Goal: Information Seeking & Learning: Learn about a topic

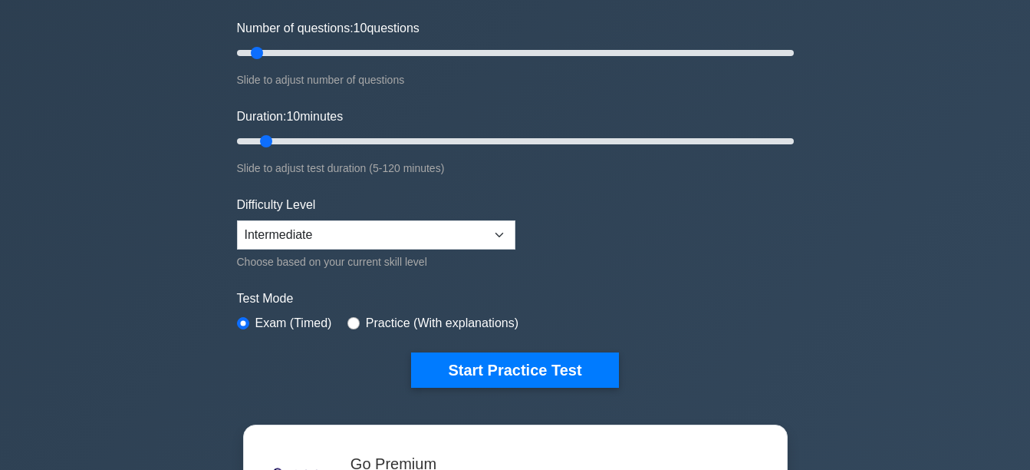
scroll to position [203, 0]
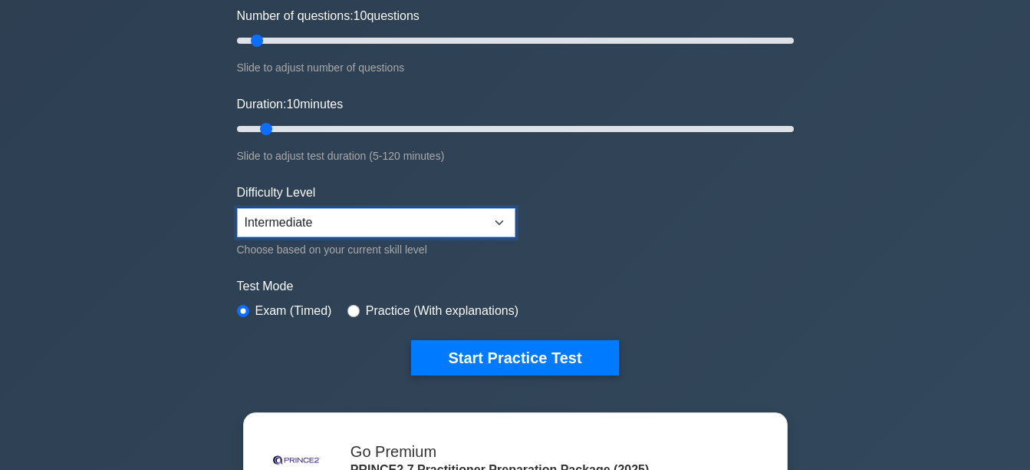
click at [504, 219] on select "Beginner Intermediate Expert" at bounding box center [376, 222] width 279 height 29
click at [671, 232] on form "Topics PRINCE2 Principles in Context Effective People Management in PRINCE2 App…" at bounding box center [515, 138] width 557 height 474
click at [351, 312] on input "radio" at bounding box center [354, 311] width 12 height 12
radio input "true"
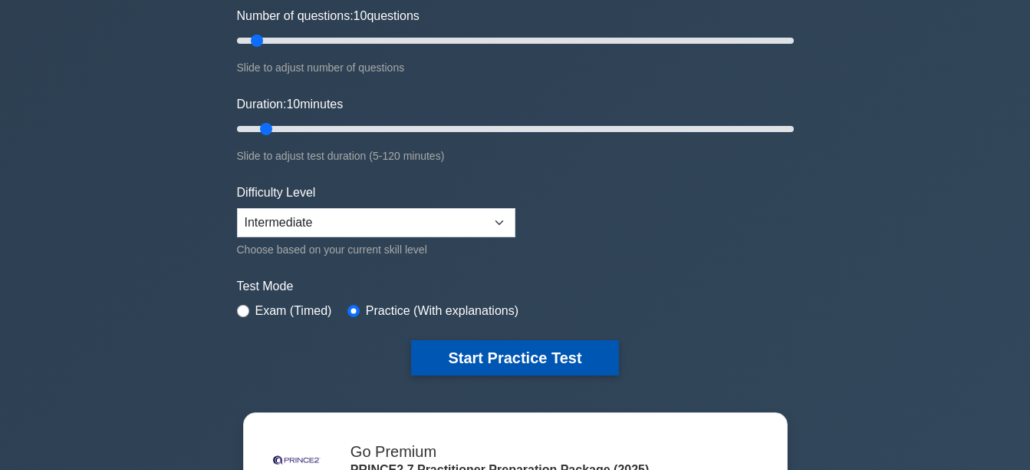
click at [530, 352] on button "Start Practice Test" at bounding box center [514, 357] width 207 height 35
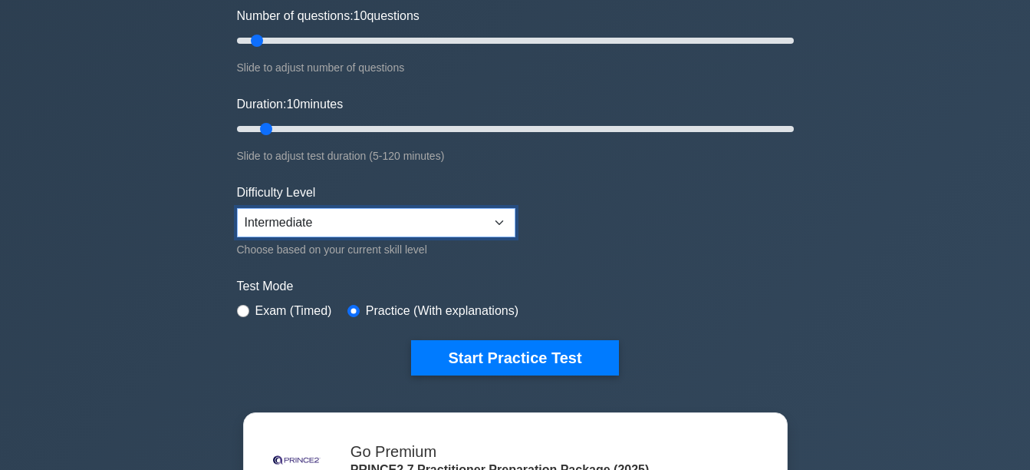
click at [494, 227] on select "Beginner Intermediate Expert" at bounding box center [376, 222] width 279 height 29
select select "expert"
click at [237, 208] on select "Beginner Intermediate Expert" at bounding box center [376, 222] width 279 height 29
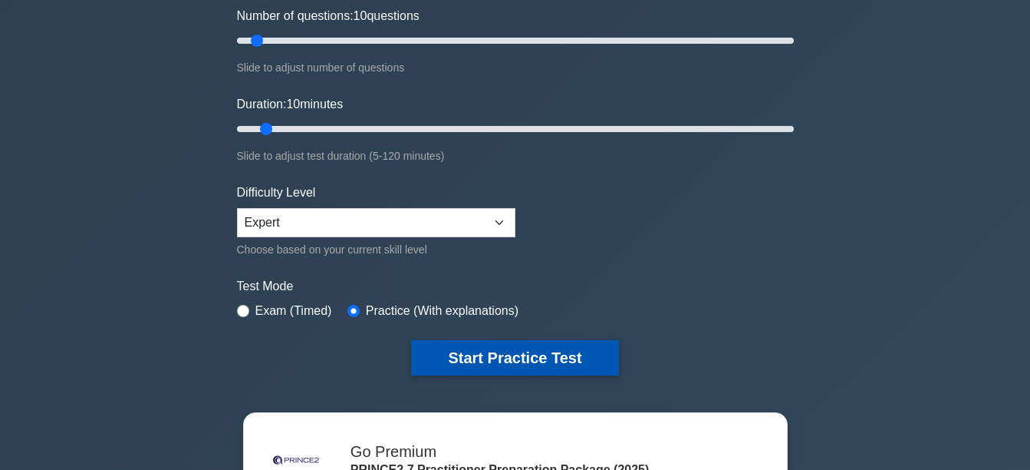
click at [497, 358] on button "Start Practice Test" at bounding box center [514, 357] width 207 height 35
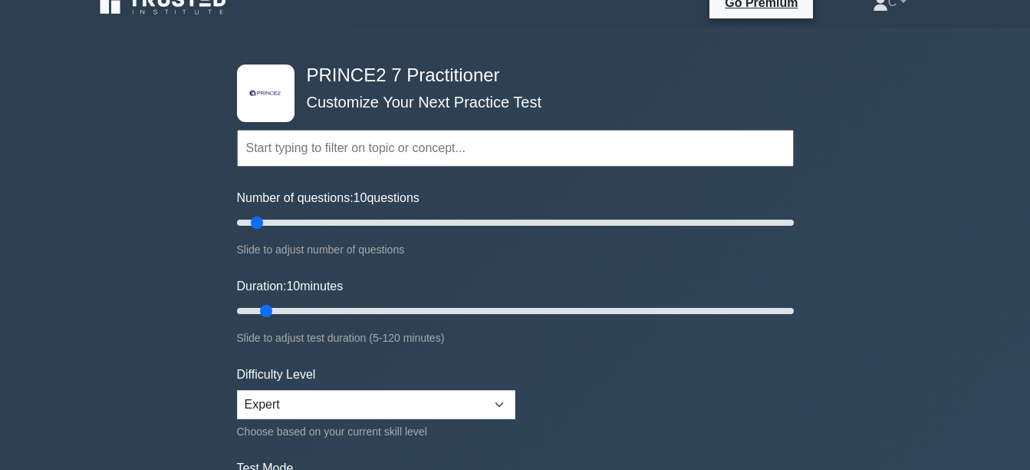
scroll to position [0, 0]
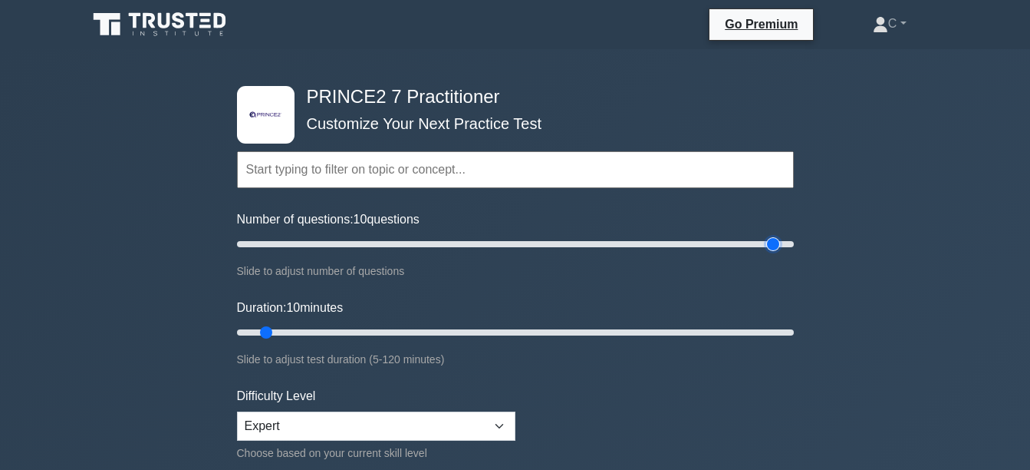
click at [772, 239] on input "Number of questions: 10 questions" at bounding box center [515, 244] width 557 height 18
click at [487, 243] on input "Number of questions: 195 questions" at bounding box center [515, 244] width 557 height 18
click at [391, 239] on input "Number of questions: 90 questions" at bounding box center [515, 244] width 557 height 18
type input "50"
click at [371, 244] on input "Number of questions: 50 questions" at bounding box center [515, 244] width 557 height 18
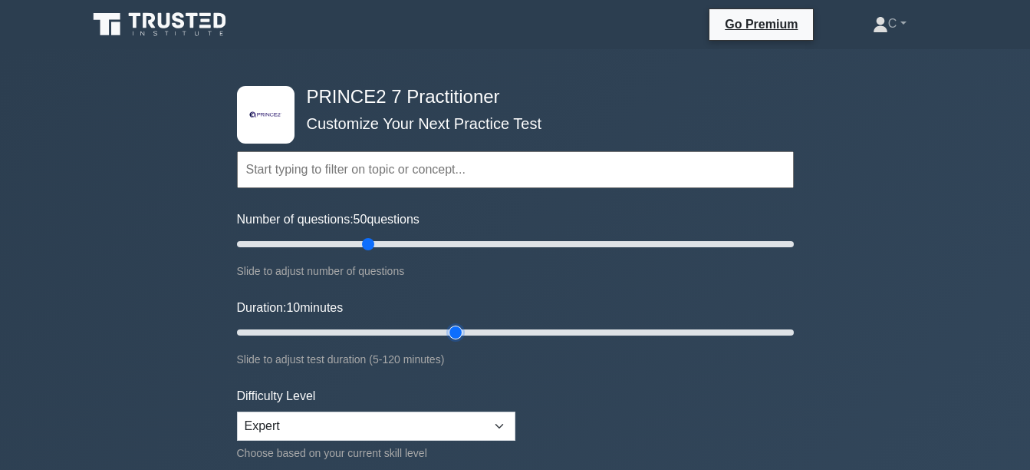
click at [464, 326] on input "Duration: 10 minutes" at bounding box center [515, 332] width 557 height 18
type input "60"
click at [501, 328] on input "Duration: 60 minutes" at bounding box center [515, 332] width 557 height 18
click at [255, 248] on input "Number of questions: 10 questions" at bounding box center [515, 244] width 557 height 18
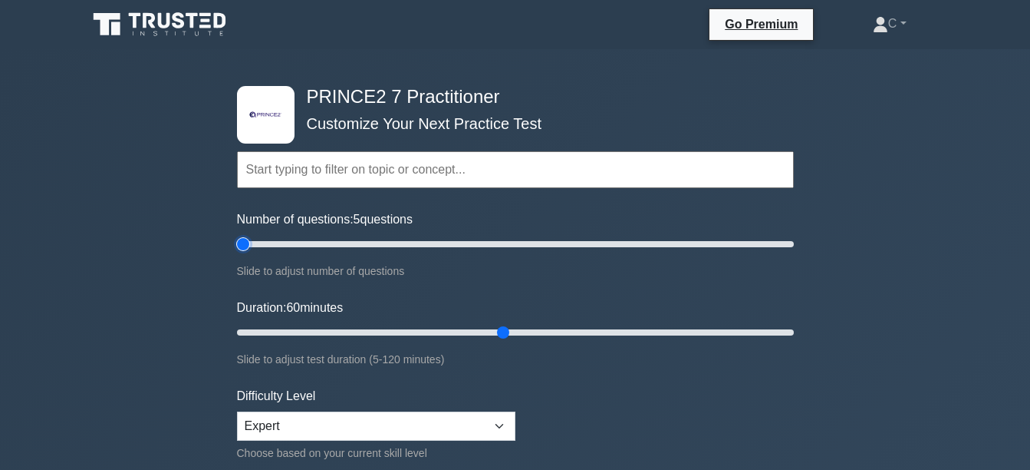
type input "5"
click at [249, 248] on input "Number of questions: 5 questions" at bounding box center [515, 244] width 557 height 18
type input "5"
click at [245, 330] on input "Duration: 5 minutes" at bounding box center [515, 332] width 557 height 18
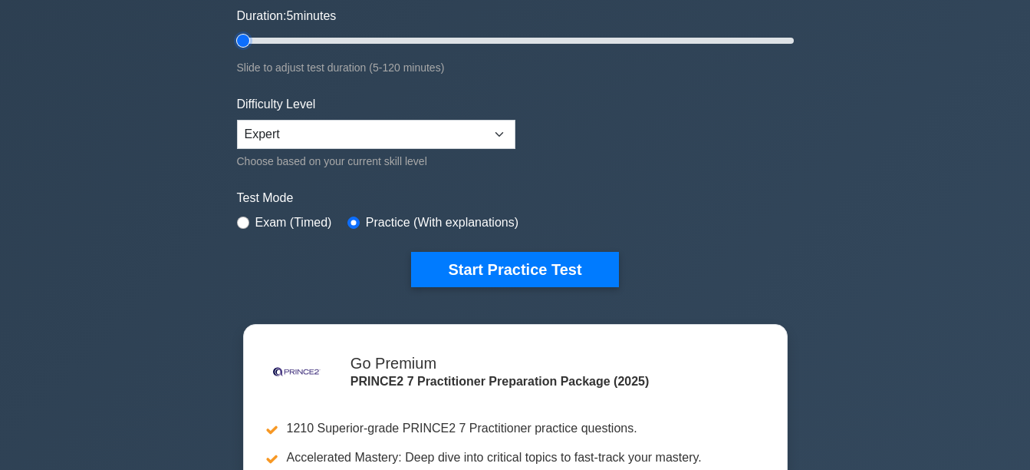
scroll to position [317, 0]
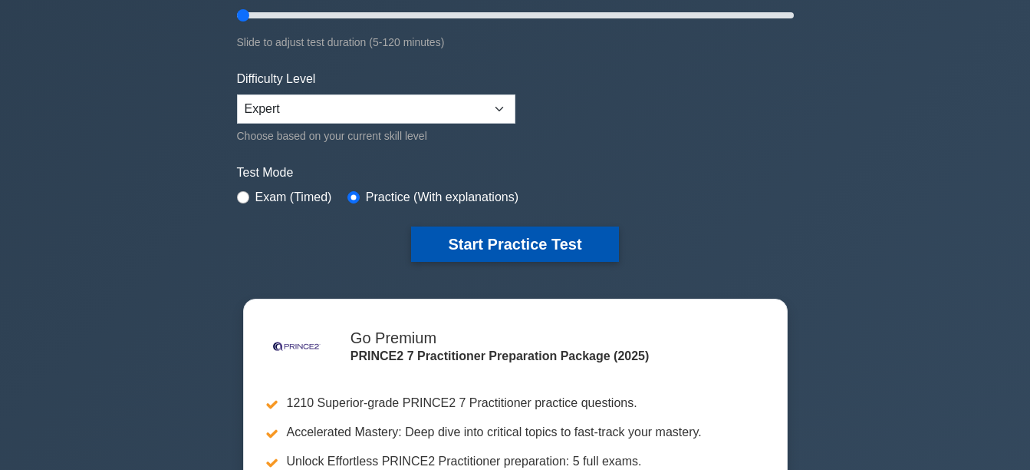
click at [472, 242] on button "Start Practice Test" at bounding box center [514, 243] width 207 height 35
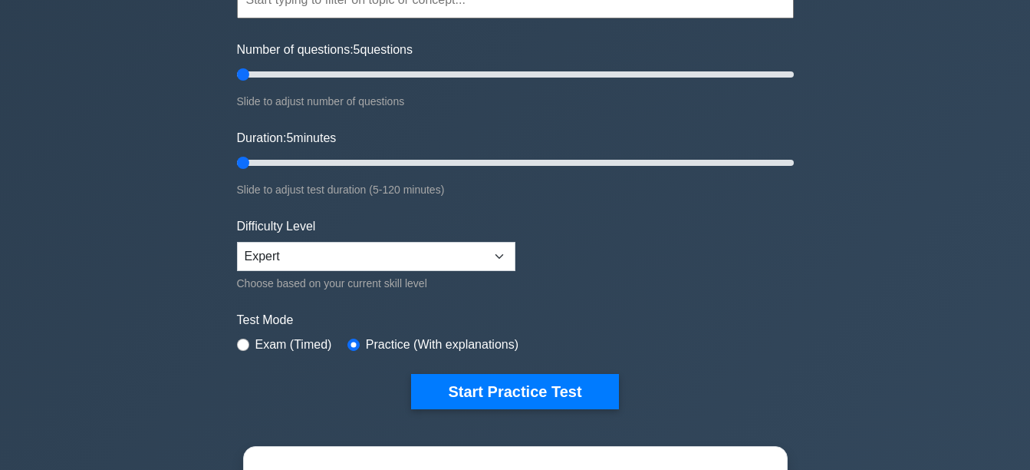
scroll to position [163, 0]
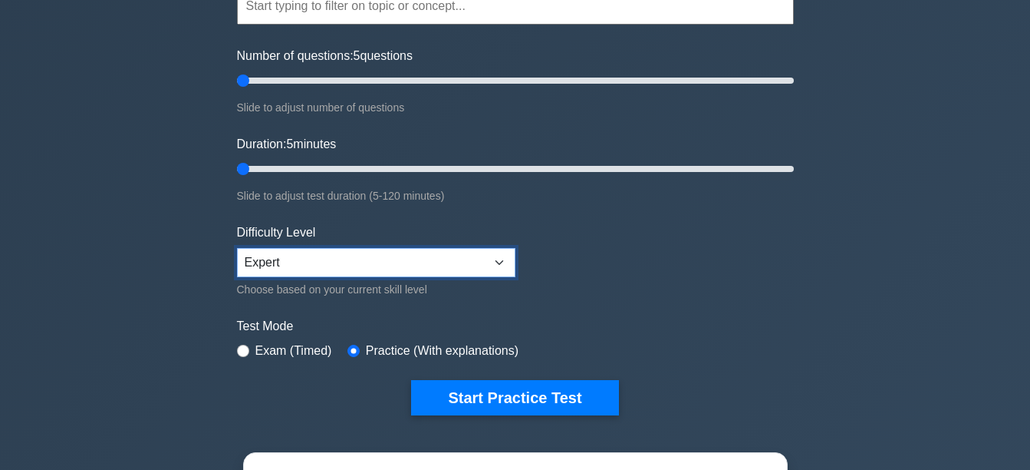
click at [506, 269] on select "Beginner Intermediate Expert" at bounding box center [376, 262] width 279 height 29
click at [237, 248] on select "Beginner Intermediate Expert" at bounding box center [376, 262] width 279 height 29
click at [510, 262] on select "Beginner Intermediate Expert" at bounding box center [376, 262] width 279 height 29
select select "expert"
click at [237, 248] on select "Beginner Intermediate Expert" at bounding box center [376, 262] width 279 height 29
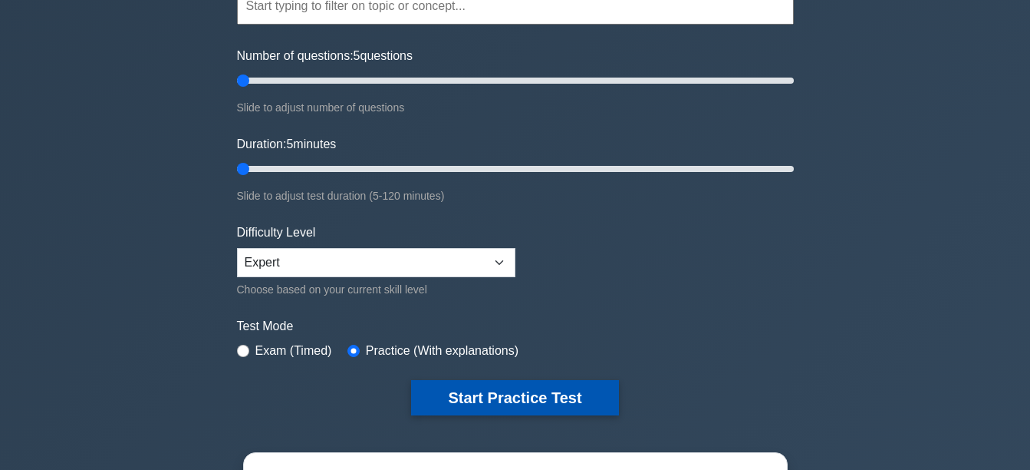
click at [536, 394] on button "Start Practice Test" at bounding box center [514, 397] width 207 height 35
click at [482, 400] on button "Start Practice Test" at bounding box center [514, 397] width 207 height 35
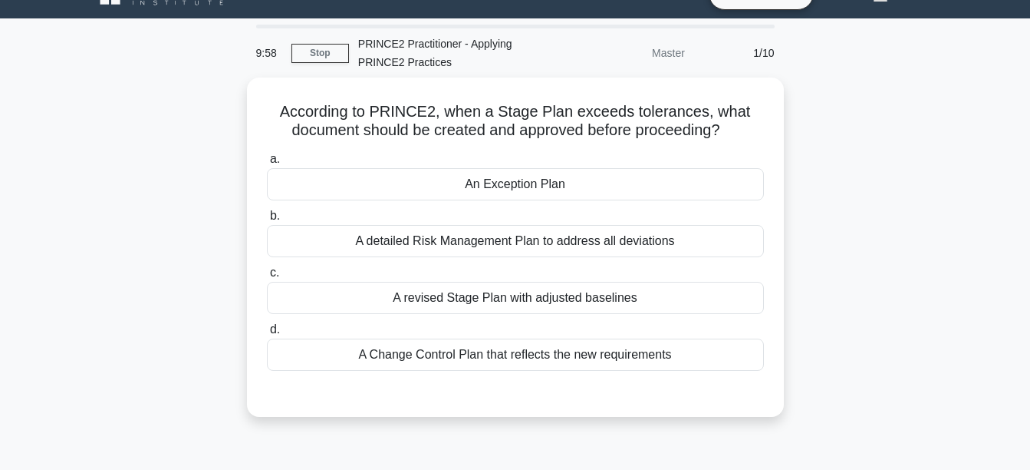
scroll to position [32, 0]
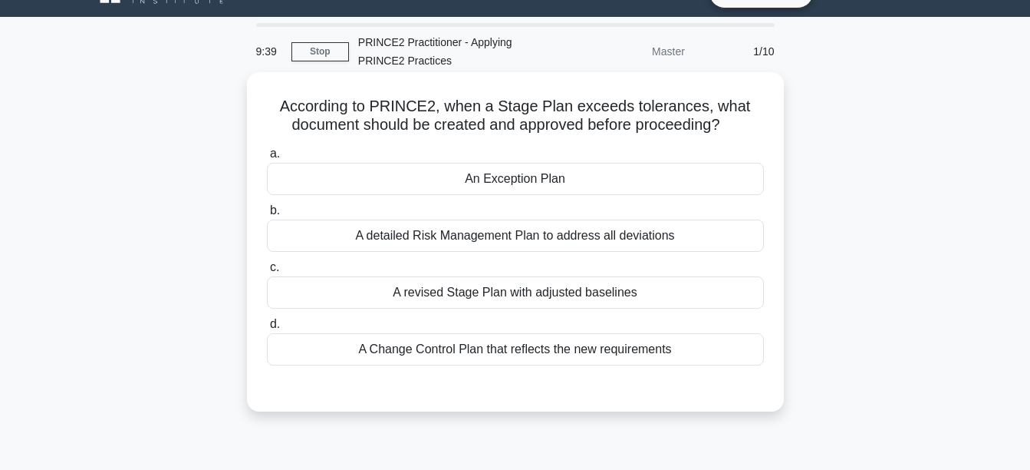
click at [555, 353] on div "A Change Control Plan that reflects the new requirements" at bounding box center [515, 349] width 497 height 32
click at [267, 329] on input "d. A Change Control Plan that reflects the new requirements" at bounding box center [267, 324] width 0 height 10
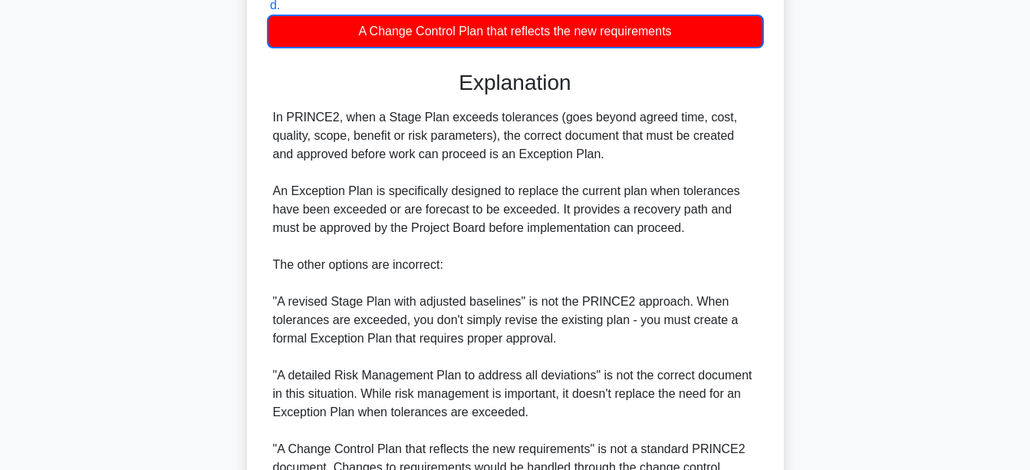
scroll to position [356, 0]
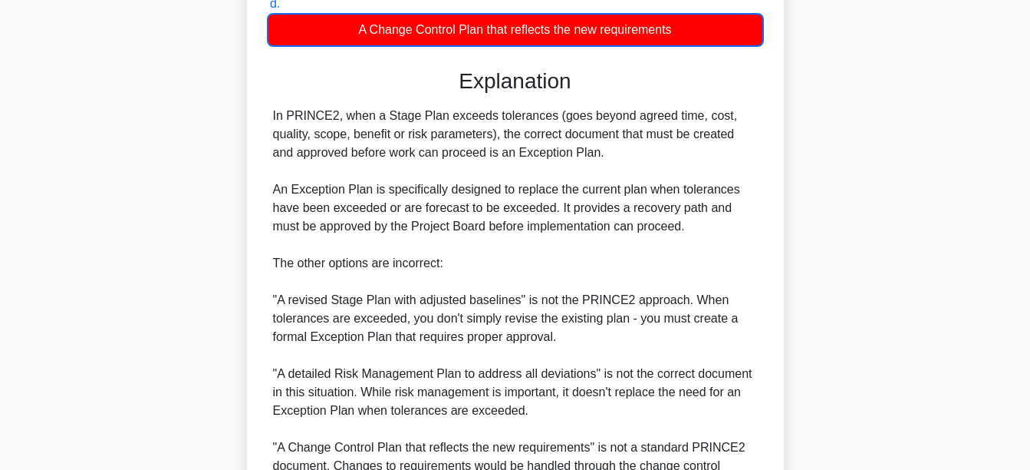
click at [957, 212] on main "9:27 Stop PRINCE2 Practitioner - Applying PRINCE2 Practices Master 1/10 Accordi…" at bounding box center [515, 160] width 1030 height 935
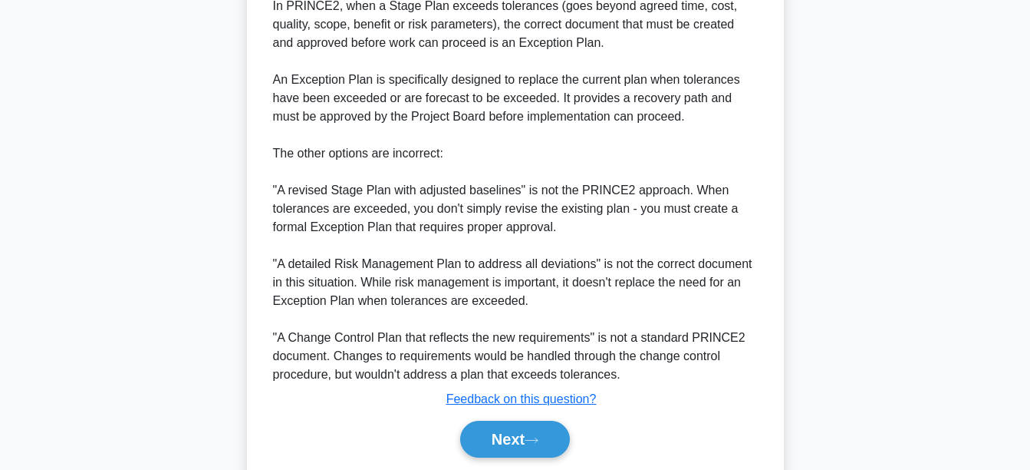
scroll to position [468, 0]
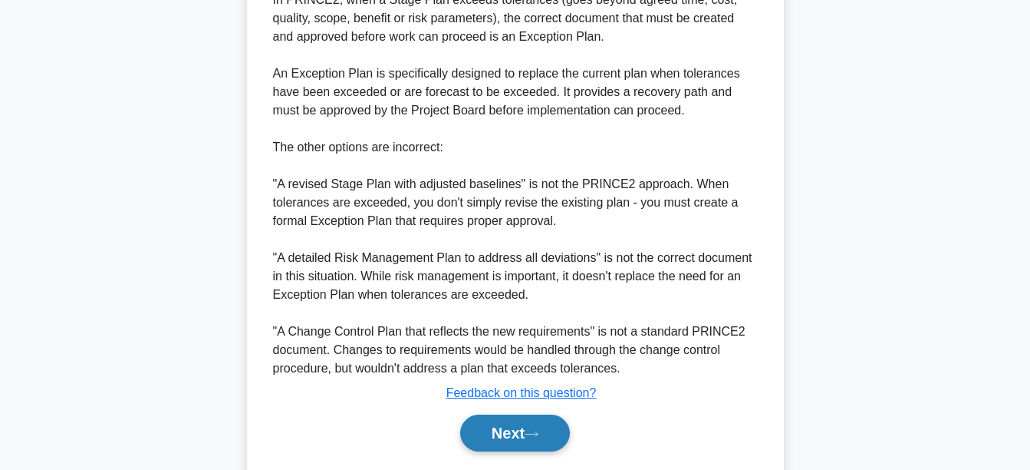
click at [519, 433] on button "Next" at bounding box center [515, 432] width 110 height 37
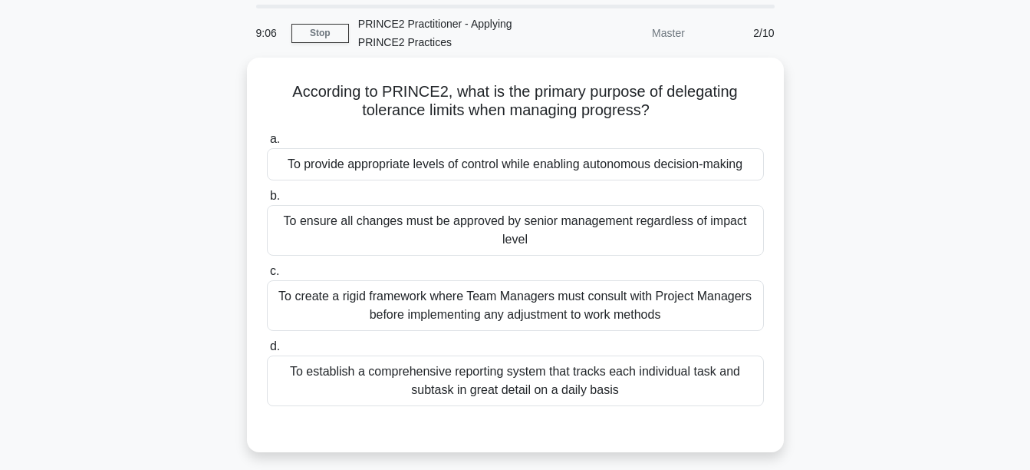
scroll to position [54, 0]
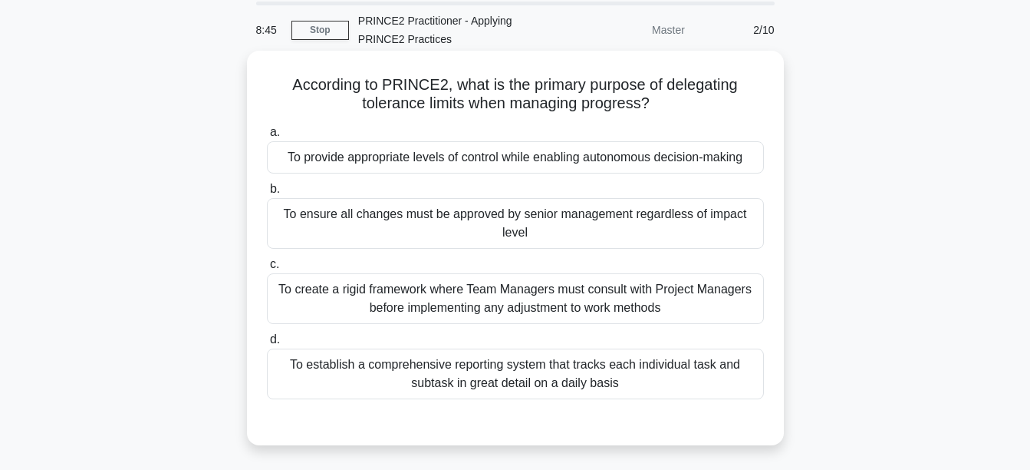
click at [466, 157] on div "To provide appropriate levels of control while enabling autonomous decision-mak…" at bounding box center [515, 157] width 497 height 32
click at [267, 137] on input "a. To provide appropriate levels of control while enabling autonomous decision-…" at bounding box center [267, 132] width 0 height 10
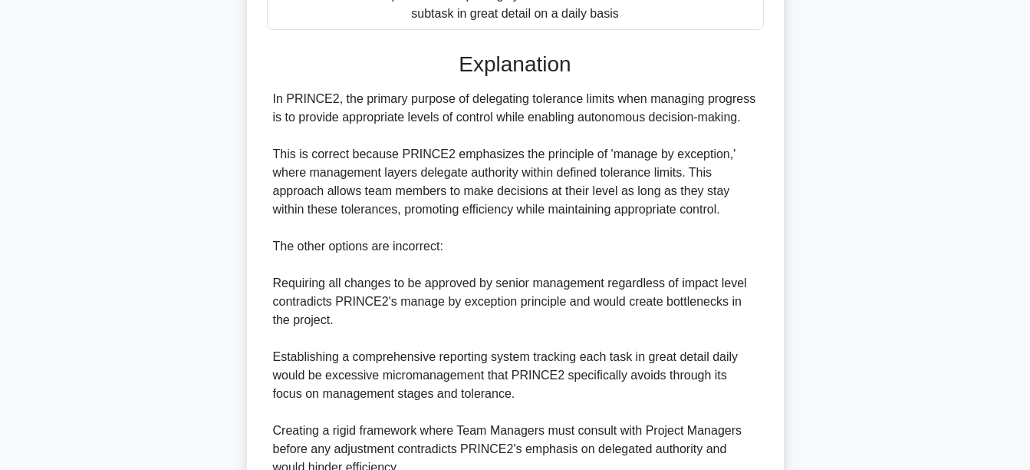
scroll to position [569, 0]
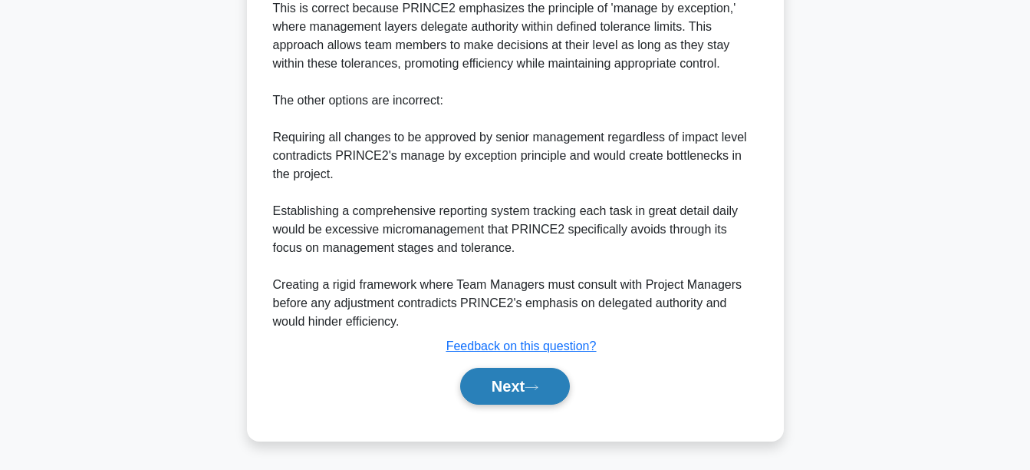
click at [532, 391] on icon at bounding box center [532, 387] width 14 height 8
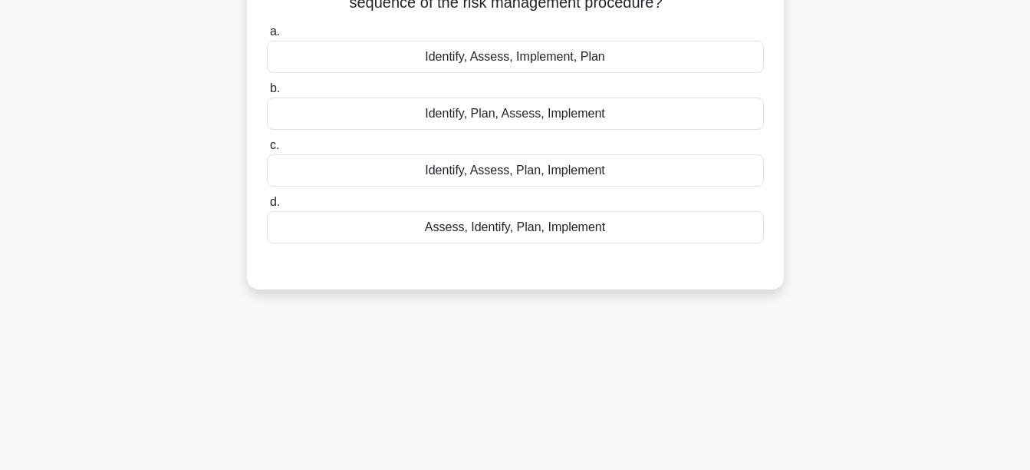
scroll to position [45, 0]
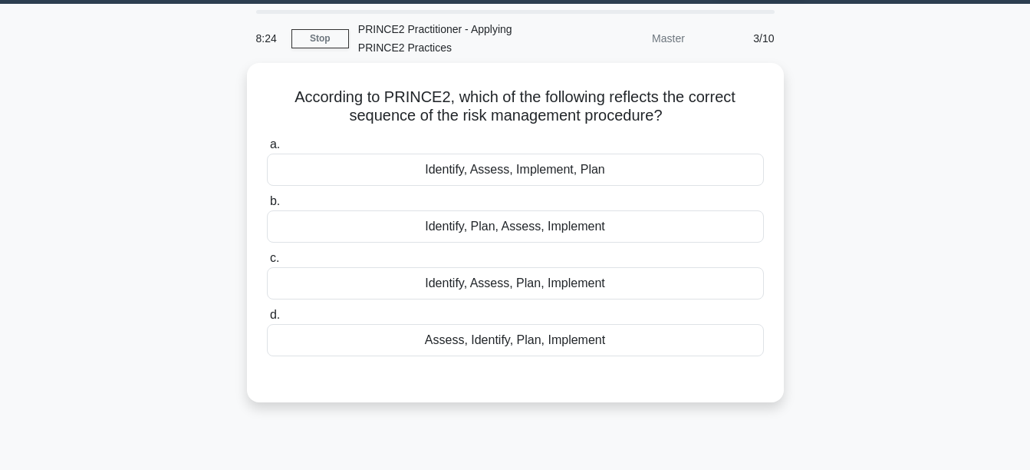
drag, startPoint x: 1010, startPoint y: 99, endPoint x: 836, endPoint y: 53, distance: 180.1
click at [836, 53] on div "8:24 Stop PRINCE2 Practitioner - Applying PRINCE2 Practices Master 3/10 Accordi…" at bounding box center [515, 393] width 875 height 767
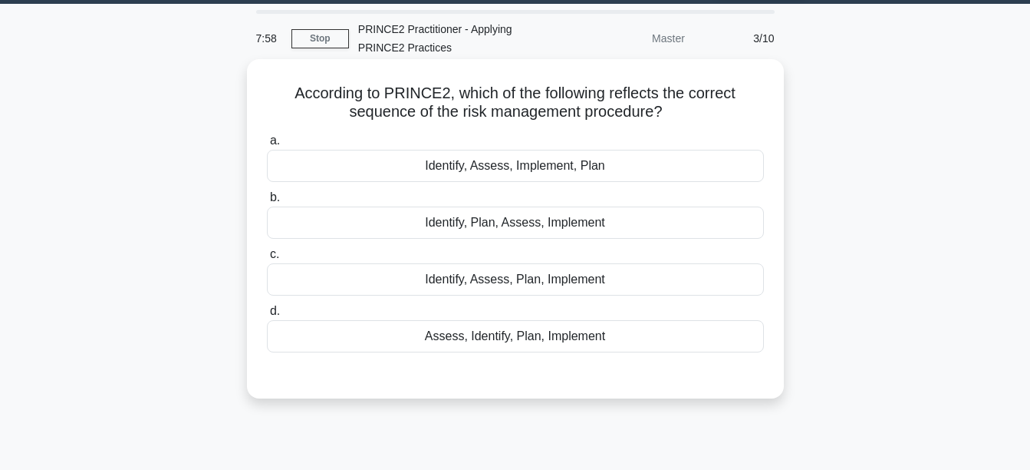
click at [626, 275] on div "Identify, Assess, Plan, Implement" at bounding box center [515, 279] width 497 height 32
click at [267, 259] on input "c. Identify, Assess, Plan, Implement" at bounding box center [267, 254] width 0 height 10
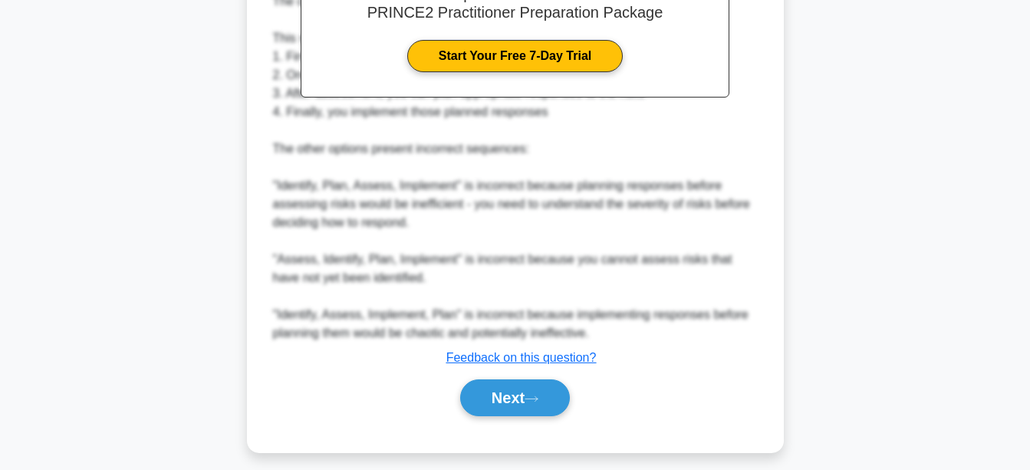
scroll to position [532, 0]
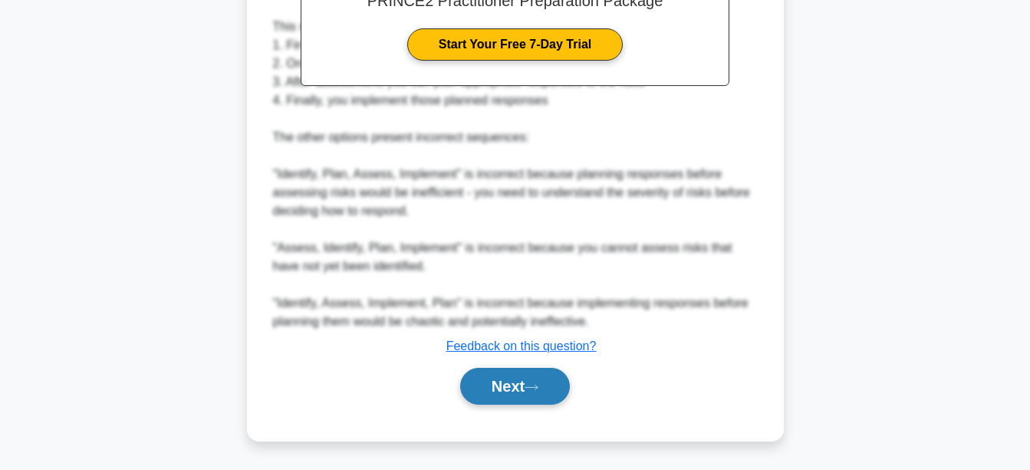
click at [523, 382] on button "Next" at bounding box center [515, 386] width 110 height 37
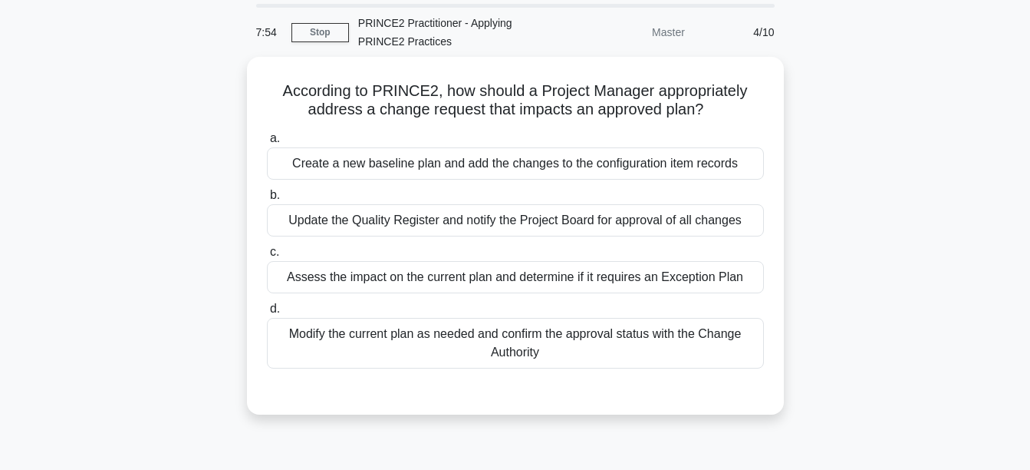
scroll to position [0, 0]
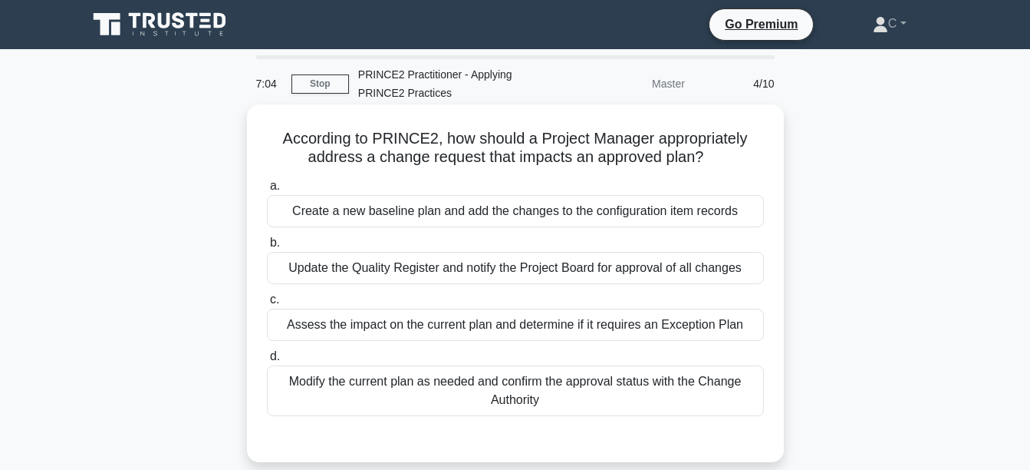
click at [529, 395] on div "Modify the current plan as needed and confirm the approval status with the Chan…" at bounding box center [515, 390] width 497 height 51
click at [267, 361] on input "d. Modify the current plan as needed and confirm the approval status with the C…" at bounding box center [267, 356] width 0 height 10
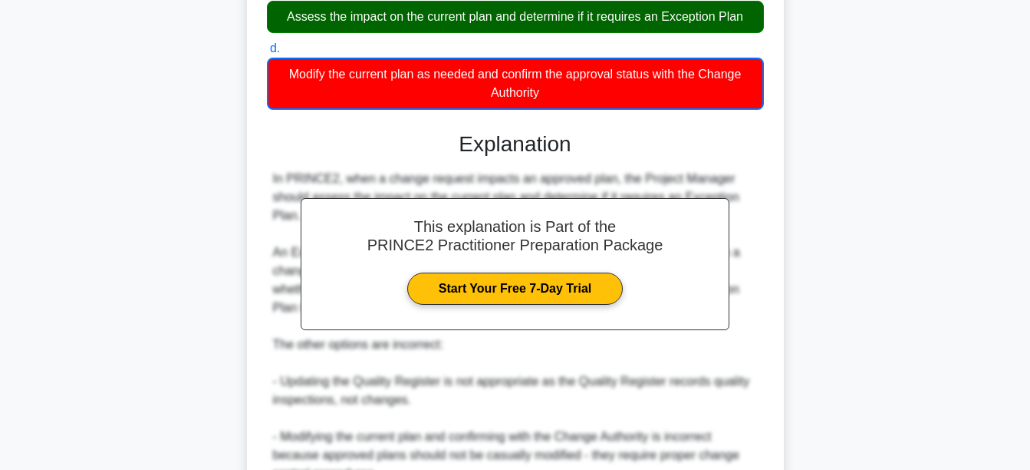
scroll to position [516, 0]
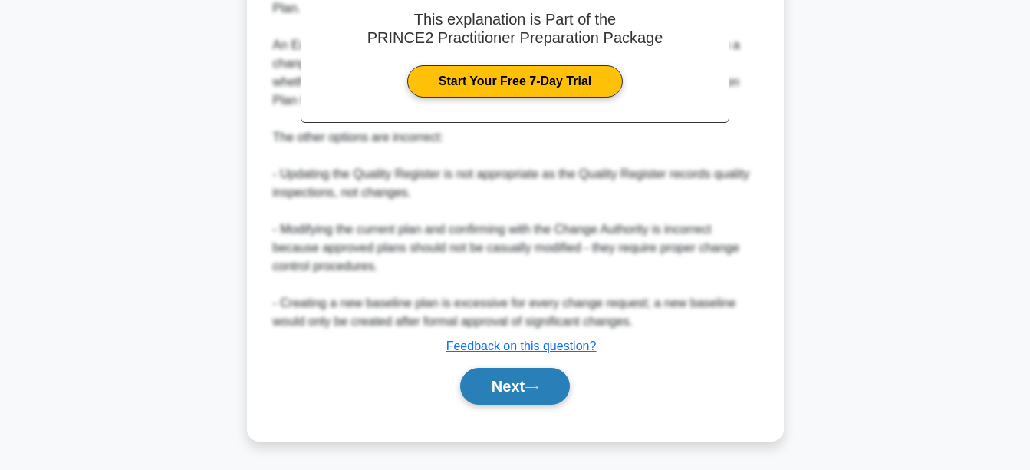
click at [519, 376] on button "Next" at bounding box center [515, 386] width 110 height 37
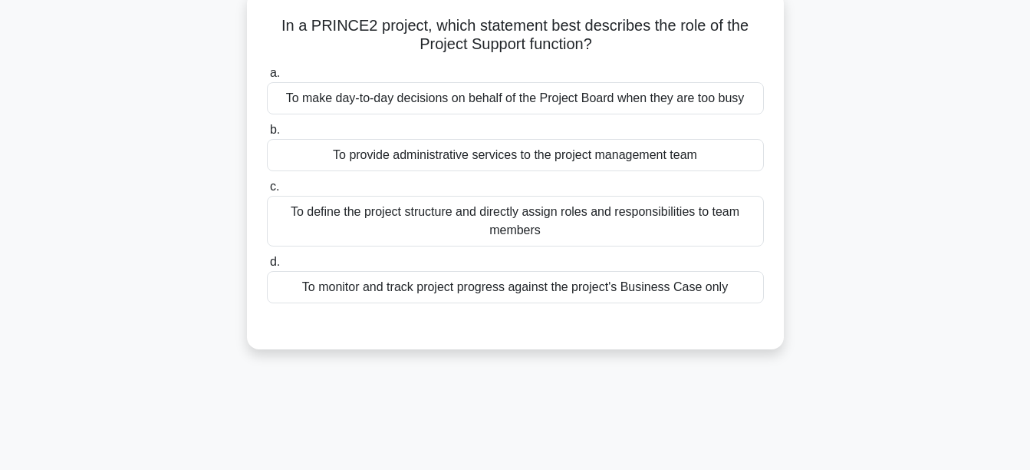
scroll to position [52, 0]
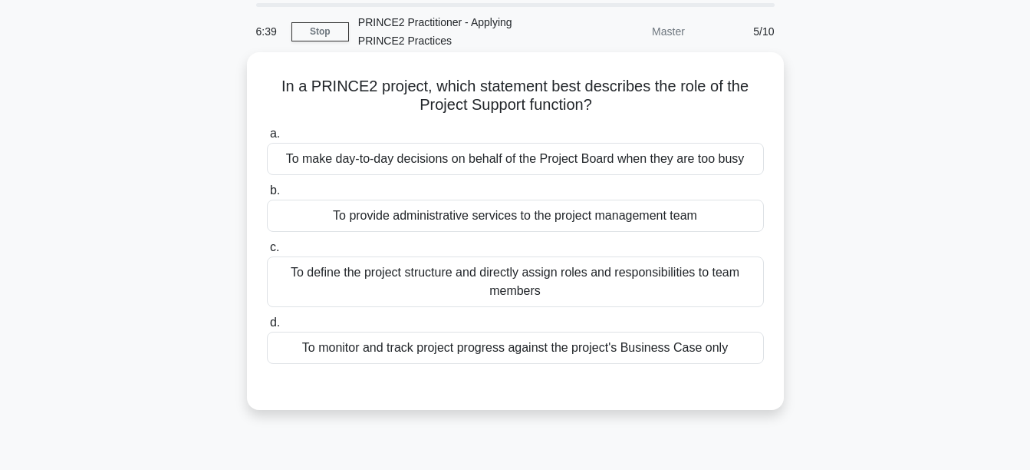
click at [707, 217] on div "To provide administrative services to the project management team" at bounding box center [515, 215] width 497 height 32
click at [267, 196] on input "b. To provide administrative services to the project management team" at bounding box center [267, 191] width 0 height 10
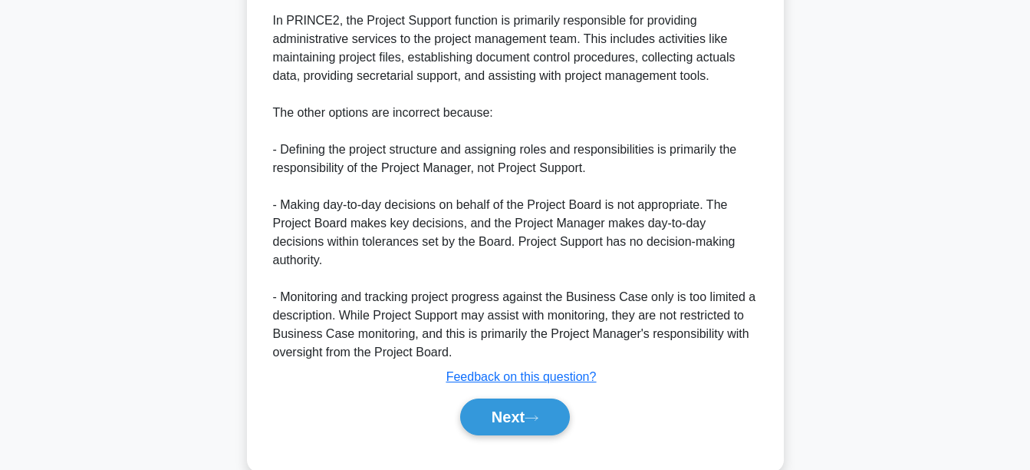
scroll to position [477, 0]
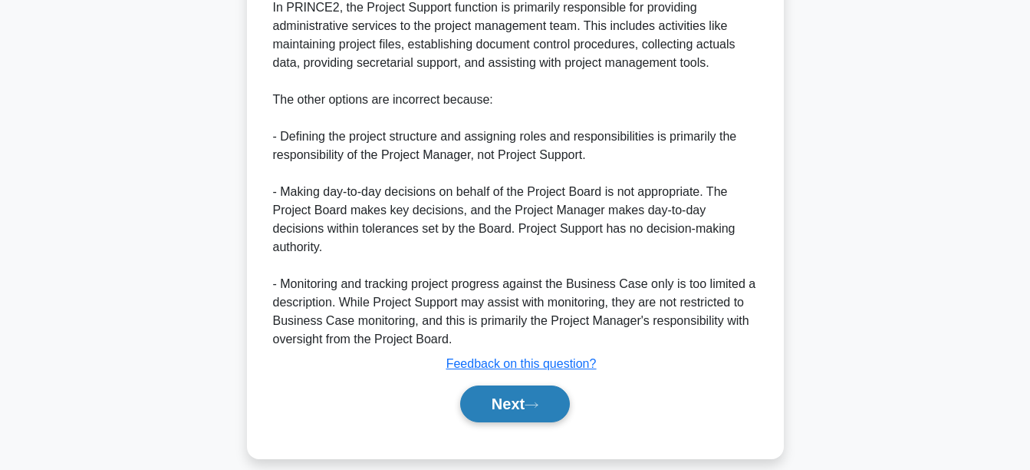
click at [545, 396] on button "Next" at bounding box center [515, 403] width 110 height 37
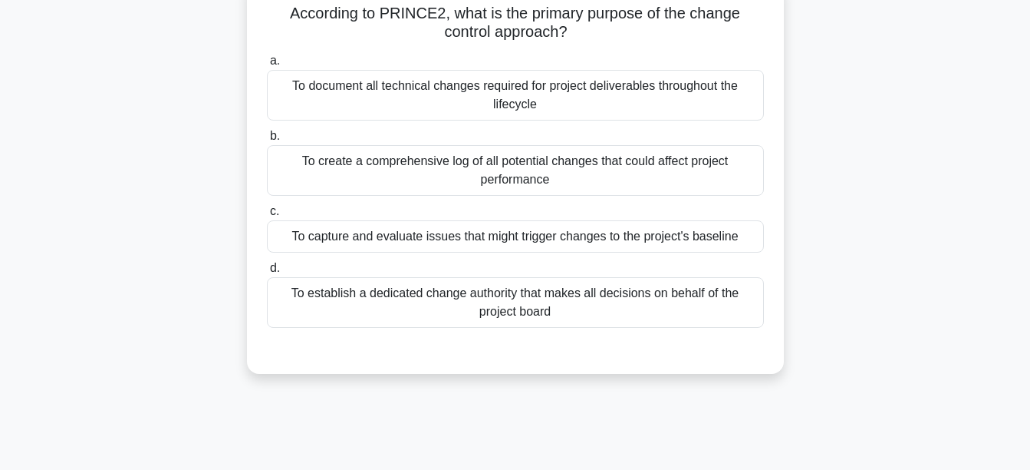
scroll to position [52, 0]
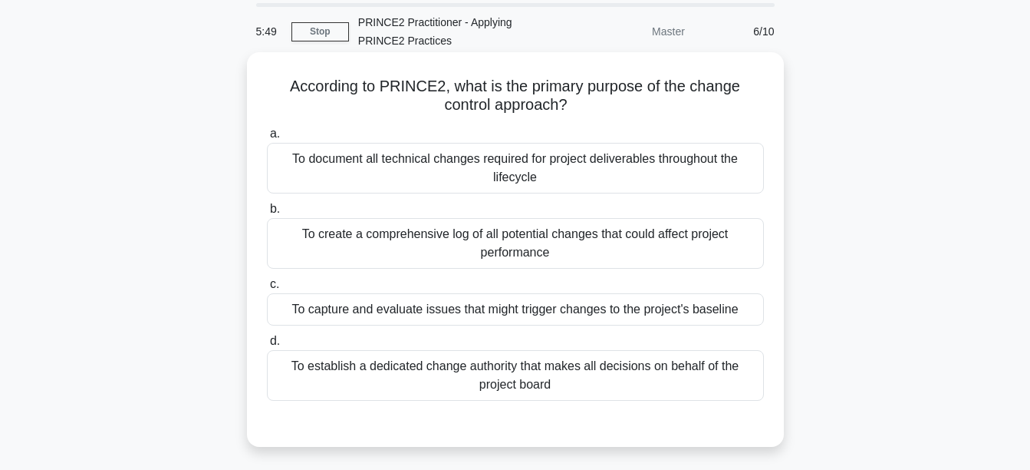
click at [598, 312] on div "To capture and evaluate issues that might trigger changes to the project's base…" at bounding box center [515, 309] width 497 height 32
click at [267, 289] on input "c. To capture and evaluate issues that might trigger changes to the project's b…" at bounding box center [267, 284] width 0 height 10
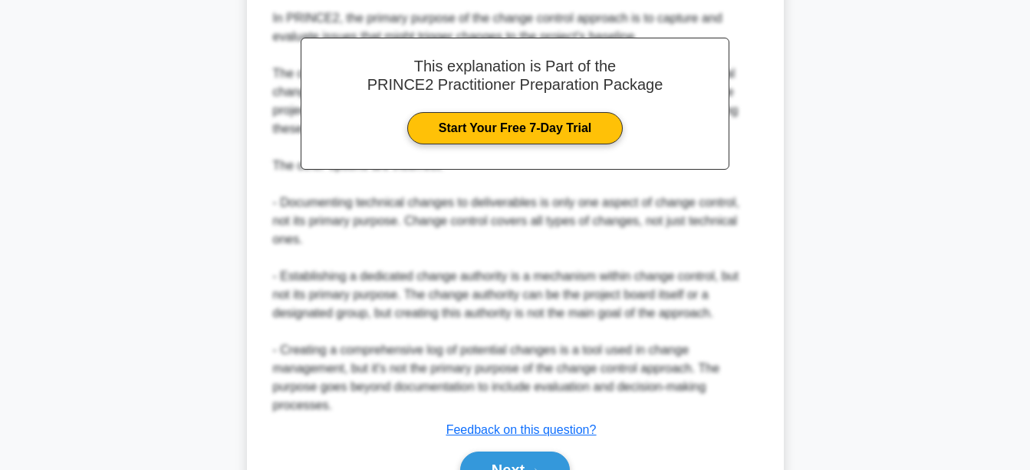
scroll to position [588, 0]
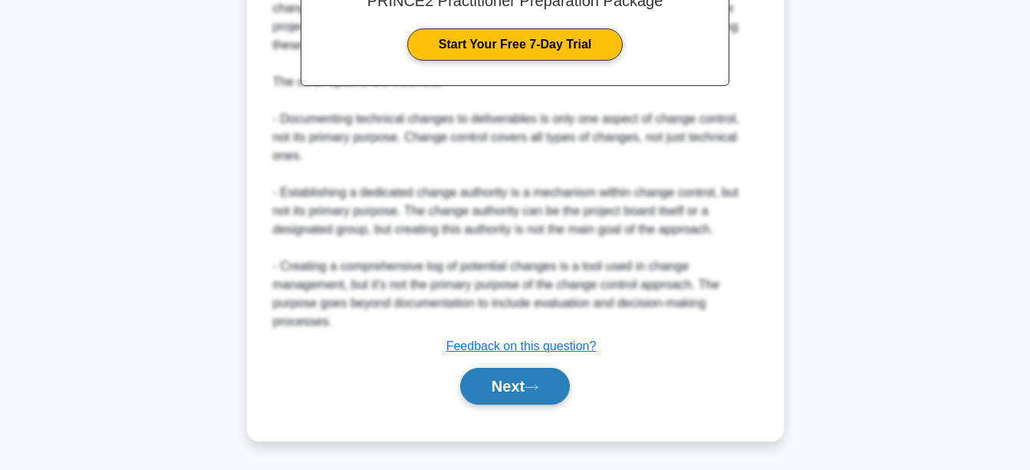
click at [522, 389] on button "Next" at bounding box center [515, 386] width 110 height 37
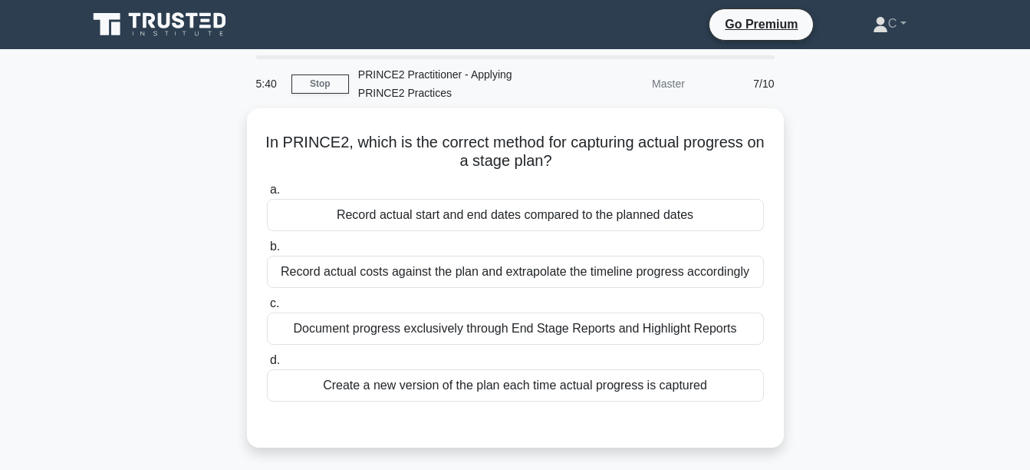
scroll to position [77, 0]
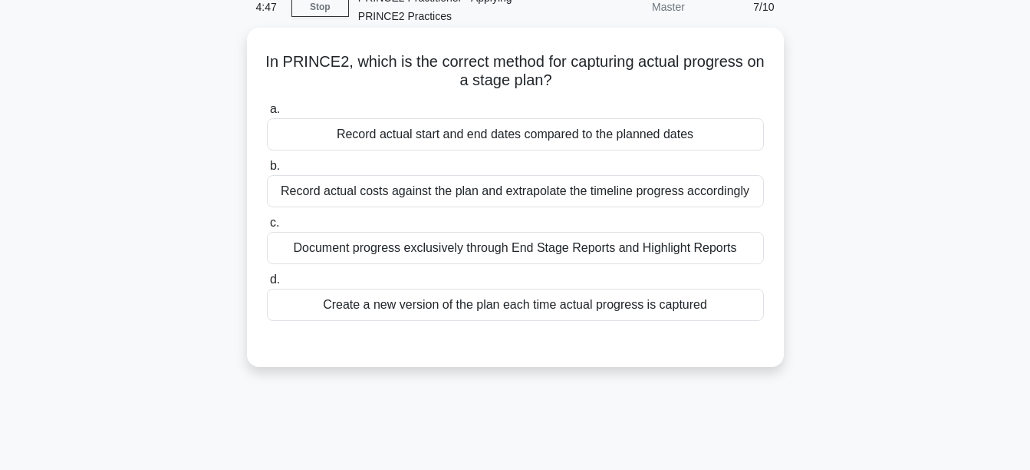
click at [686, 248] on div "Document progress exclusively through End Stage Reports and Highlight Reports" at bounding box center [515, 248] width 497 height 32
click at [267, 228] on input "c. Document progress exclusively through End Stage Reports and Highlight Reports" at bounding box center [267, 223] width 0 height 10
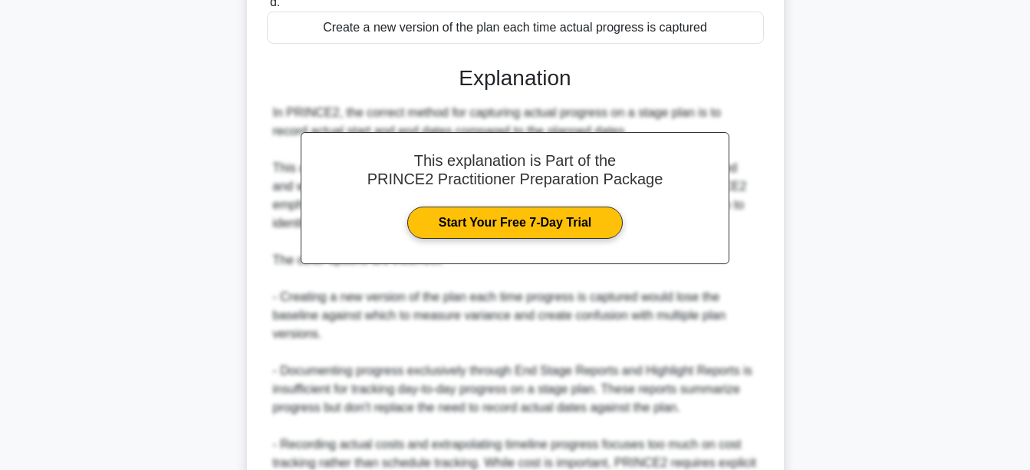
scroll to position [516, 0]
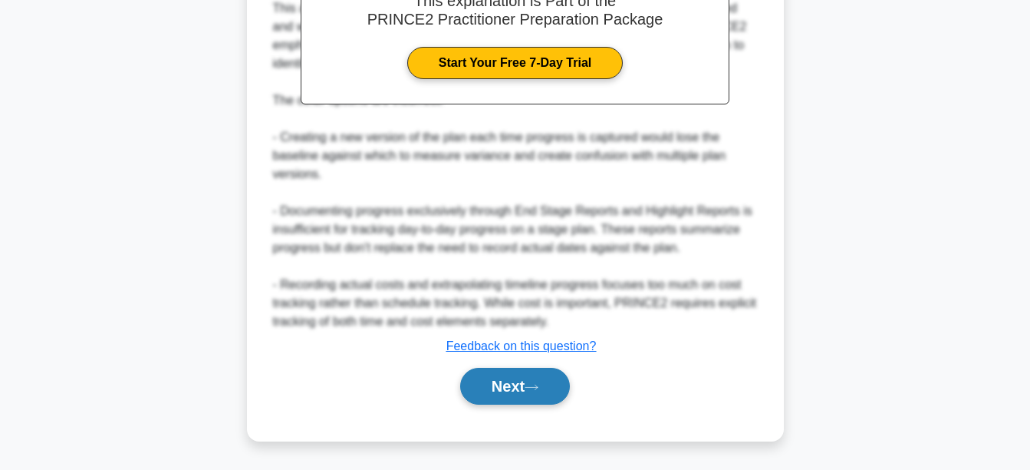
click at [551, 394] on button "Next" at bounding box center [515, 386] width 110 height 37
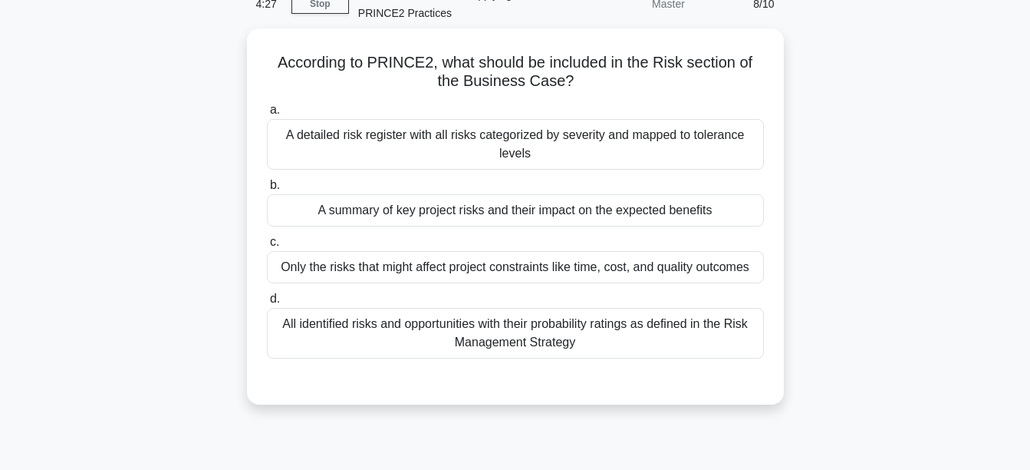
scroll to position [52, 0]
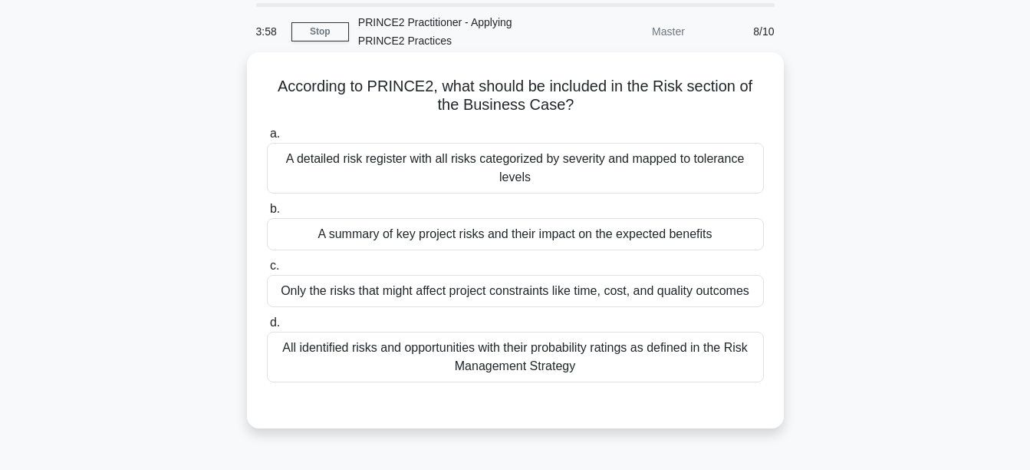
click at [694, 239] on div "A summary of key project risks and their impact on the expected benefits" at bounding box center [515, 234] width 497 height 32
click at [267, 214] on input "b. A summary of key project risks and their impact on the expected benefits" at bounding box center [267, 209] width 0 height 10
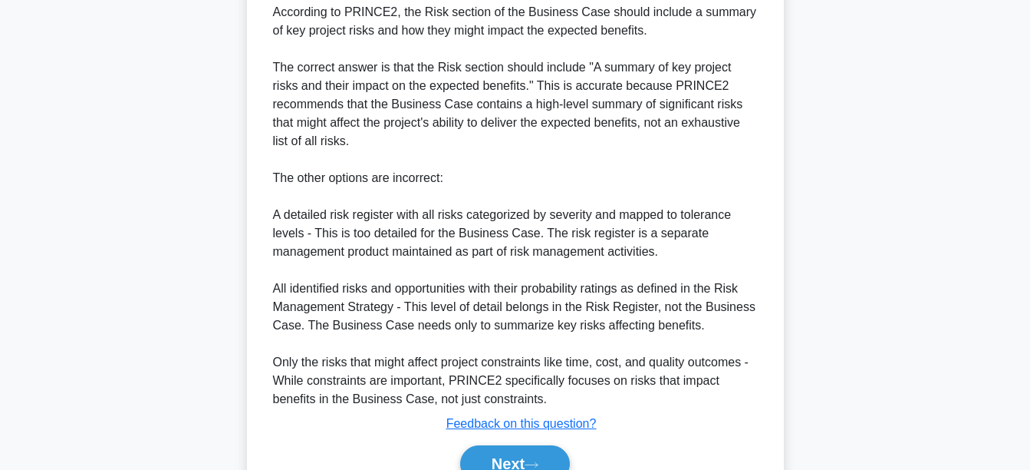
scroll to position [569, 0]
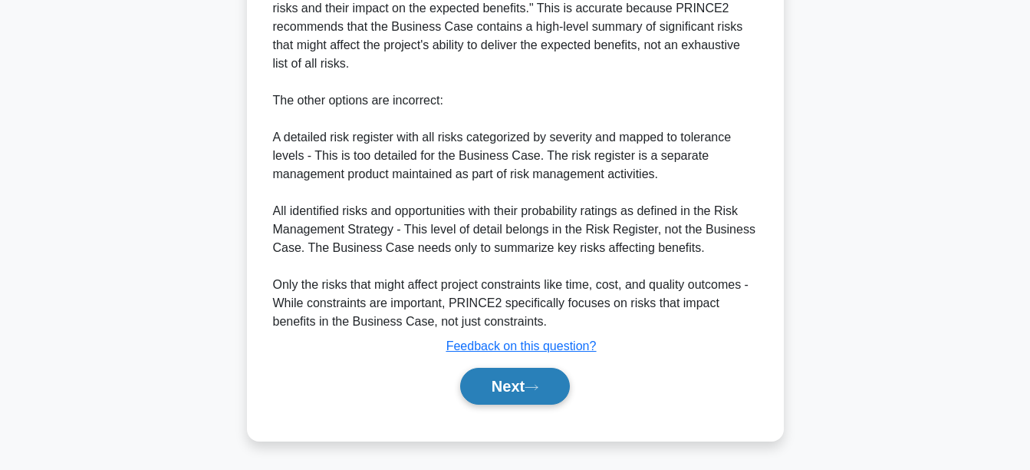
click at [539, 391] on icon at bounding box center [532, 387] width 14 height 8
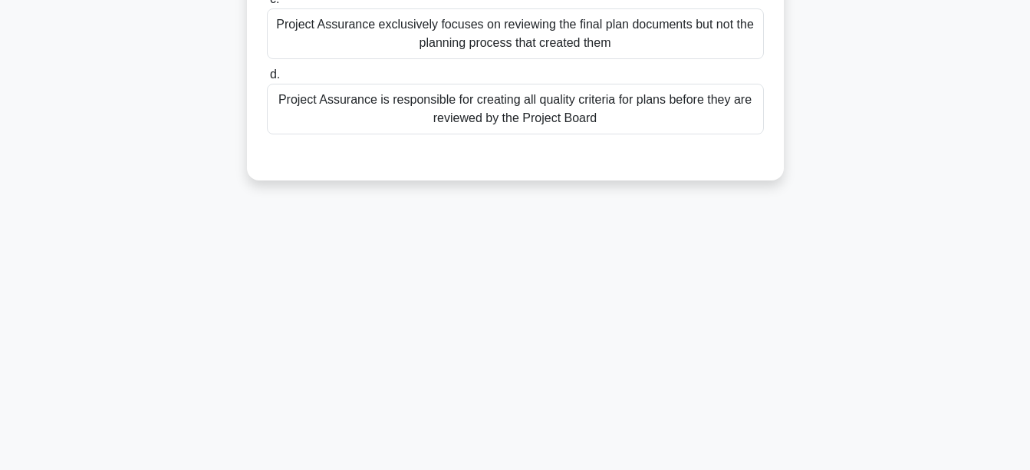
scroll to position [52, 0]
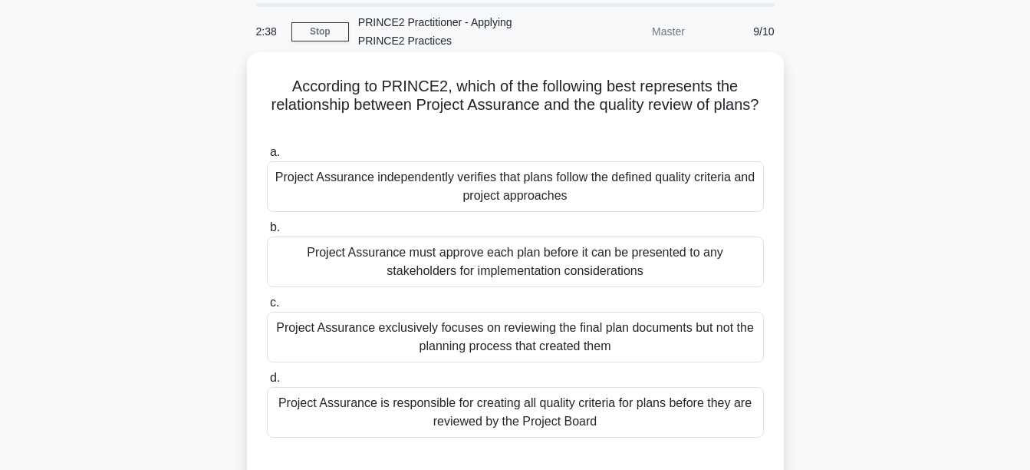
click at [695, 200] on div "Project Assurance independently verifies that plans follow the defined quality …" at bounding box center [515, 186] width 497 height 51
click at [267, 157] on input "a. Project Assurance independently verifies that plans follow the defined quali…" at bounding box center [267, 152] width 0 height 10
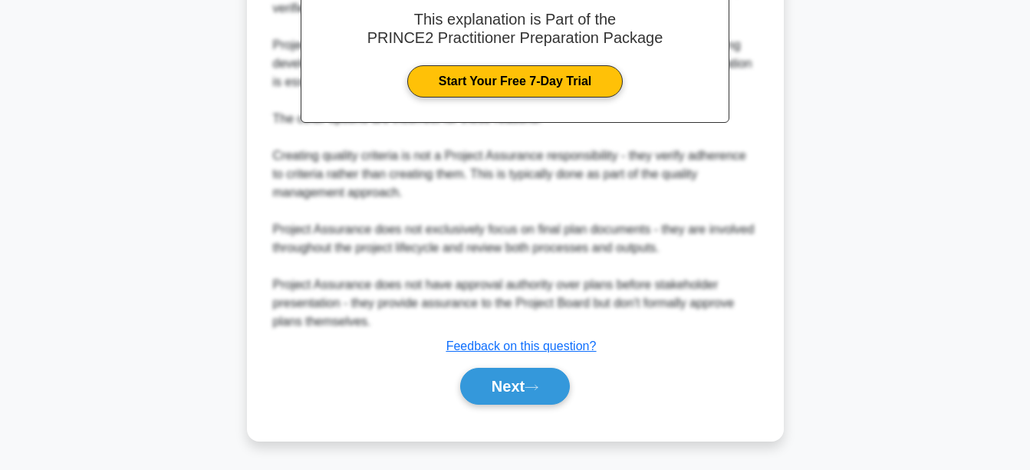
scroll to position [588, 0]
click at [553, 391] on button "Next" at bounding box center [515, 386] width 110 height 37
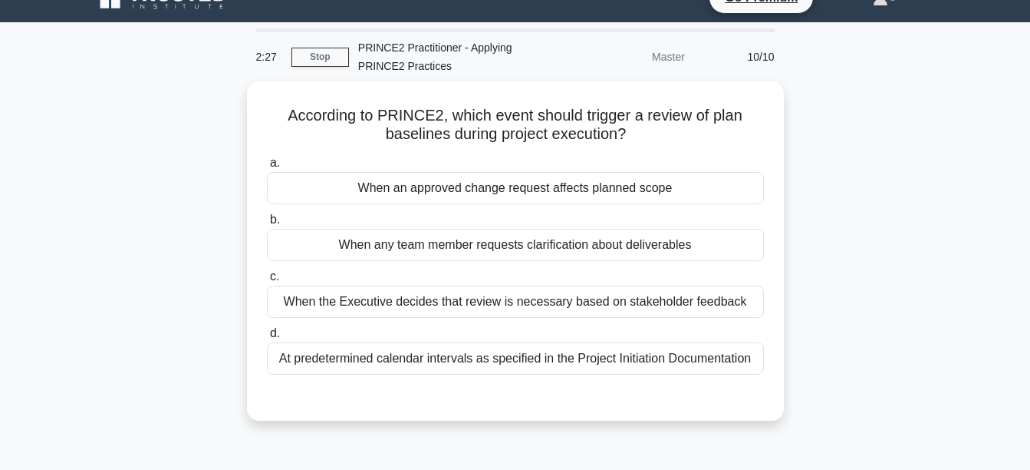
scroll to position [0, 0]
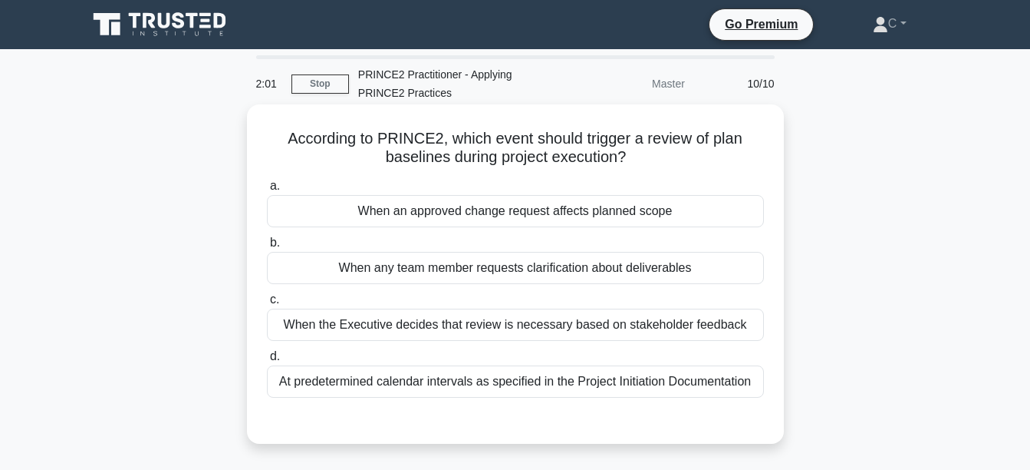
click at [598, 213] on div "When an approved change request affects planned scope" at bounding box center [515, 211] width 497 height 32
click at [267, 191] on input "a. When an approved change request affects planned scope" at bounding box center [267, 186] width 0 height 10
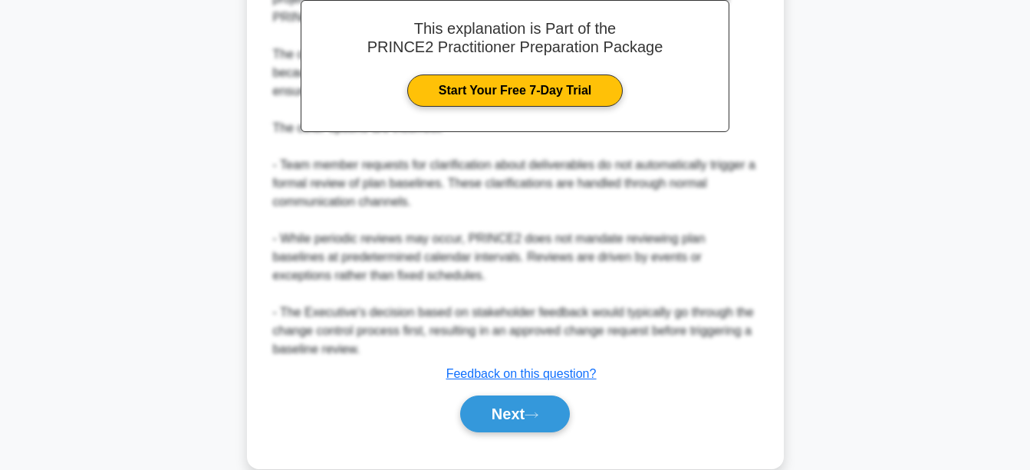
scroll to position [514, 0]
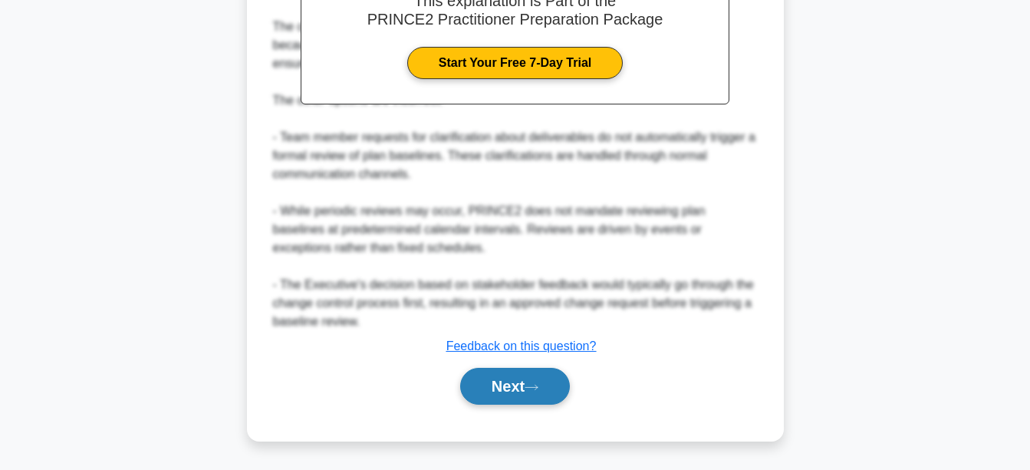
click at [539, 384] on icon at bounding box center [532, 387] width 14 height 8
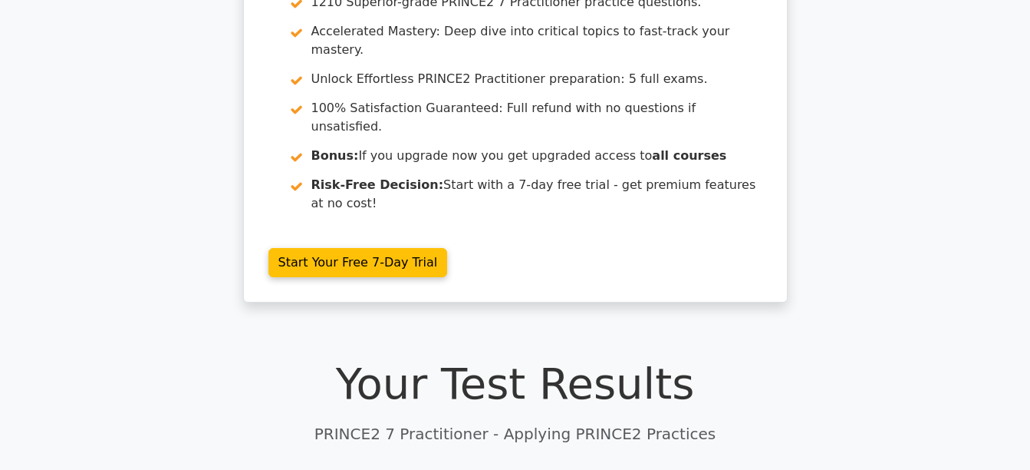
scroll to position [153, 0]
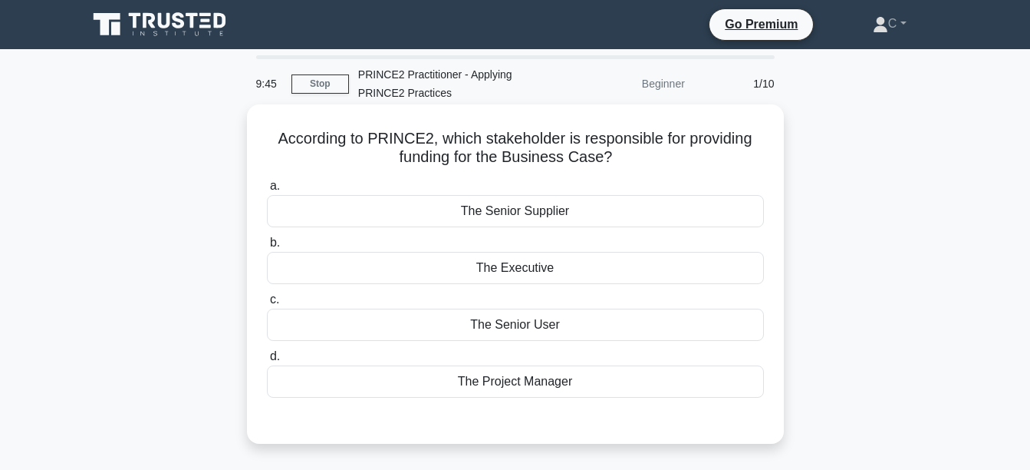
click at [579, 264] on div "The Executive" at bounding box center [515, 268] width 497 height 32
click at [267, 248] on input "b. The Executive" at bounding box center [267, 243] width 0 height 10
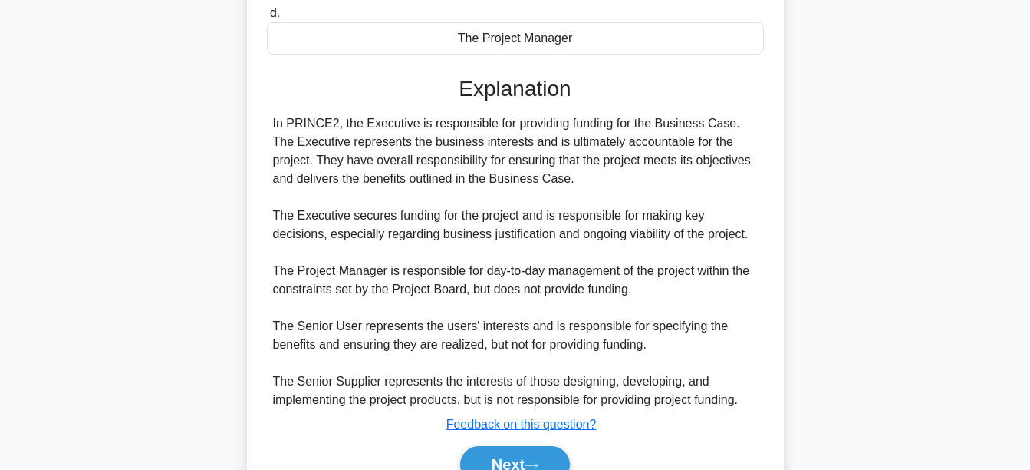
scroll to position [384, 0]
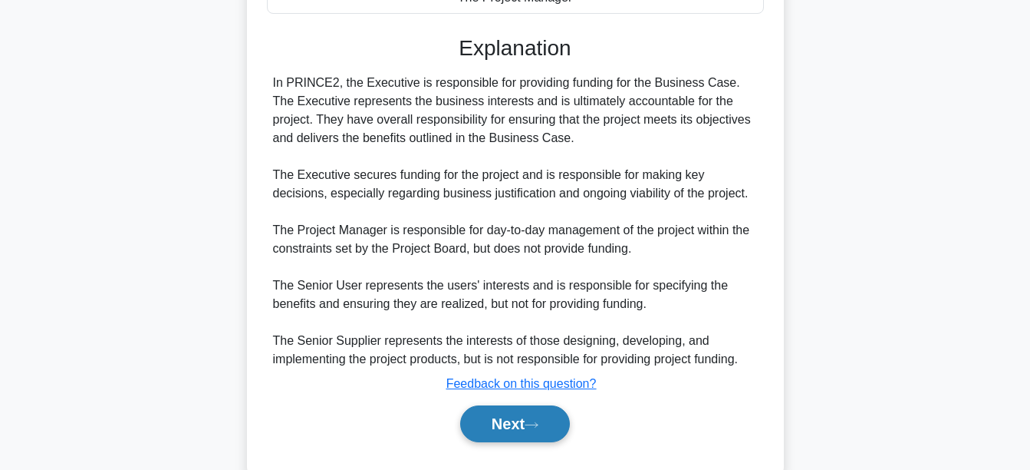
click at [522, 429] on button "Next" at bounding box center [515, 423] width 110 height 37
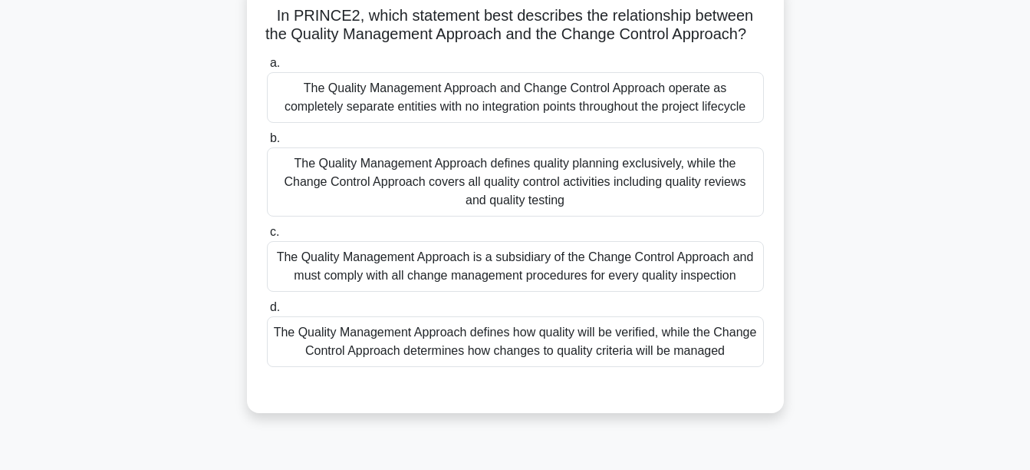
scroll to position [153, 0]
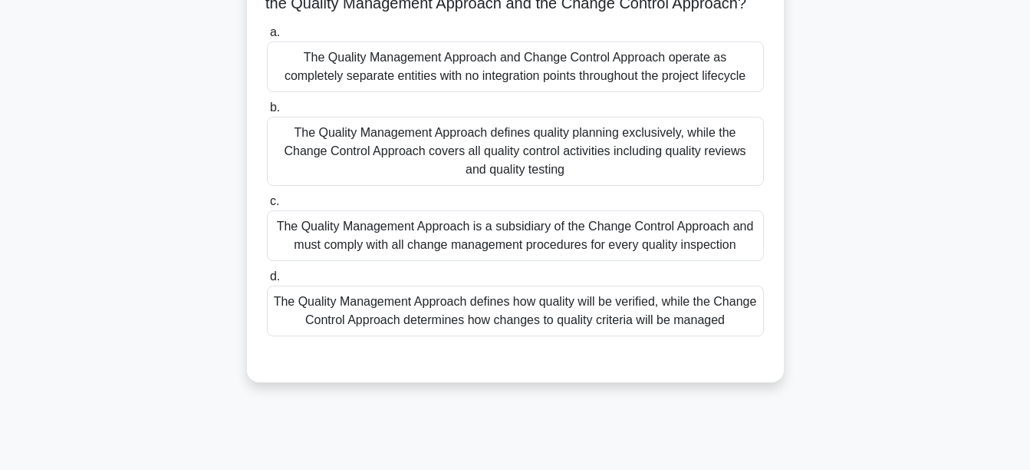
click at [641, 331] on div "The Quality Management Approach defines how quality will be verified, while the…" at bounding box center [515, 310] width 497 height 51
click at [492, 323] on div "The Quality Management Approach defines how quality will be verified, while the…" at bounding box center [515, 310] width 497 height 51
click at [267, 282] on input "d. The Quality Management Approach defines how quality will be verified, while …" at bounding box center [267, 277] width 0 height 10
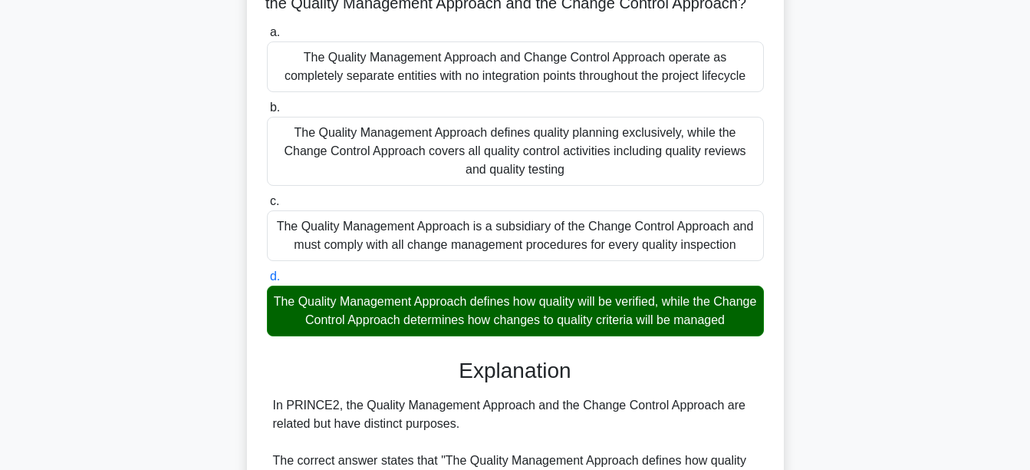
click at [492, 322] on div "The Quality Management Approach defines how quality will be verified, while the…" at bounding box center [515, 310] width 497 height 51
click at [267, 282] on input "d. The Quality Management Approach defines how quality will be verified, while …" at bounding box center [267, 277] width 0 height 10
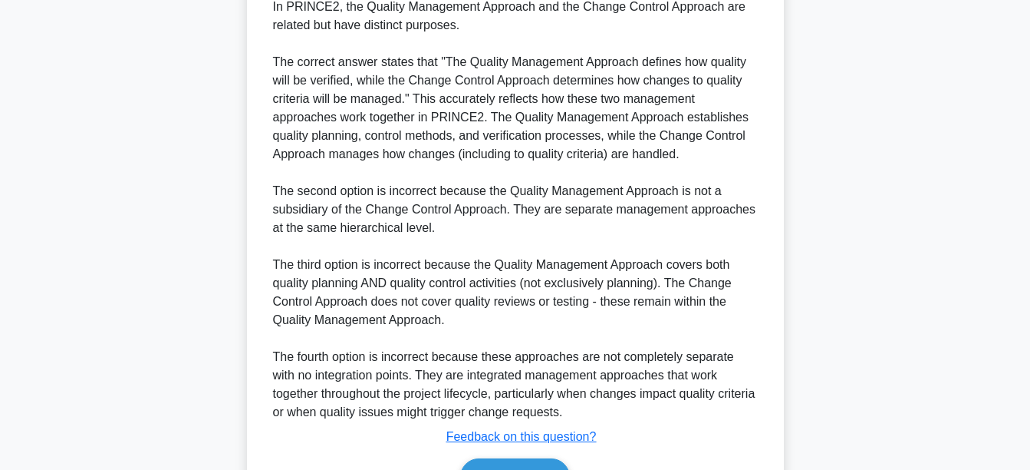
scroll to position [661, 0]
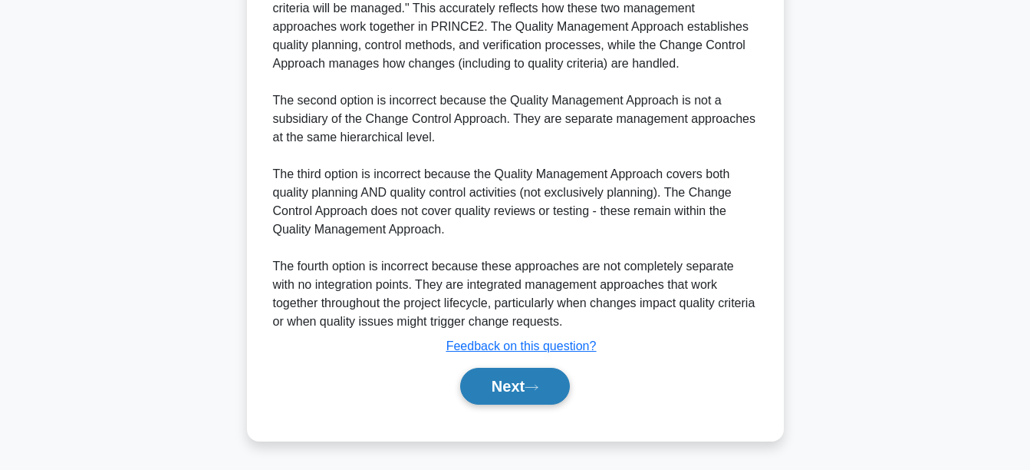
click at [526, 387] on button "Next" at bounding box center [515, 386] width 110 height 37
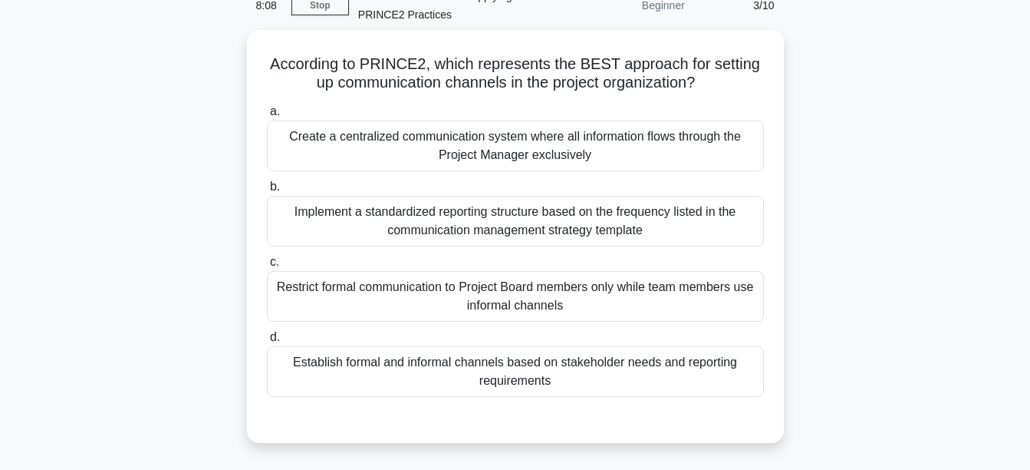
scroll to position [52, 0]
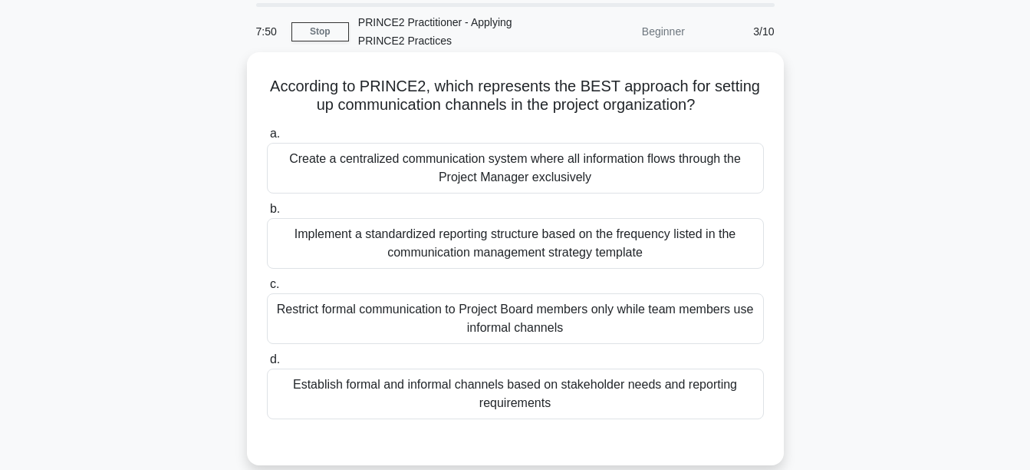
click at [609, 387] on div "Establish formal and informal channels based on stakeholder needs and reporting…" at bounding box center [515, 393] width 497 height 51
click at [267, 364] on input "d. Establish formal and informal channels based on stakeholder needs and report…" at bounding box center [267, 359] width 0 height 10
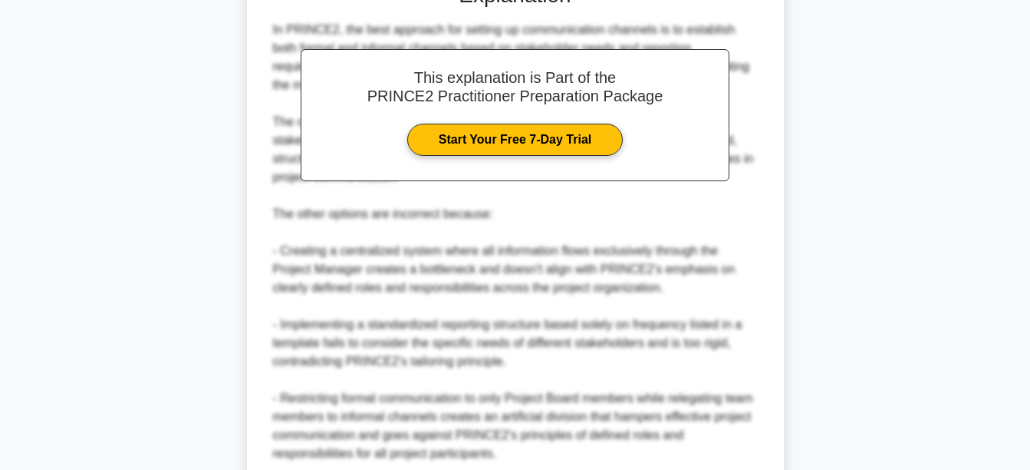
scroll to position [643, 0]
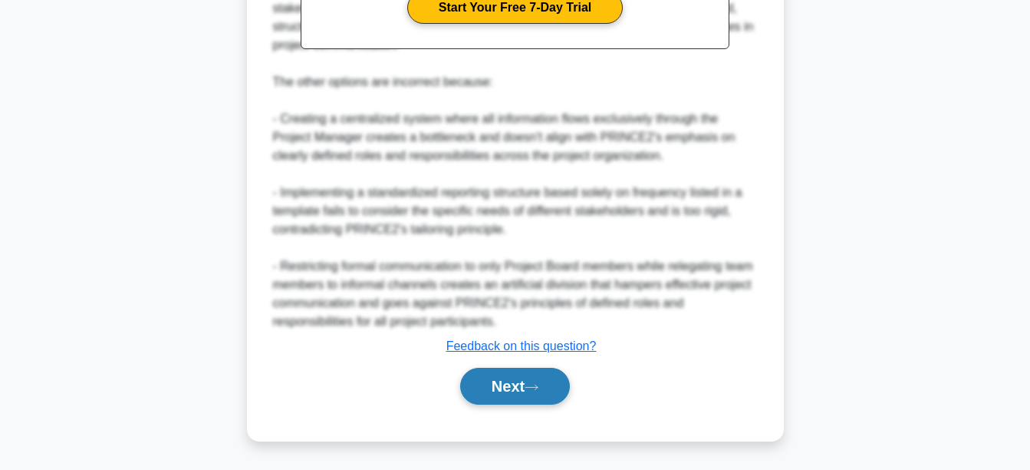
click at [539, 388] on icon at bounding box center [532, 387] width 14 height 8
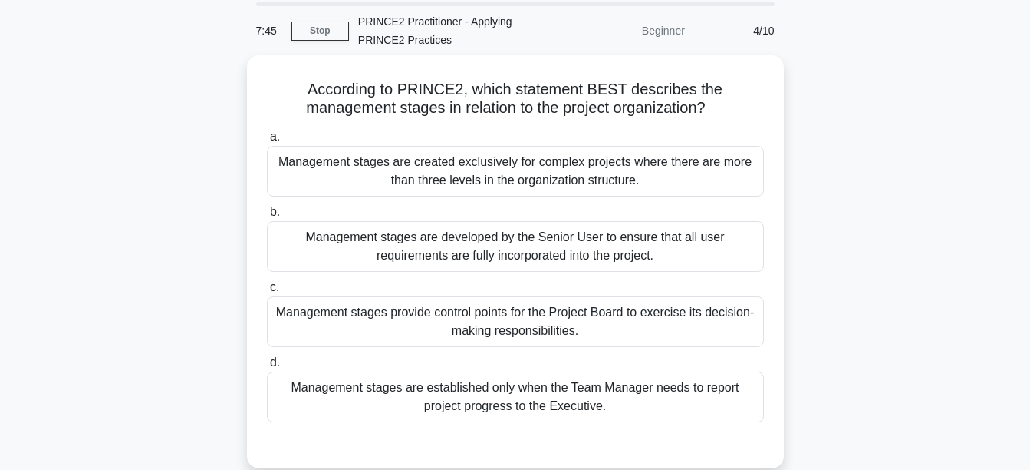
scroll to position [52, 0]
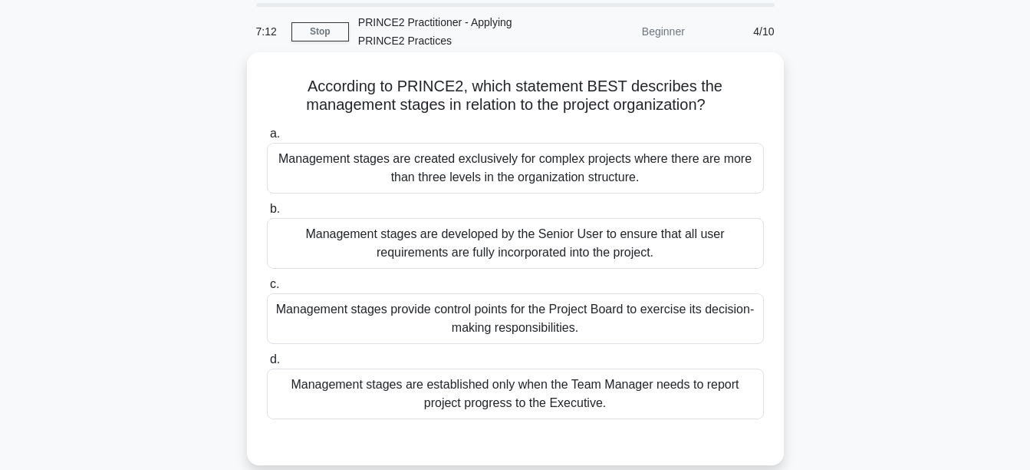
click at [657, 310] on div "Management stages provide control points for the Project Board to exercise its …" at bounding box center [515, 318] width 497 height 51
click at [267, 289] on input "c. Management stages provide control points for the Project Board to exercise i…" at bounding box center [267, 284] width 0 height 10
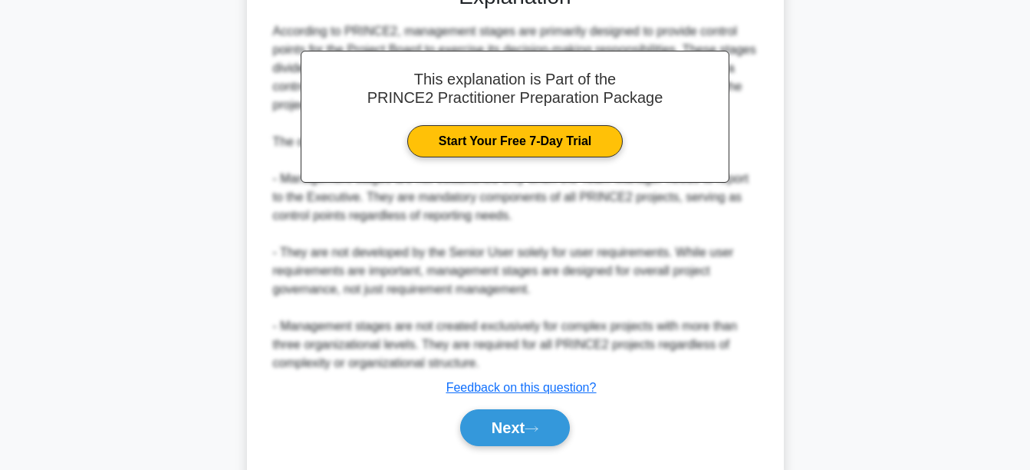
scroll to position [551, 0]
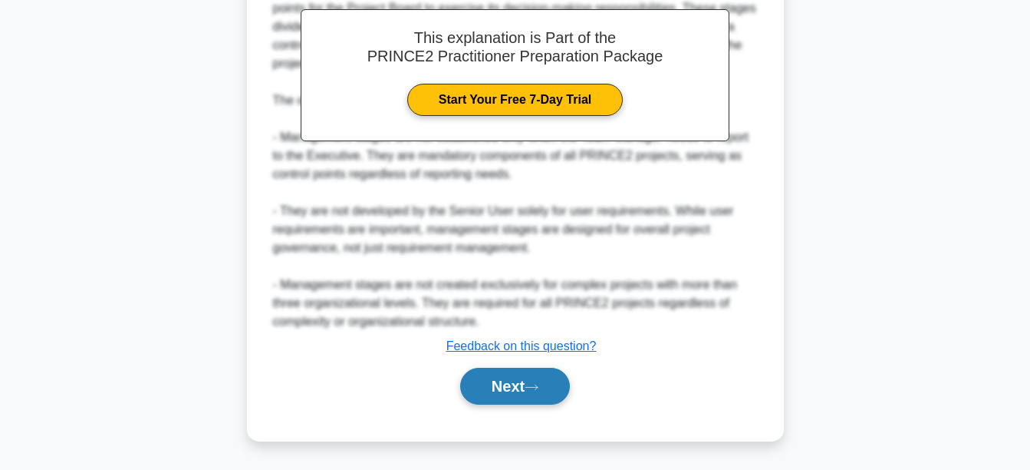
drag, startPoint x: 515, startPoint y: 397, endPoint x: 516, endPoint y: 386, distance: 11.6
click at [515, 395] on button "Next" at bounding box center [515, 386] width 110 height 37
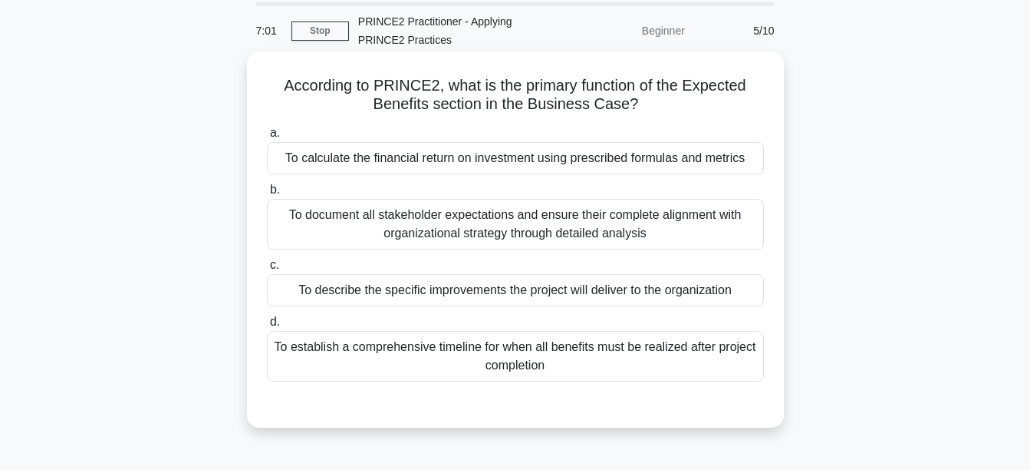
scroll to position [52, 0]
click at [647, 288] on div "To describe the specific improvements the project will deliver to the organizat…" at bounding box center [515, 291] width 497 height 32
click at [267, 271] on input "c. To describe the specific improvements the project will deliver to the organi…" at bounding box center [267, 266] width 0 height 10
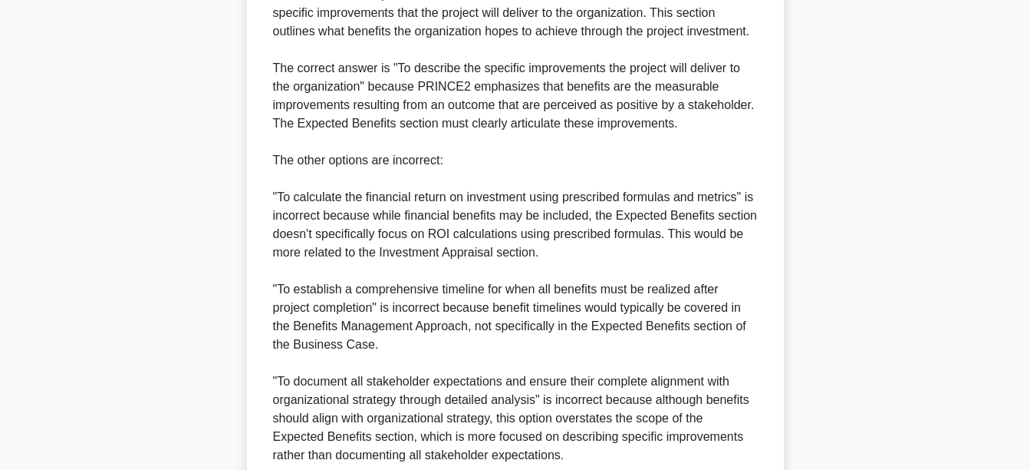
scroll to position [589, 0]
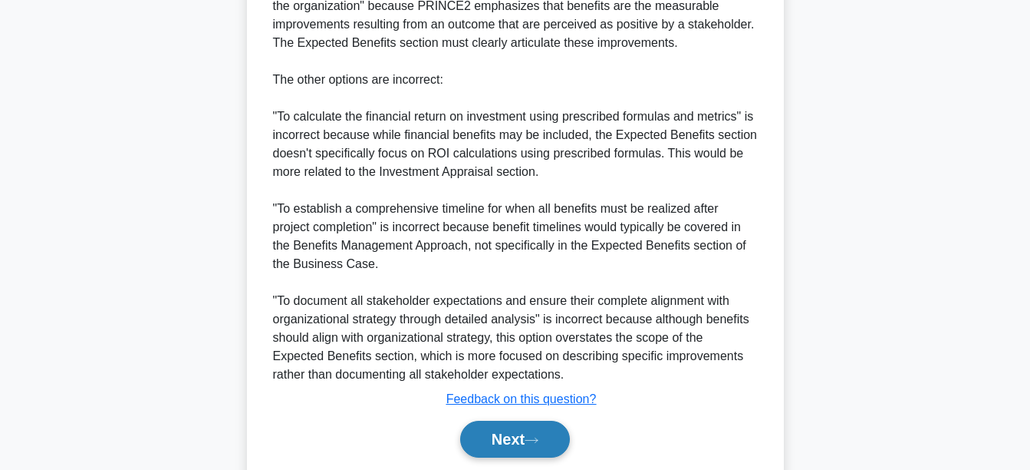
click at [539, 447] on button "Next" at bounding box center [515, 438] width 110 height 37
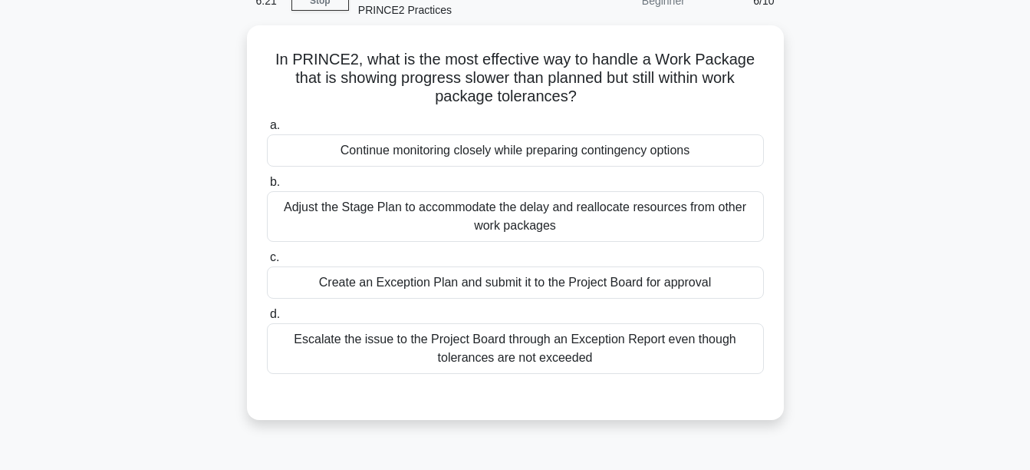
scroll to position [52, 0]
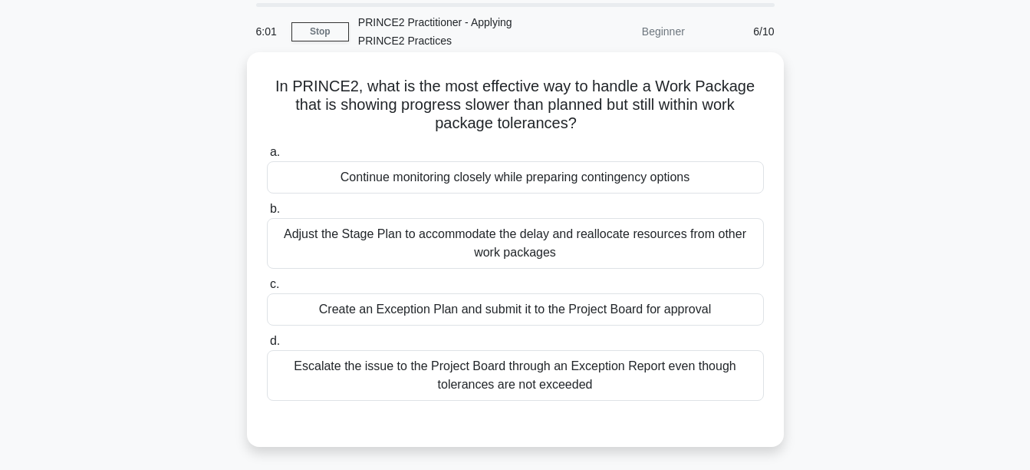
click at [659, 176] on div "Continue monitoring closely while preparing contingency options" at bounding box center [515, 177] width 497 height 32
click at [267, 157] on input "a. Continue monitoring closely while preparing contingency options" at bounding box center [267, 152] width 0 height 10
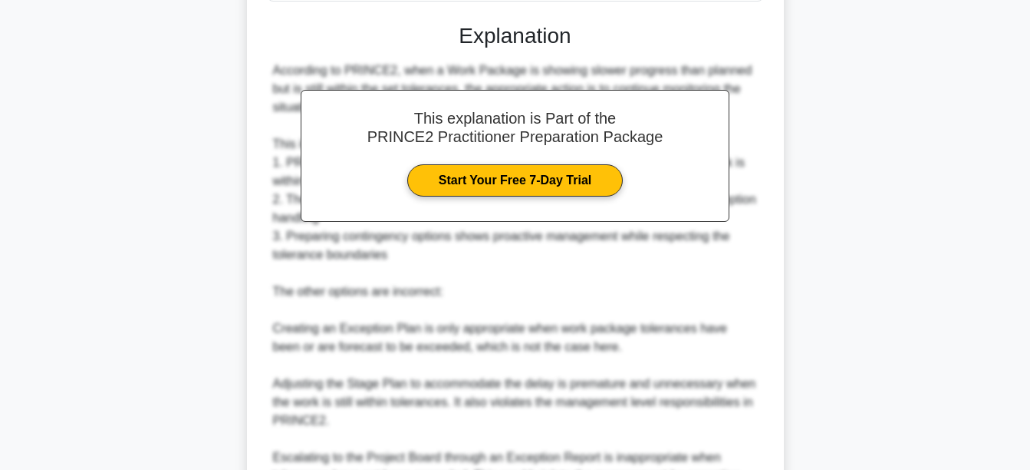
scroll to position [643, 0]
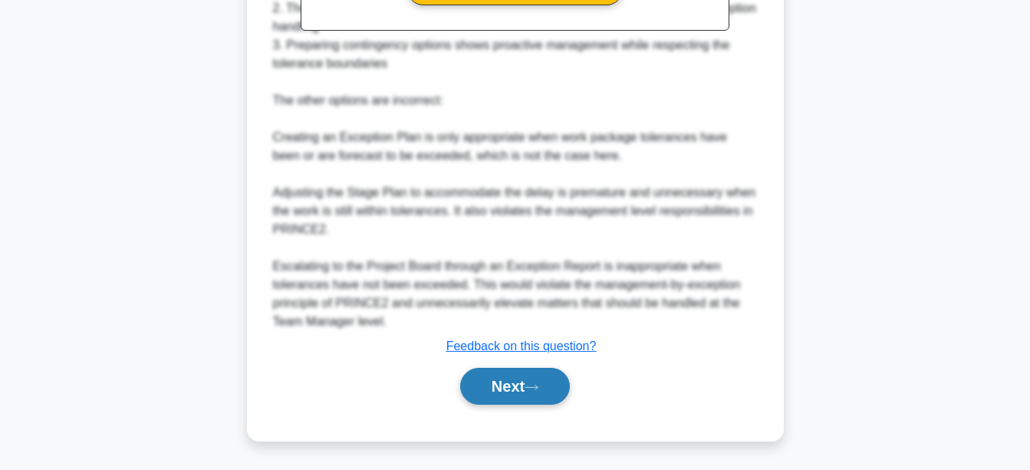
click at [539, 401] on button "Next" at bounding box center [515, 386] width 110 height 37
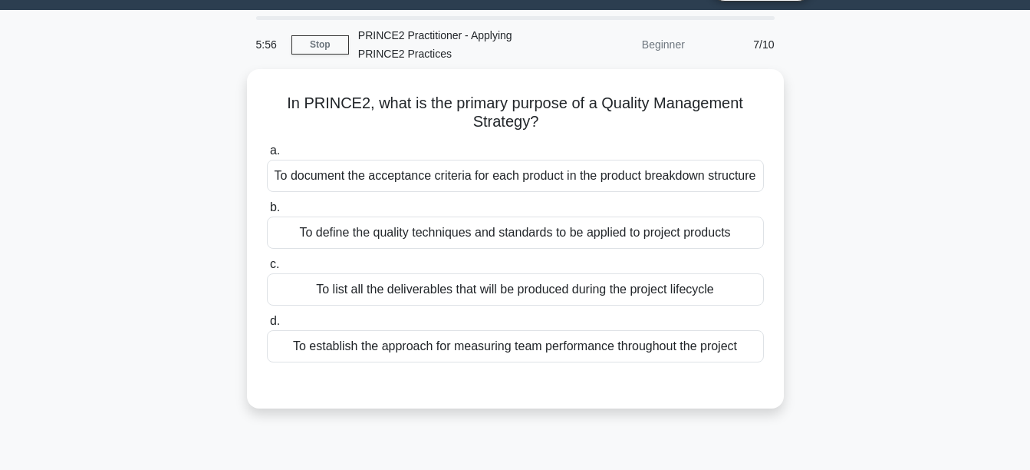
scroll to position [77, 0]
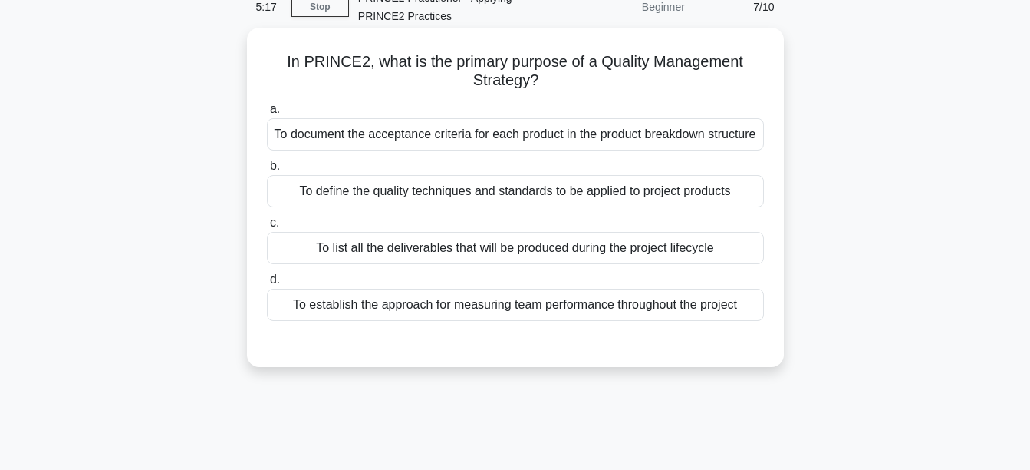
click at [661, 138] on div "To document the acceptance criteria for each product in the product breakdown s…" at bounding box center [515, 134] width 497 height 32
click at [267, 114] on input "a. To document the acceptance criteria for each product in the product breakdow…" at bounding box center [267, 109] width 0 height 10
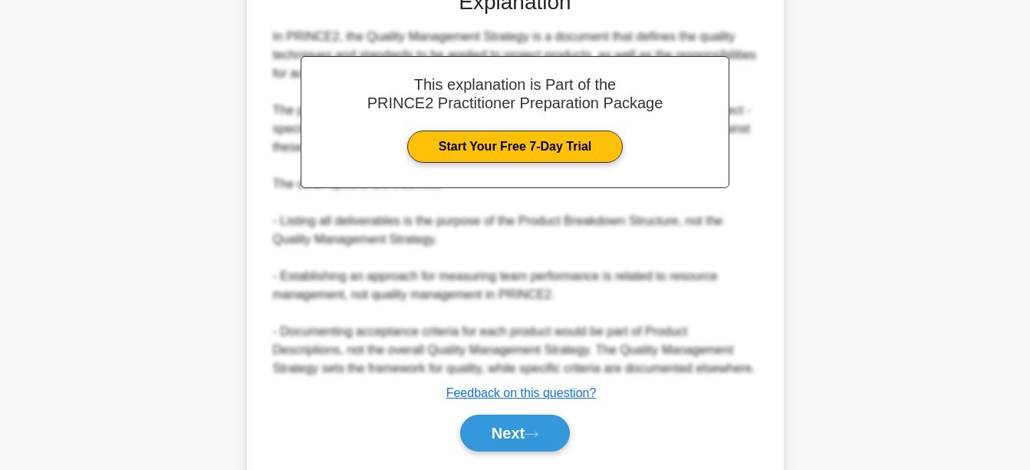
scroll to position [497, 0]
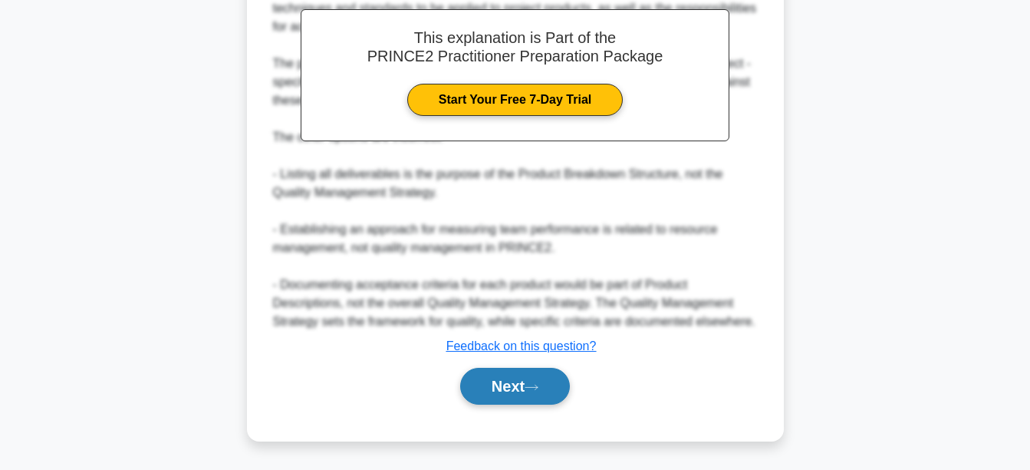
click at [565, 378] on button "Next" at bounding box center [515, 386] width 110 height 37
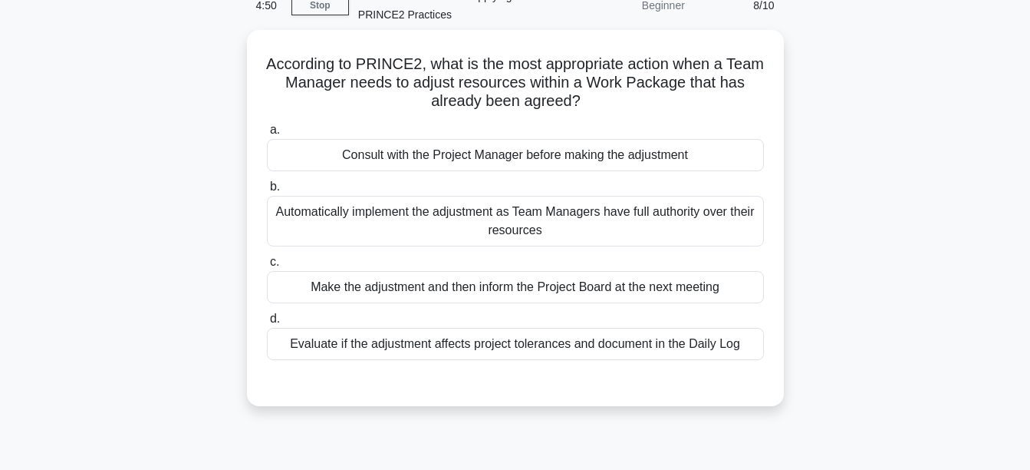
scroll to position [52, 0]
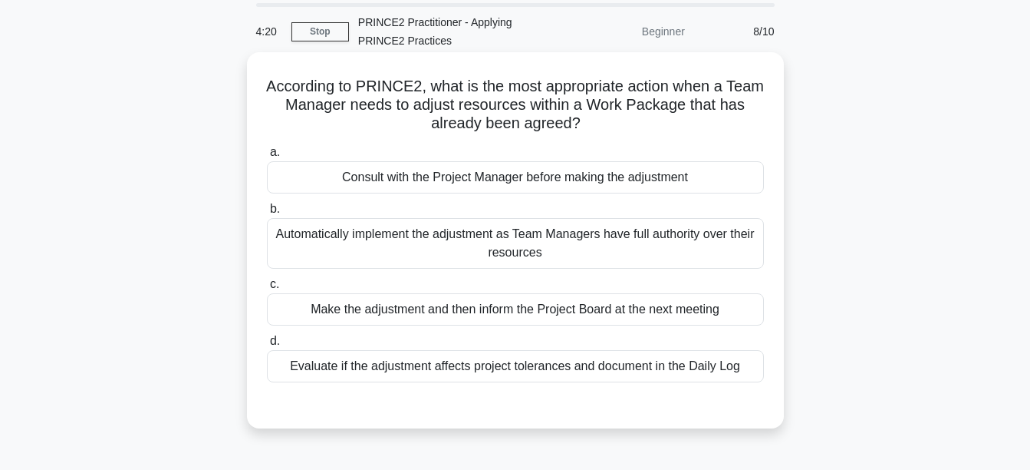
click at [522, 365] on div "Evaluate if the adjustment affects project tolerances and document in the Daily…" at bounding box center [515, 366] width 497 height 32
click at [267, 346] on input "d. Evaluate if the adjustment affects project tolerances and document in the Da…" at bounding box center [267, 341] width 0 height 10
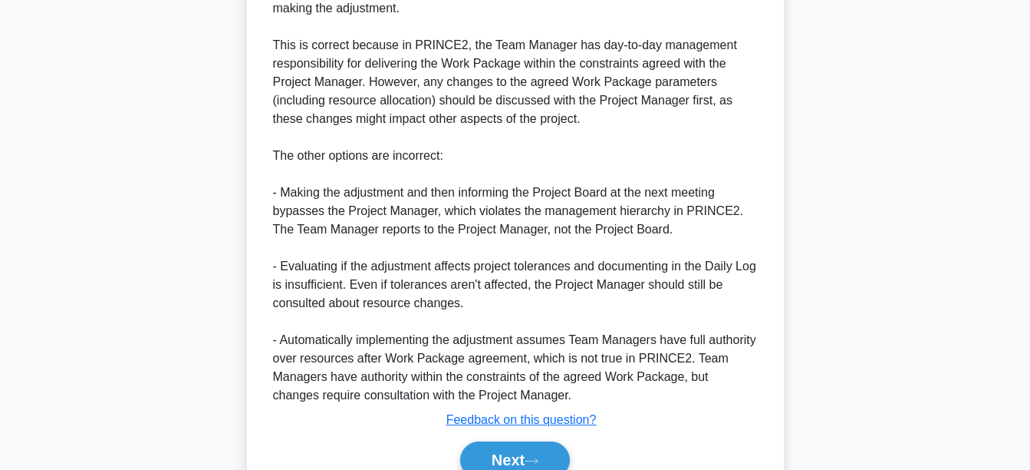
scroll to position [608, 0]
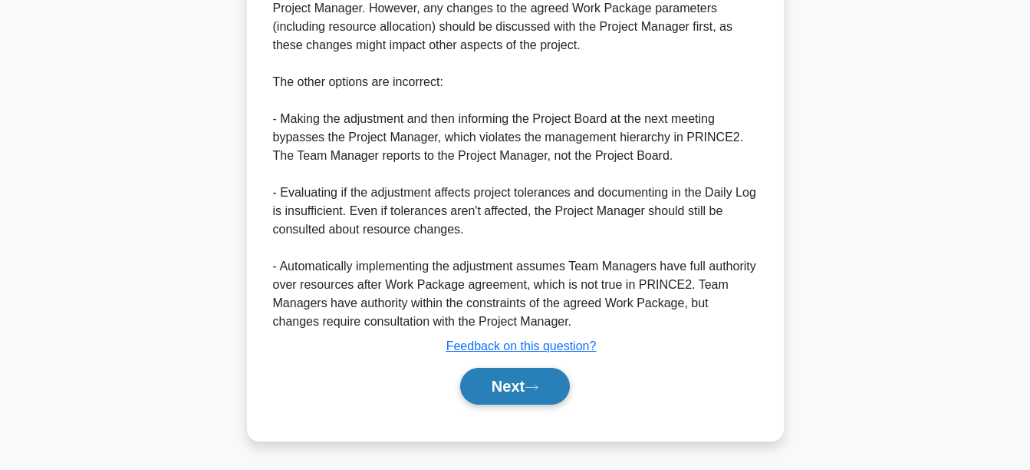
click at [511, 390] on button "Next" at bounding box center [515, 386] width 110 height 37
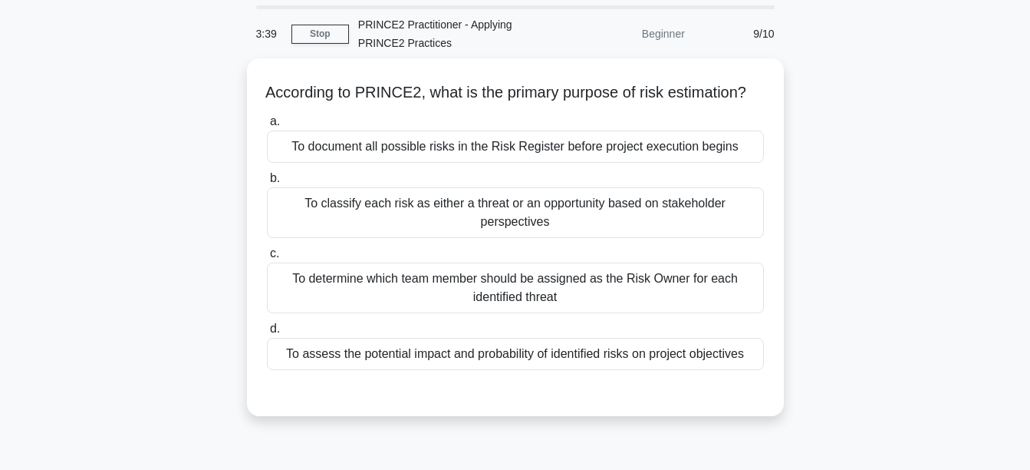
scroll to position [77, 0]
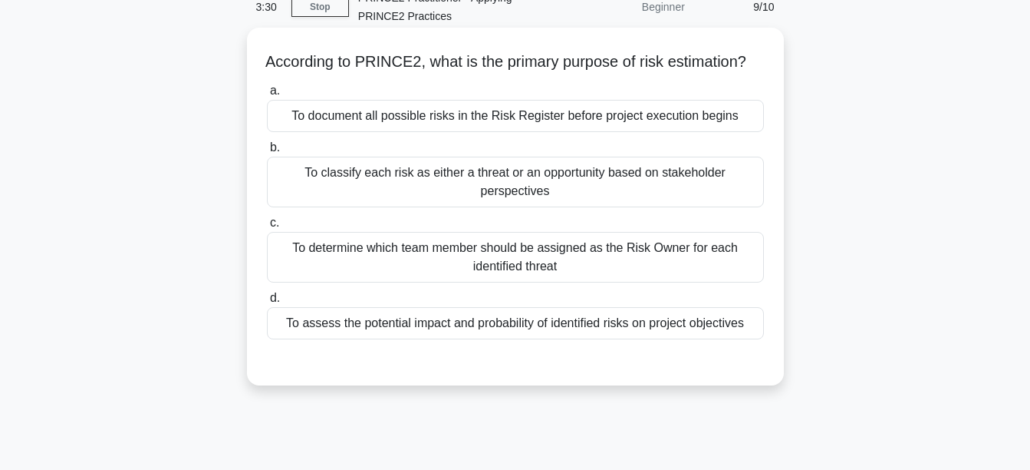
click at [611, 339] on div "To assess the potential impact and probability of identified risks on project o…" at bounding box center [515, 323] width 497 height 32
click at [267, 303] on input "d. To assess the potential impact and probability of identified risks on projec…" at bounding box center [267, 298] width 0 height 10
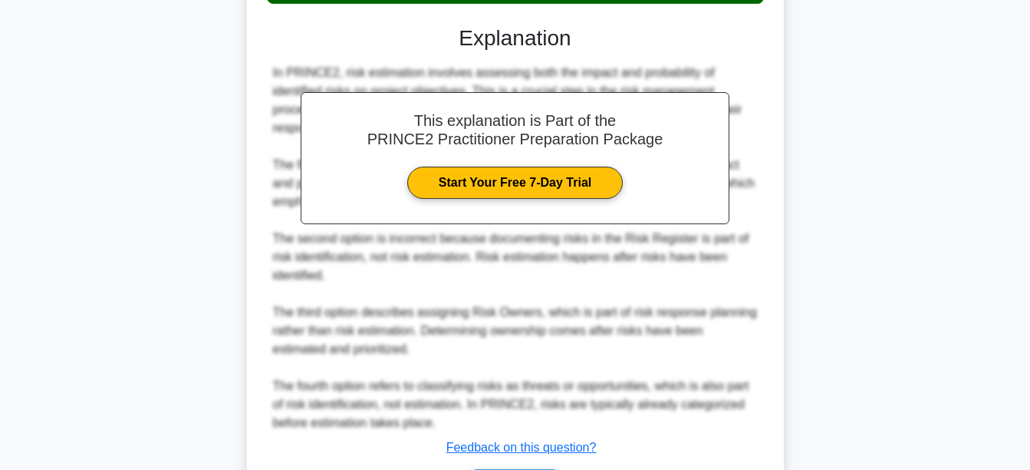
scroll to position [456, 0]
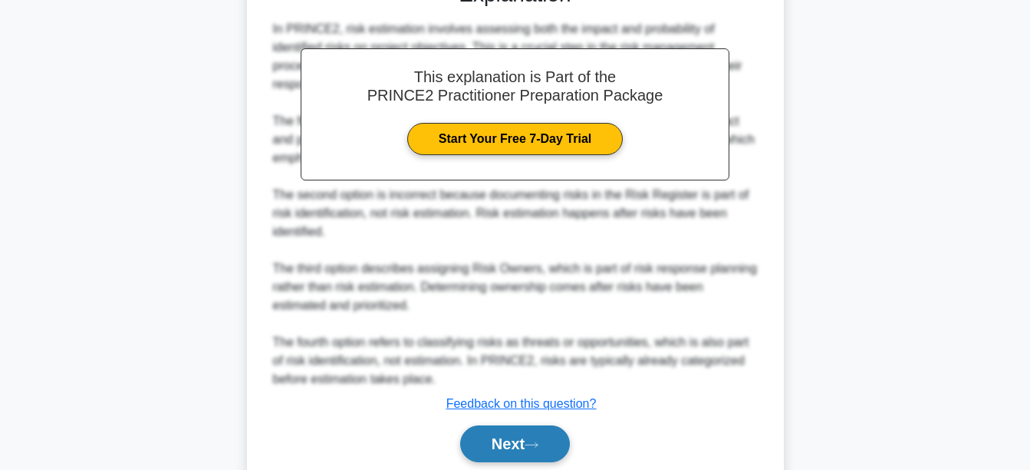
click at [548, 462] on button "Next" at bounding box center [515, 443] width 110 height 37
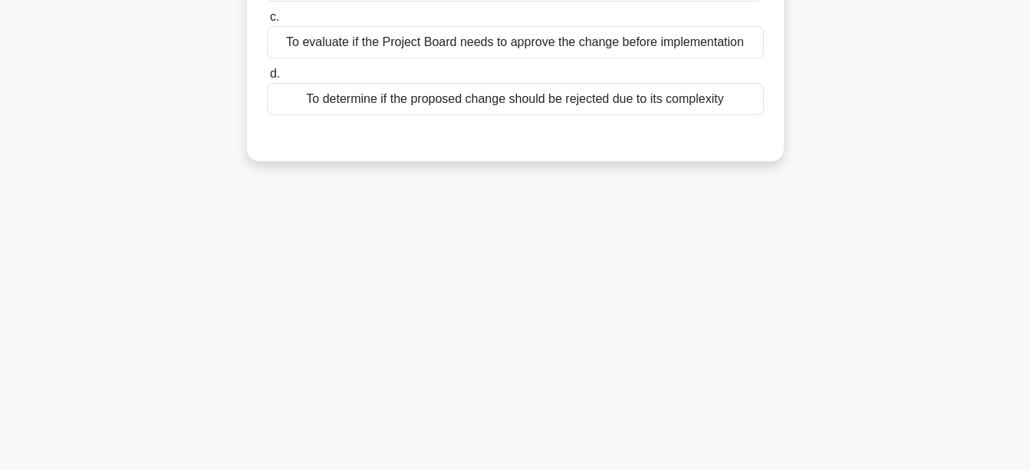
scroll to position [52, 0]
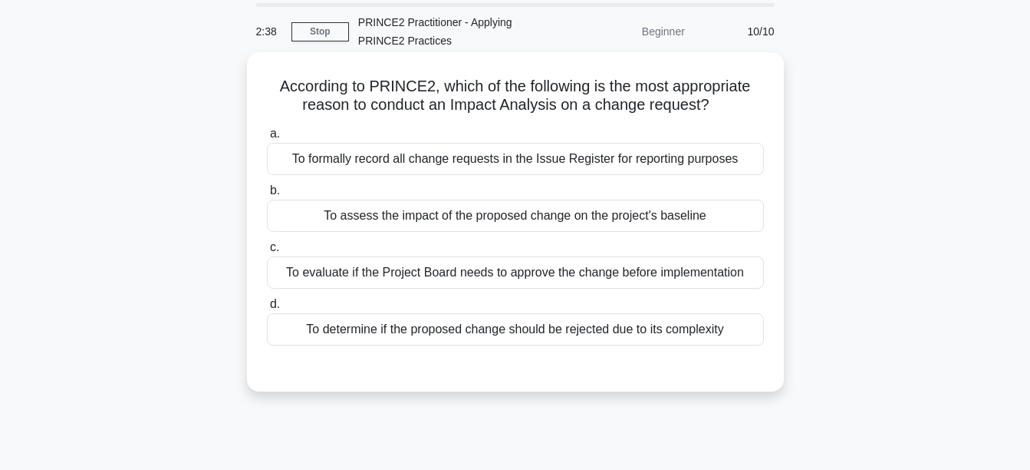
click at [649, 223] on div "To assess the impact of the proposed change on the project's baseline" at bounding box center [515, 215] width 497 height 32
click at [267, 196] on input "b. To assess the impact of the proposed change on the project's baseline" at bounding box center [267, 191] width 0 height 10
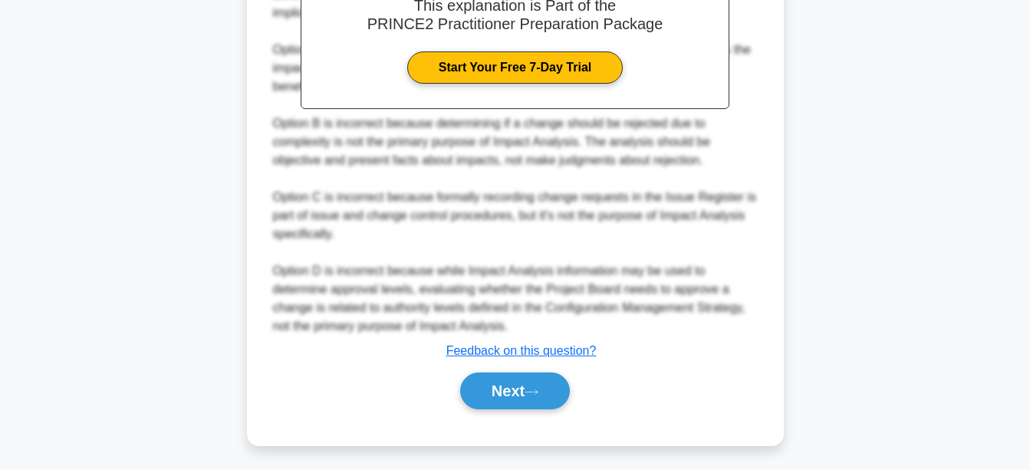
scroll to position [514, 0]
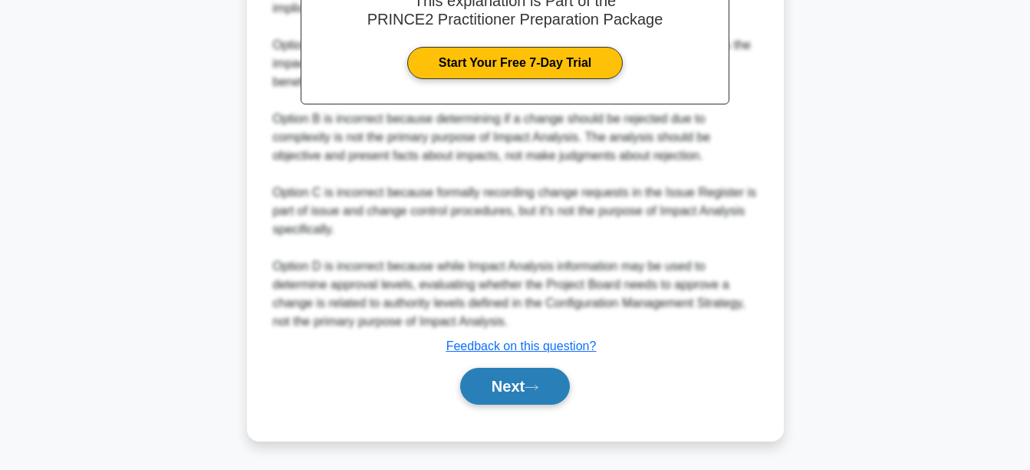
click at [555, 385] on button "Next" at bounding box center [515, 386] width 110 height 37
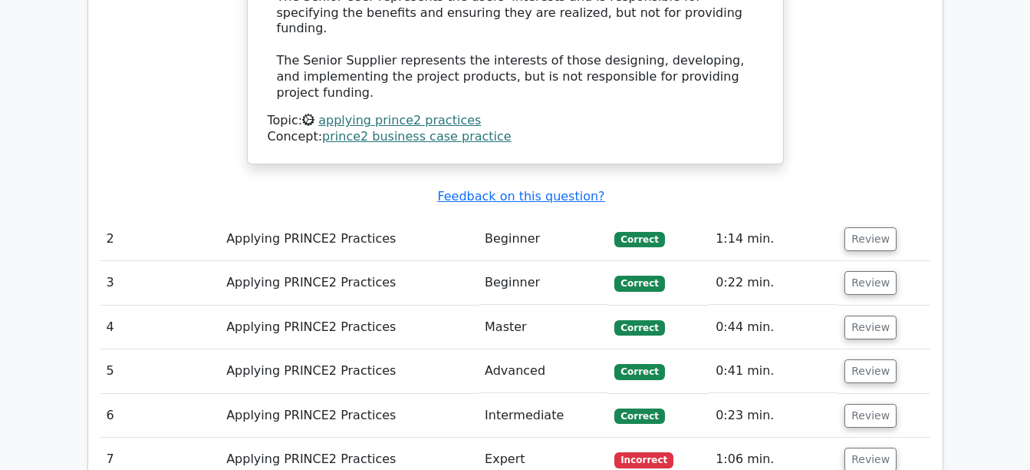
scroll to position [1918, 0]
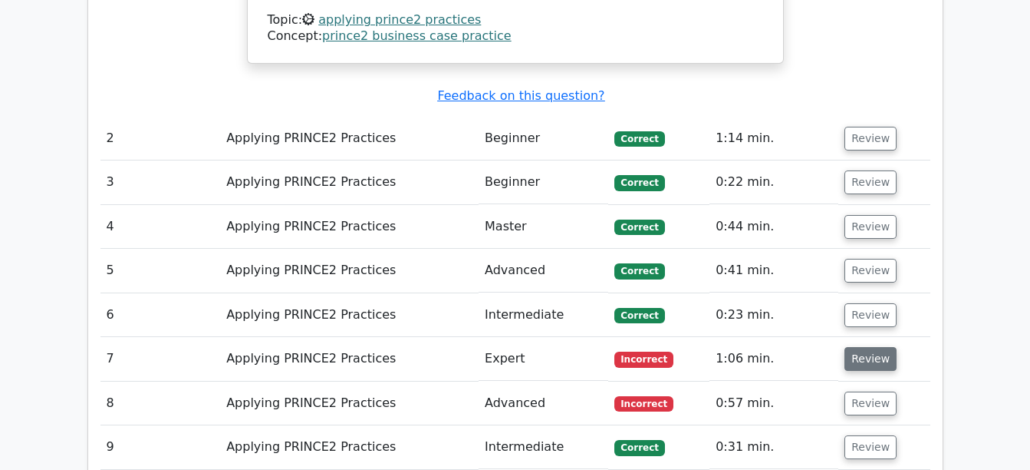
click at [869, 347] on button "Review" at bounding box center [871, 359] width 52 height 24
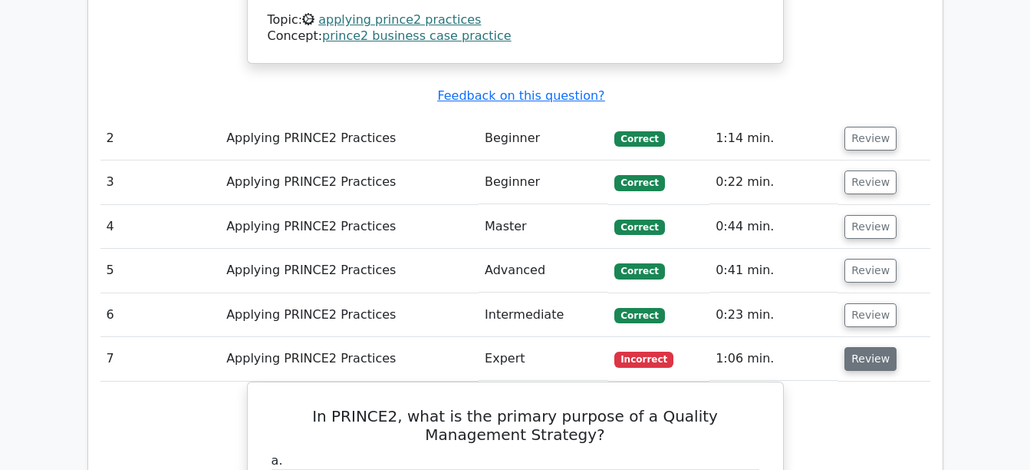
click at [873, 347] on button "Review" at bounding box center [871, 359] width 52 height 24
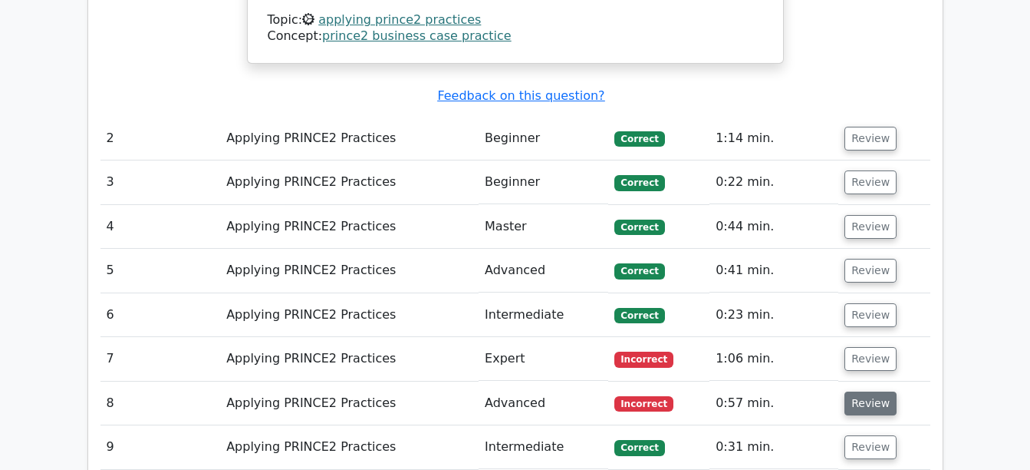
click at [879, 391] on button "Review" at bounding box center [871, 403] width 52 height 24
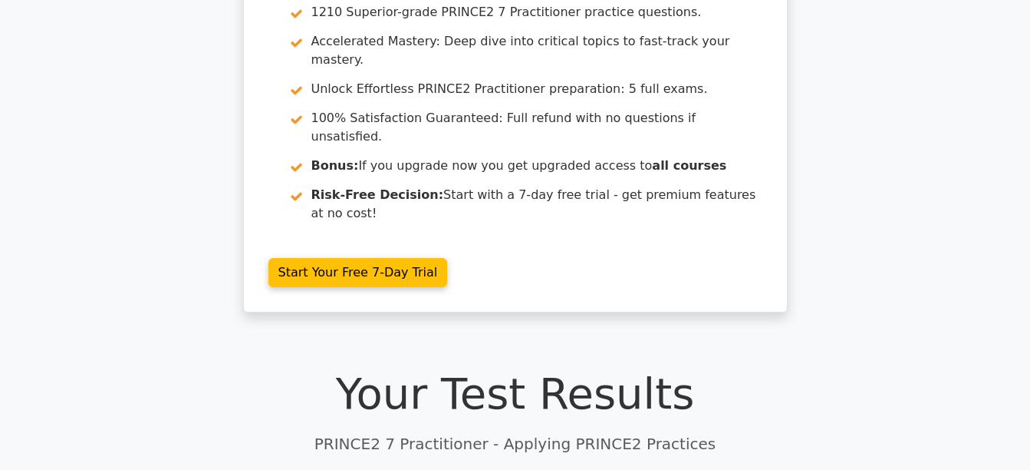
scroll to position [0, 0]
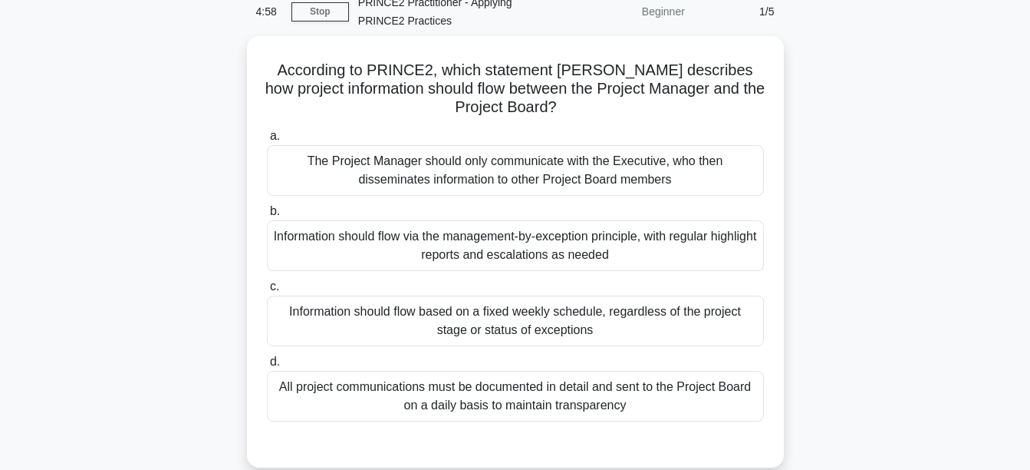
scroll to position [74, 0]
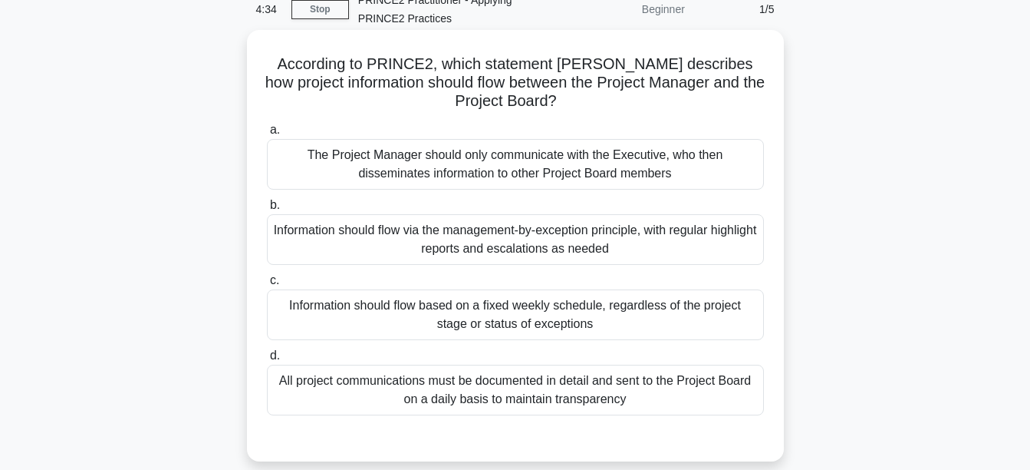
click at [479, 243] on div "Information should flow via the management-by-exception principle, with regular…" at bounding box center [515, 239] width 497 height 51
click at [267, 210] on input "b. Information should flow via the management-by-exception principle, with regu…" at bounding box center [267, 205] width 0 height 10
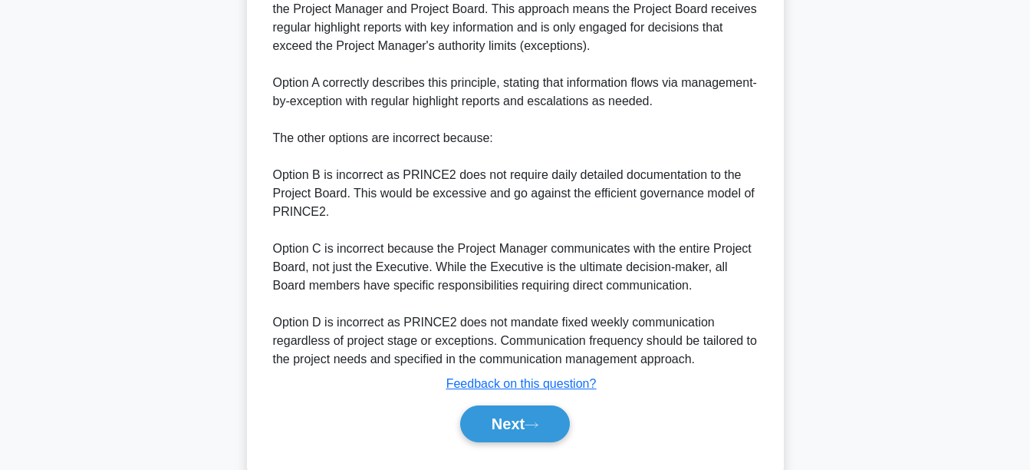
scroll to position [606, 0]
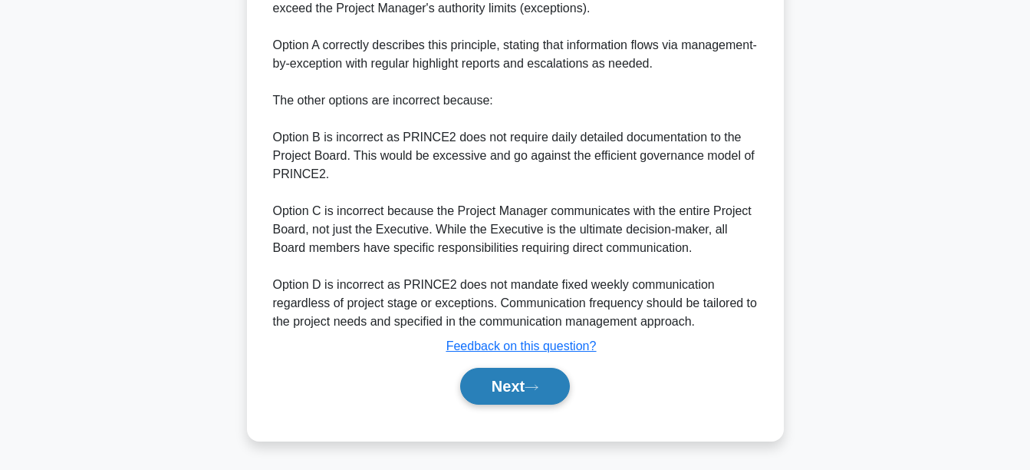
click at [526, 371] on button "Next" at bounding box center [515, 386] width 110 height 37
click at [516, 386] on button "Next" at bounding box center [515, 386] width 110 height 37
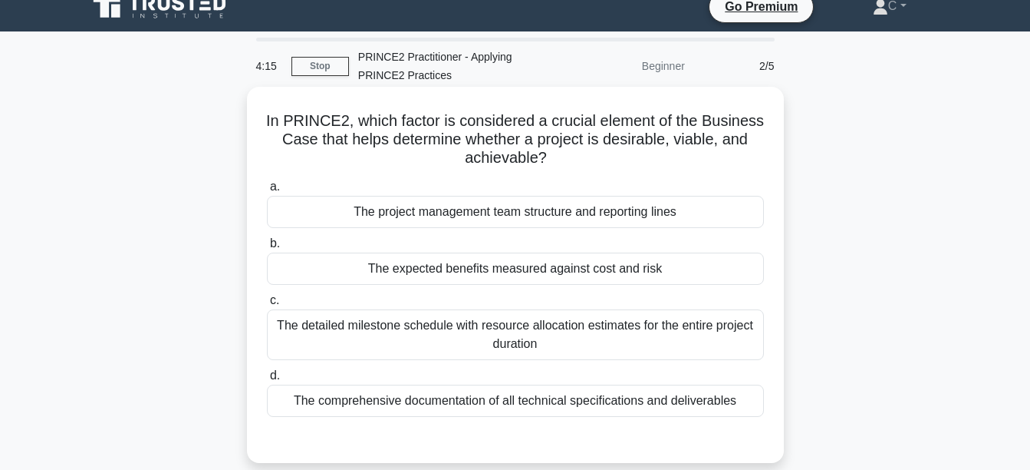
scroll to position [77, 0]
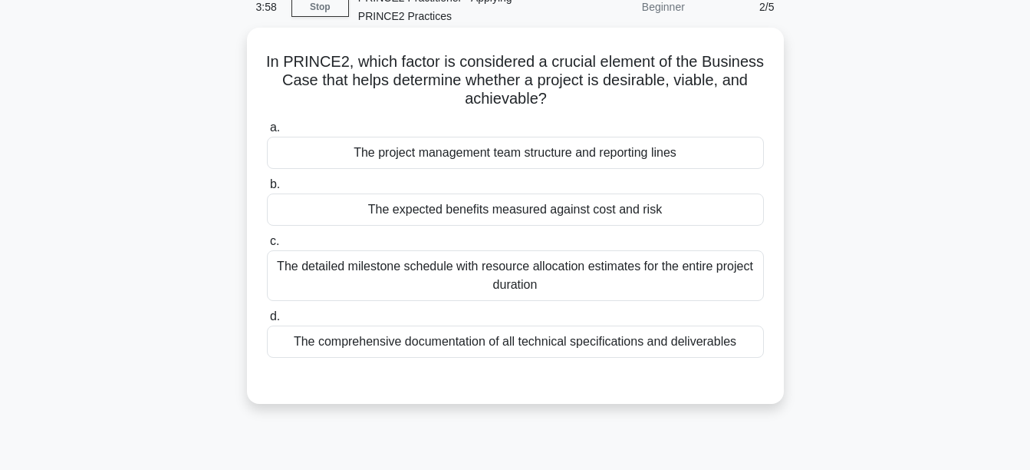
click at [470, 214] on div "The expected benefits measured against cost and risk" at bounding box center [515, 209] width 497 height 32
click at [267, 190] on input "b. The expected benefits measured against cost and risk" at bounding box center [267, 185] width 0 height 10
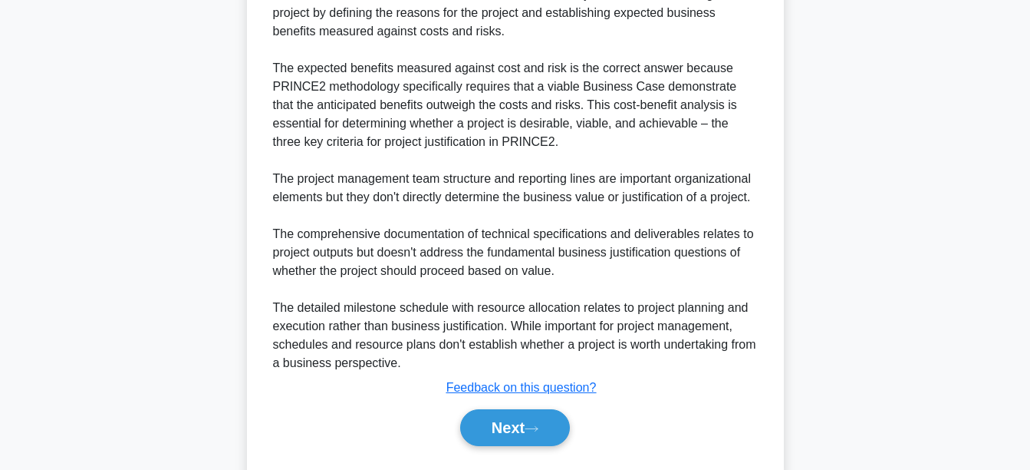
scroll to position [551, 0]
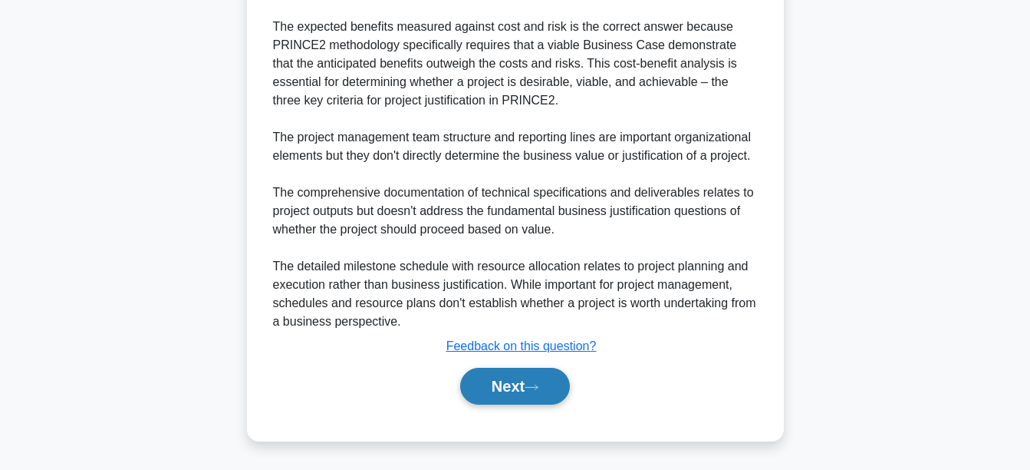
click at [536, 397] on button "Next" at bounding box center [515, 386] width 110 height 37
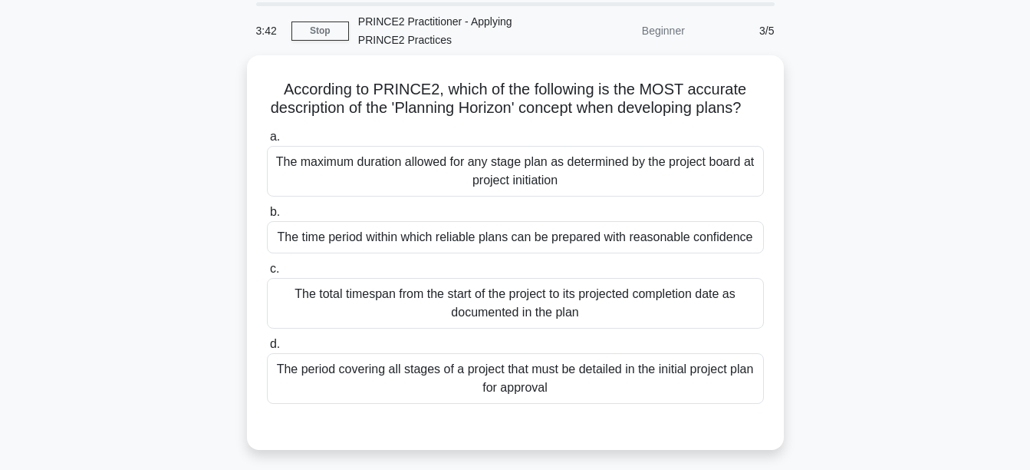
scroll to position [52, 0]
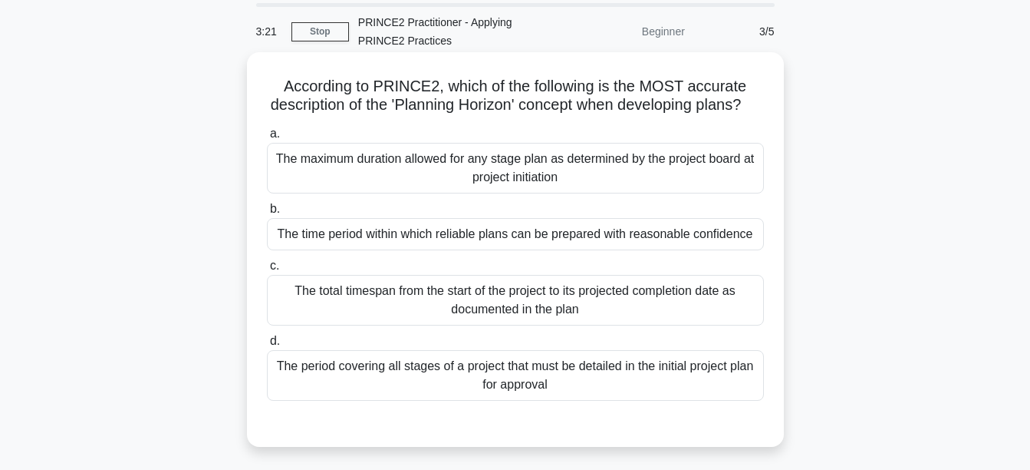
click at [602, 250] on div "The time period within which reliable plans can be prepared with reasonable con…" at bounding box center [515, 234] width 497 height 32
click at [267, 214] on input "b. The time period within which reliable plans can be prepared with reasonable …" at bounding box center [267, 209] width 0 height 10
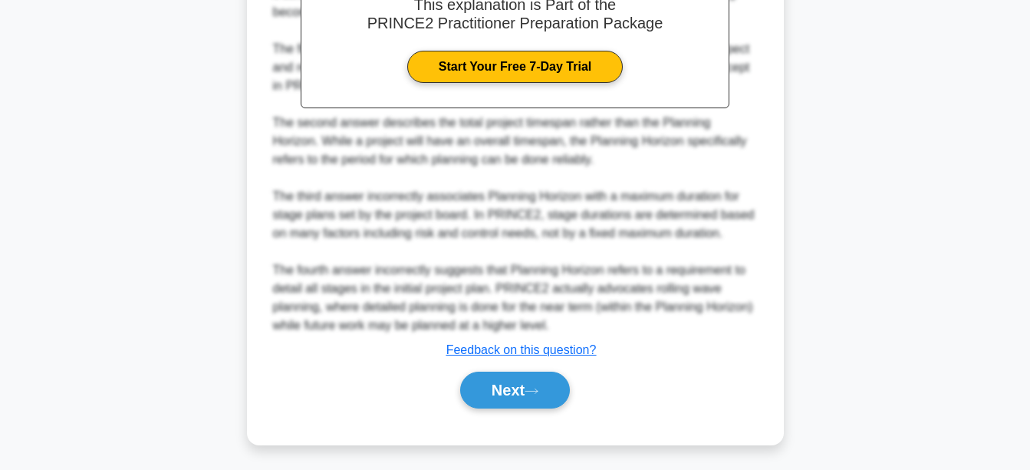
scroll to position [606, 0]
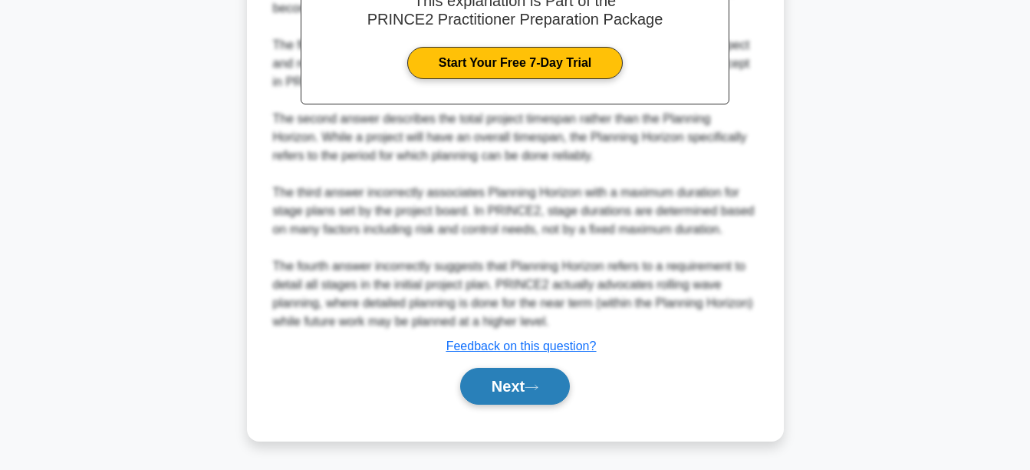
click at [467, 388] on button "Next" at bounding box center [515, 386] width 110 height 37
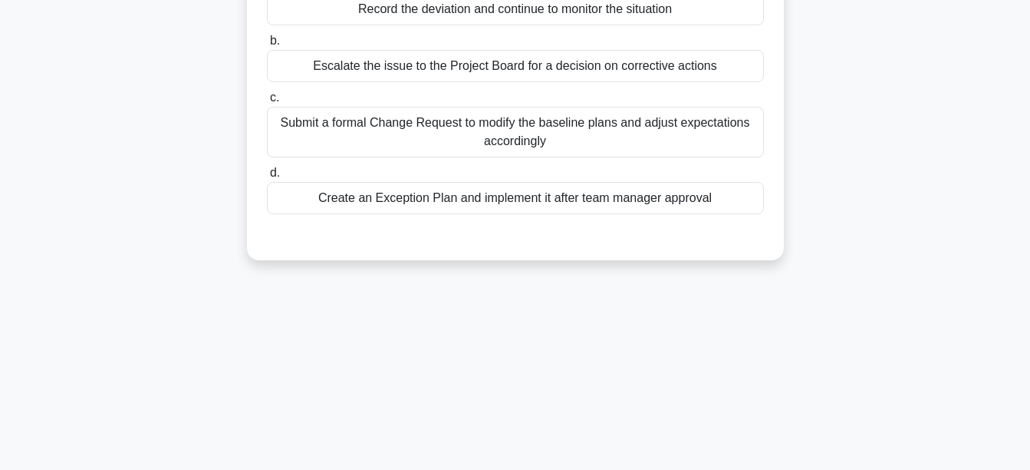
scroll to position [52, 0]
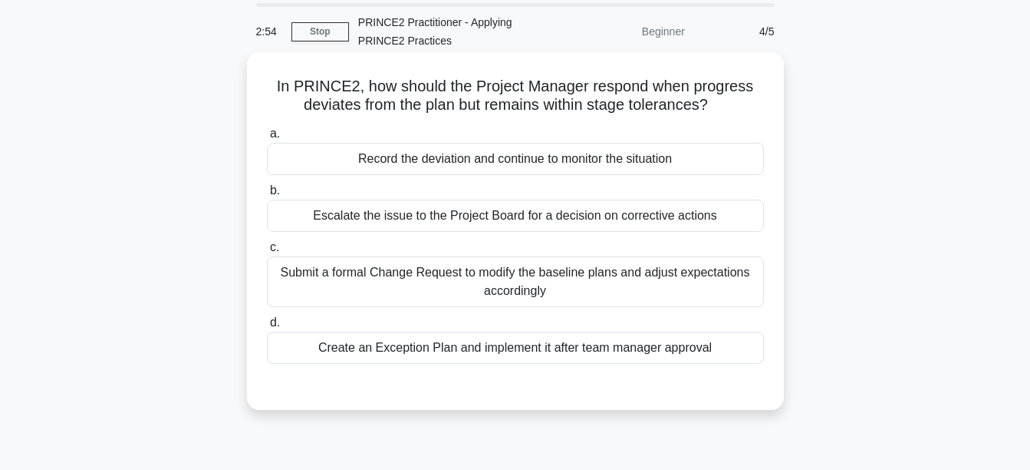
click at [615, 157] on div "Record the deviation and continue to monitor the situation" at bounding box center [515, 159] width 497 height 32
click at [267, 139] on input "a. Record the deviation and continue to monitor the situation" at bounding box center [267, 134] width 0 height 10
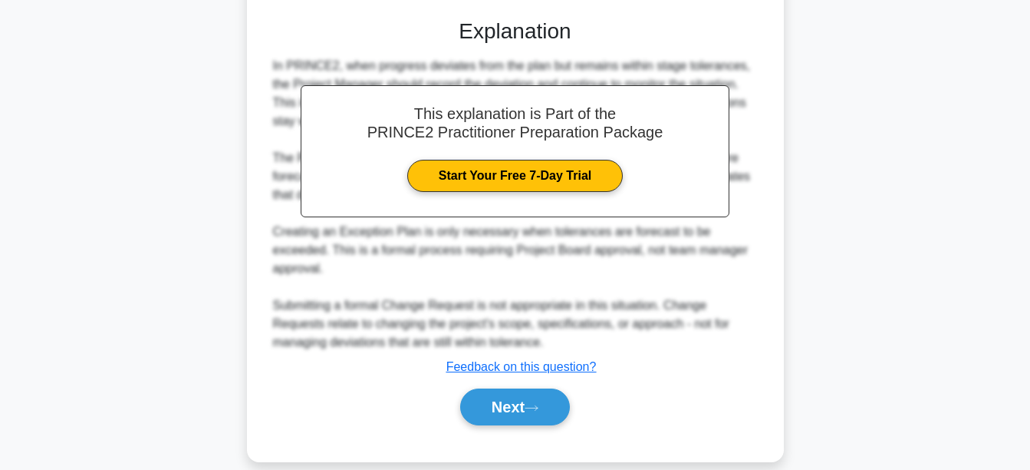
scroll to position [440, 0]
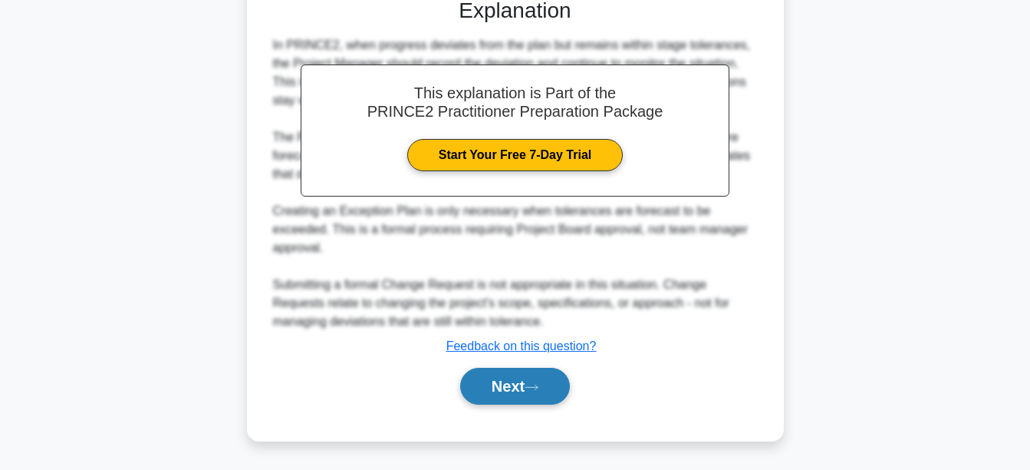
click at [461, 387] on button "Next" at bounding box center [515, 386] width 110 height 37
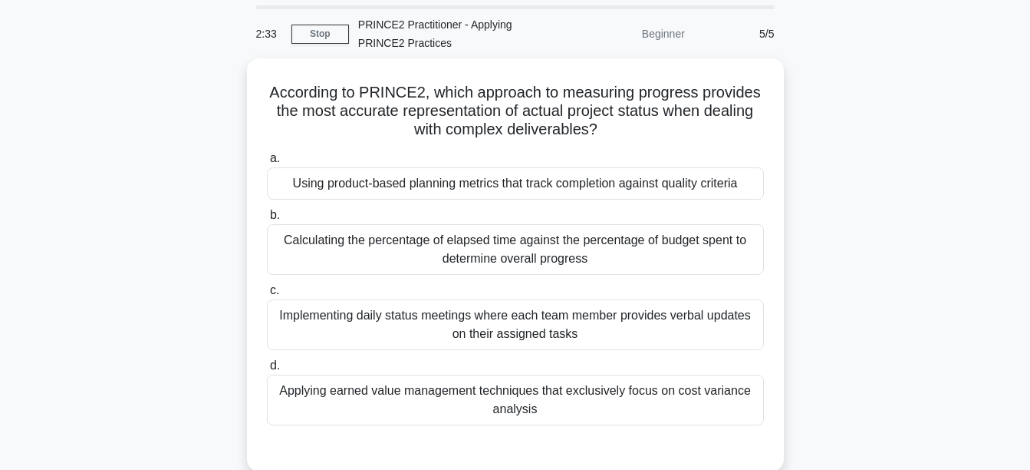
scroll to position [77, 0]
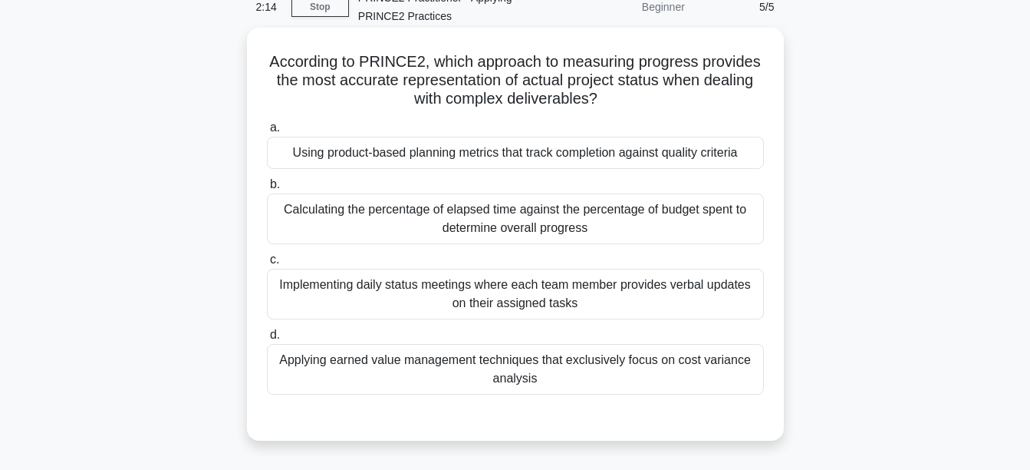
click at [671, 151] on div "Using product-based planning metrics that track completion against quality crit…" at bounding box center [515, 153] width 497 height 32
click at [267, 133] on input "a. Using product-based planning metrics that track completion against quality c…" at bounding box center [267, 128] width 0 height 10
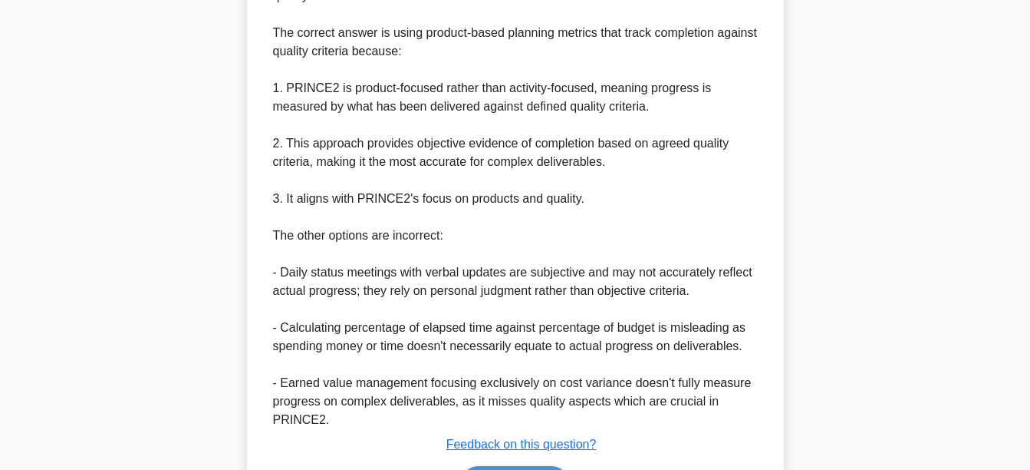
scroll to position [680, 0]
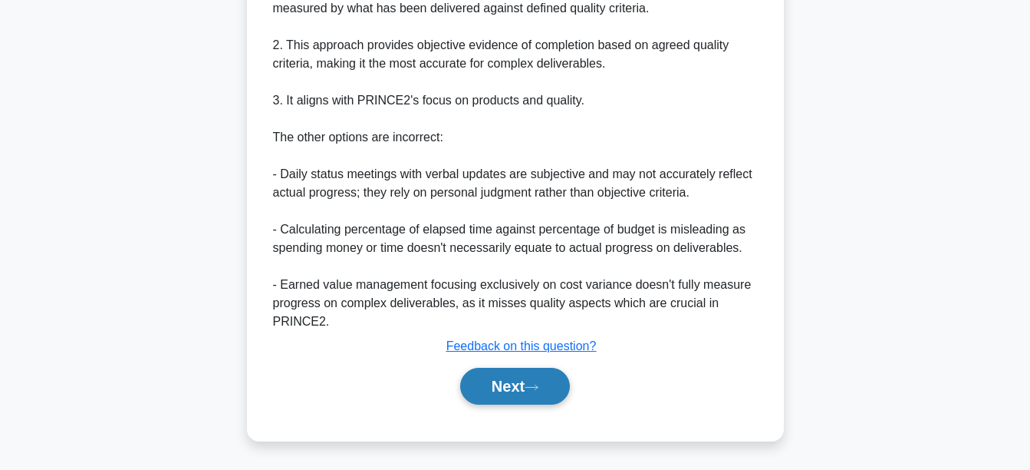
click at [519, 391] on button "Next" at bounding box center [515, 386] width 110 height 37
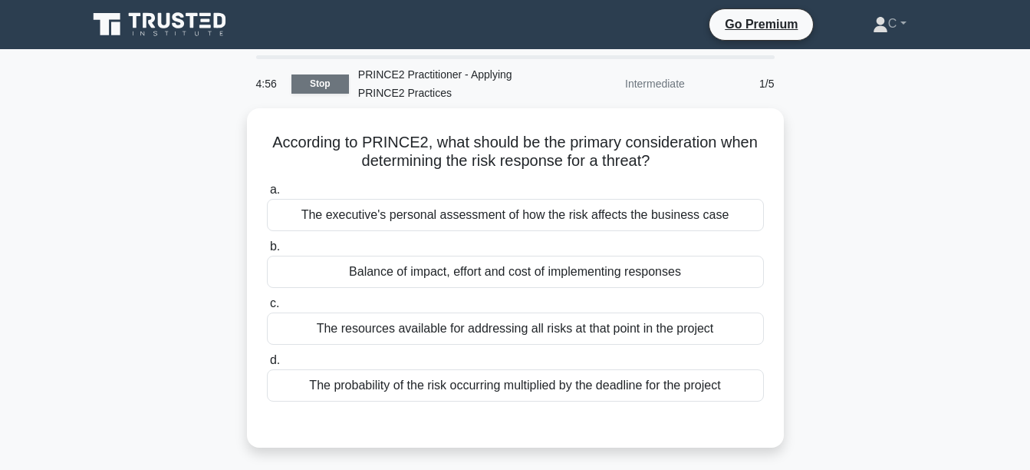
click at [312, 80] on link "Stop" at bounding box center [321, 83] width 58 height 19
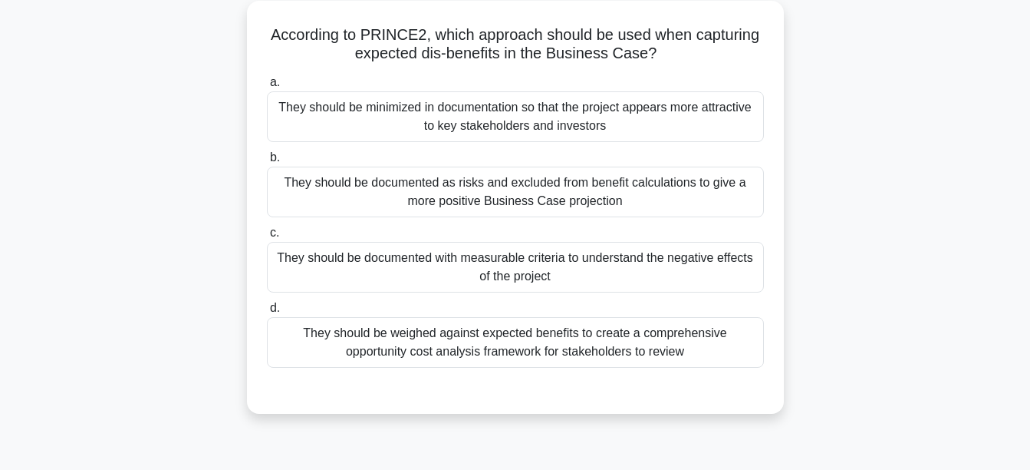
scroll to position [77, 0]
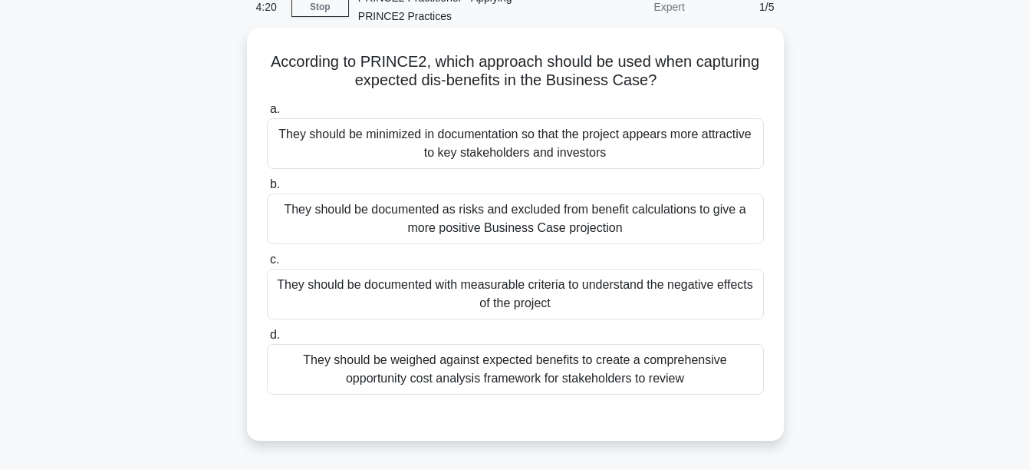
click at [582, 292] on div "They should be documented with measurable criteria to understand the negative e…" at bounding box center [515, 294] width 497 height 51
click at [267, 265] on input "c. They should be documented with measurable criteria to understand the negativ…" at bounding box center [267, 260] width 0 height 10
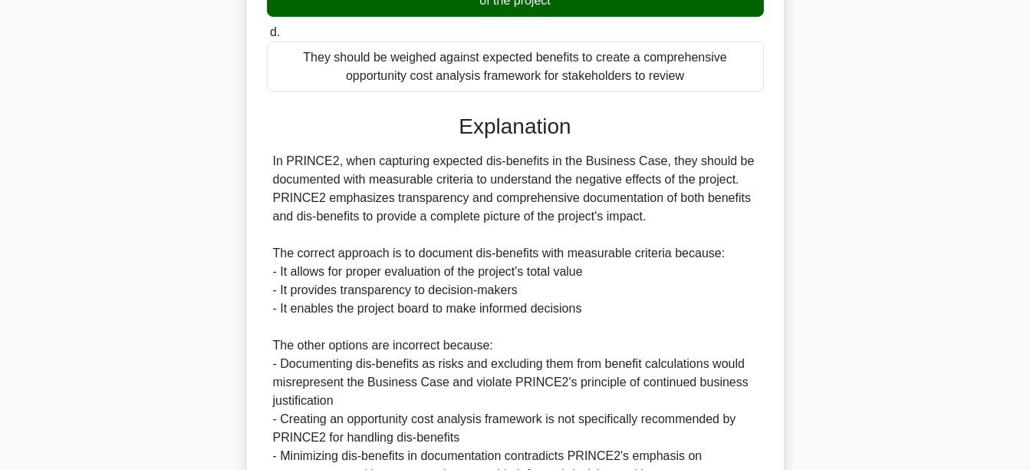
scroll to position [532, 0]
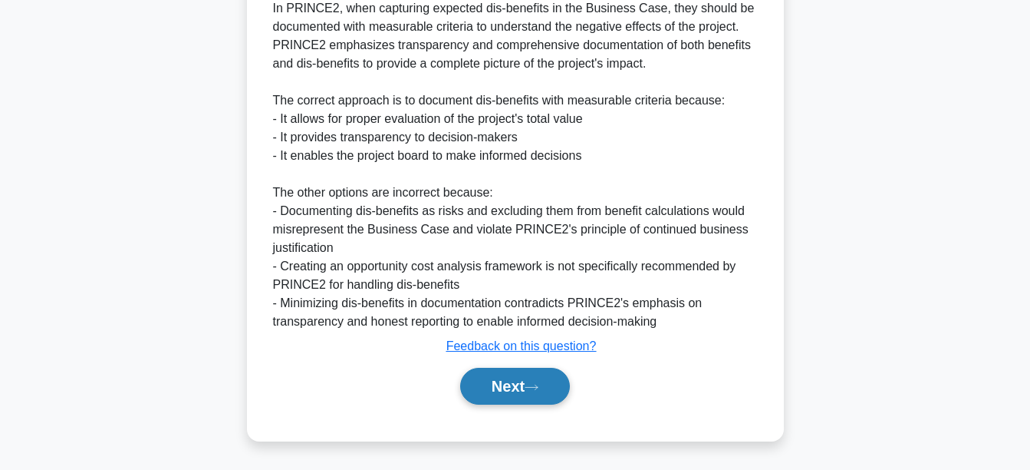
click at [525, 382] on button "Next" at bounding box center [515, 386] width 110 height 37
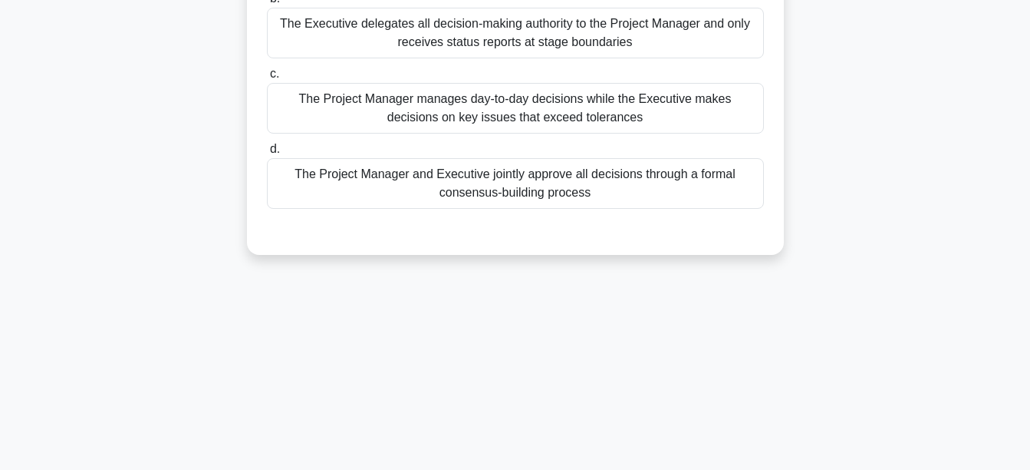
scroll to position [129, 0]
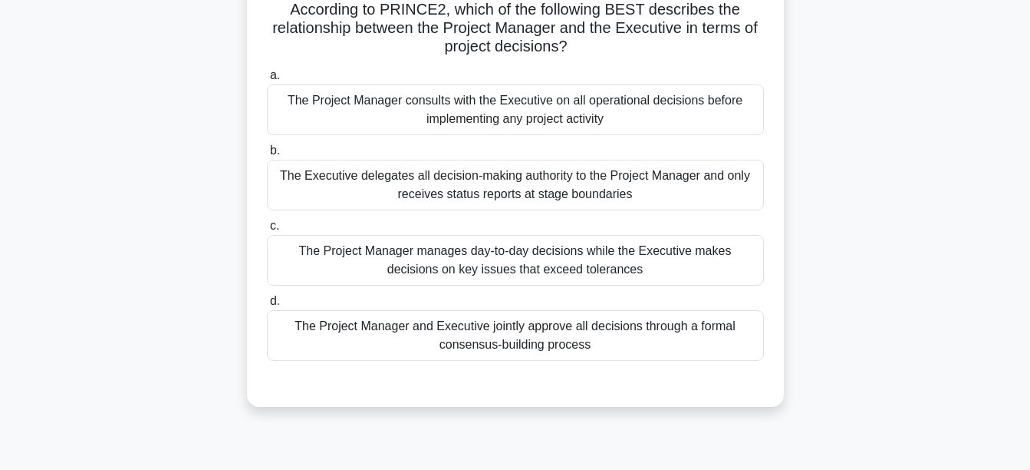
click at [577, 258] on div "The Project Manager manages day-to-day decisions while the Executive makes deci…" at bounding box center [515, 260] width 497 height 51
click at [267, 231] on input "c. The Project Manager manages day-to-day decisions while the Executive makes d…" at bounding box center [267, 226] width 0 height 10
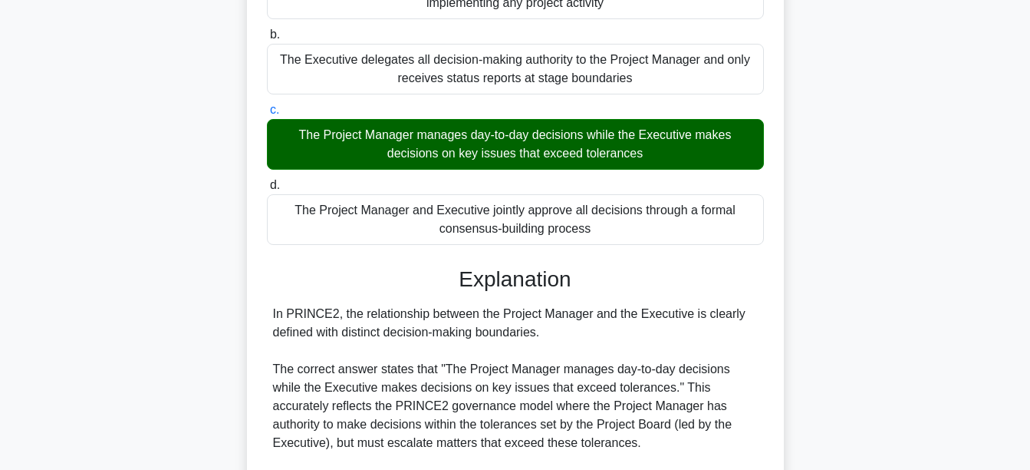
scroll to position [606, 0]
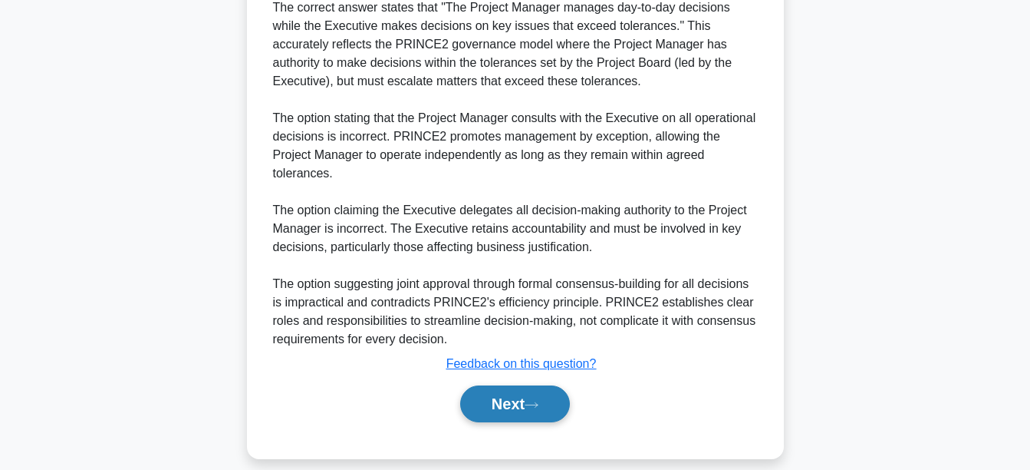
click at [464, 386] on button "Next" at bounding box center [515, 403] width 110 height 37
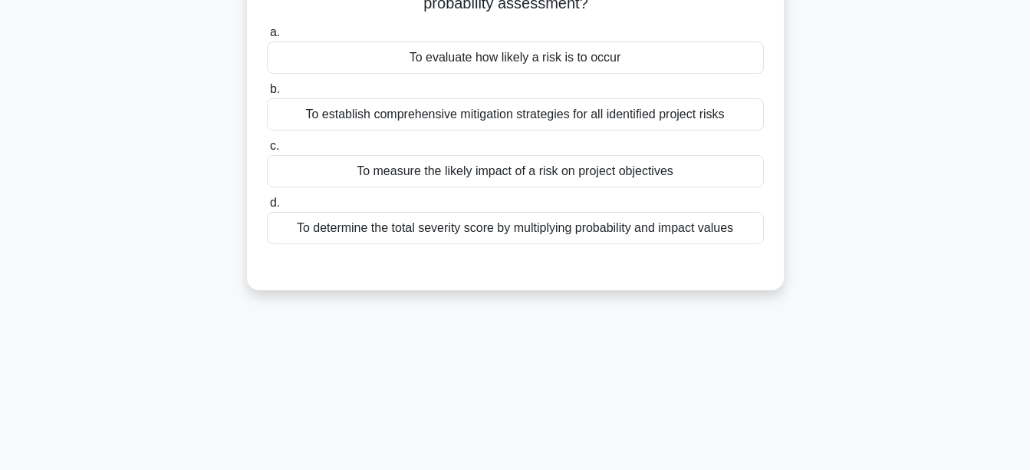
scroll to position [0, 0]
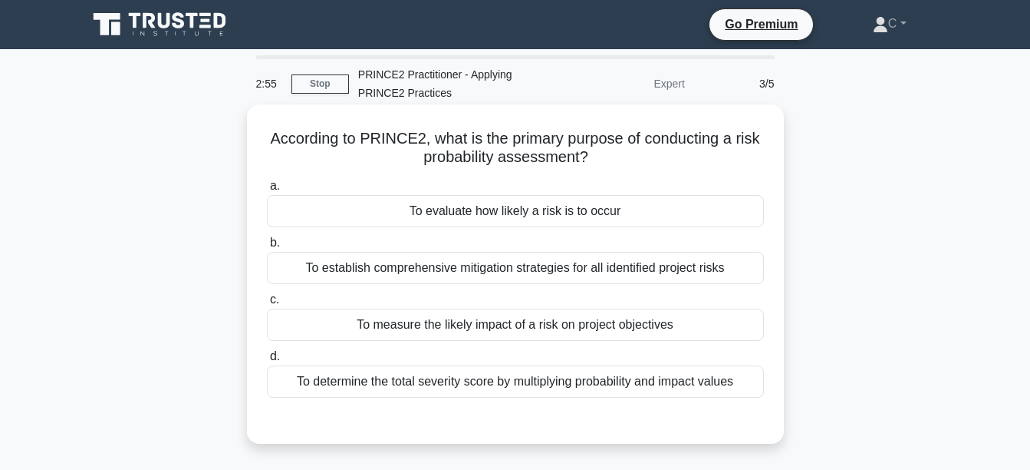
click at [629, 207] on div "To evaluate how likely a risk is to occur" at bounding box center [515, 211] width 497 height 32
click at [267, 191] on input "a. To evaluate how likely a risk is to occur" at bounding box center [267, 186] width 0 height 10
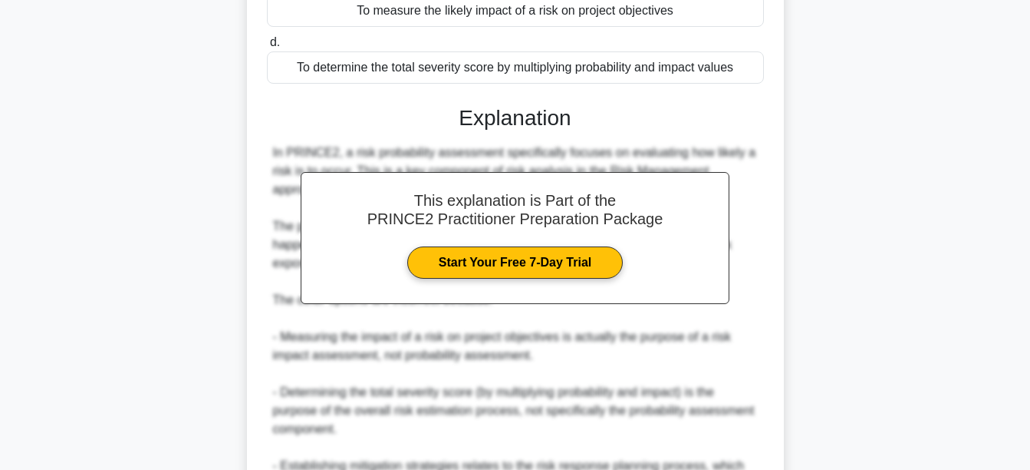
scroll to position [477, 0]
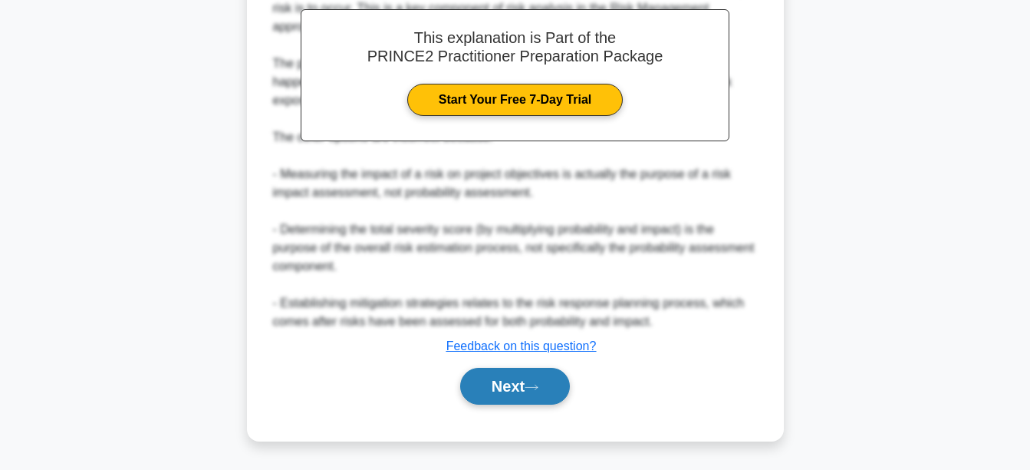
click at [494, 378] on button "Next" at bounding box center [515, 386] width 110 height 37
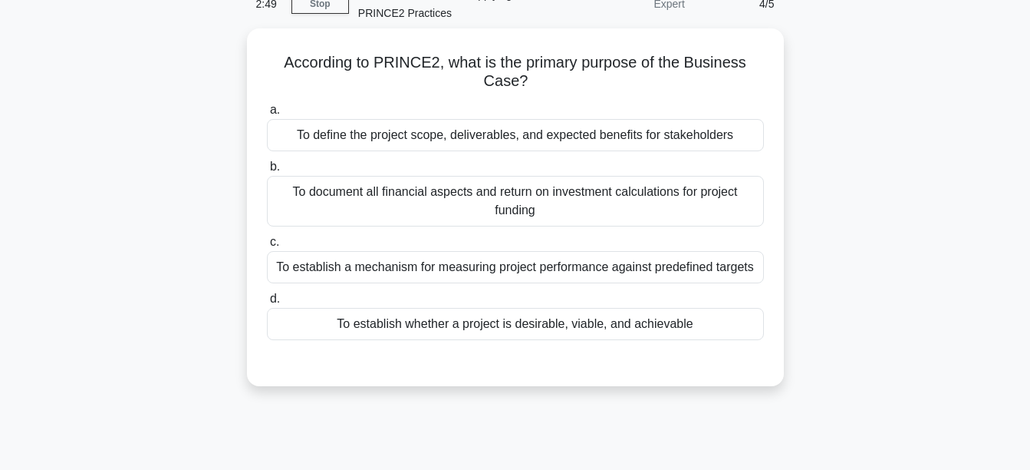
scroll to position [0, 0]
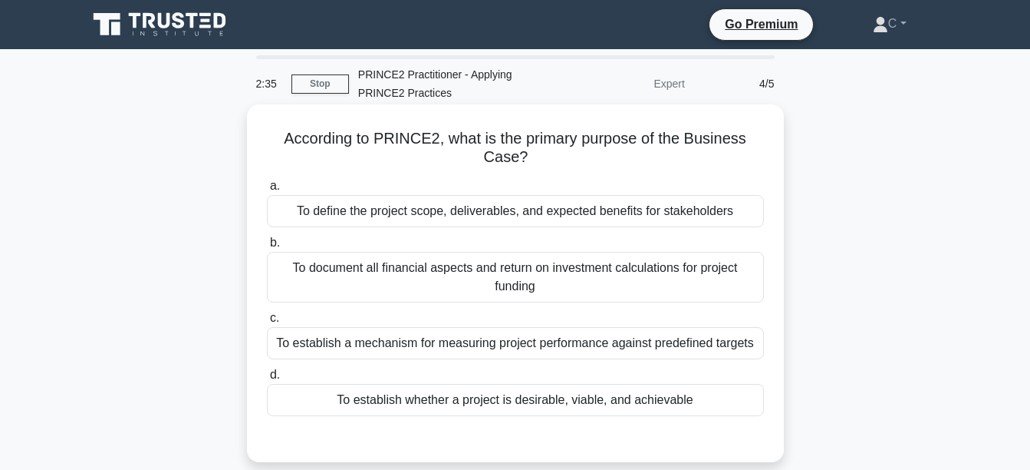
click at [628, 217] on div "To define the project scope, deliverables, and expected benefits for stakeholde…" at bounding box center [515, 211] width 497 height 32
click at [267, 191] on input "a. To define the project scope, deliverables, and expected benefits for stakeho…" at bounding box center [267, 186] width 0 height 10
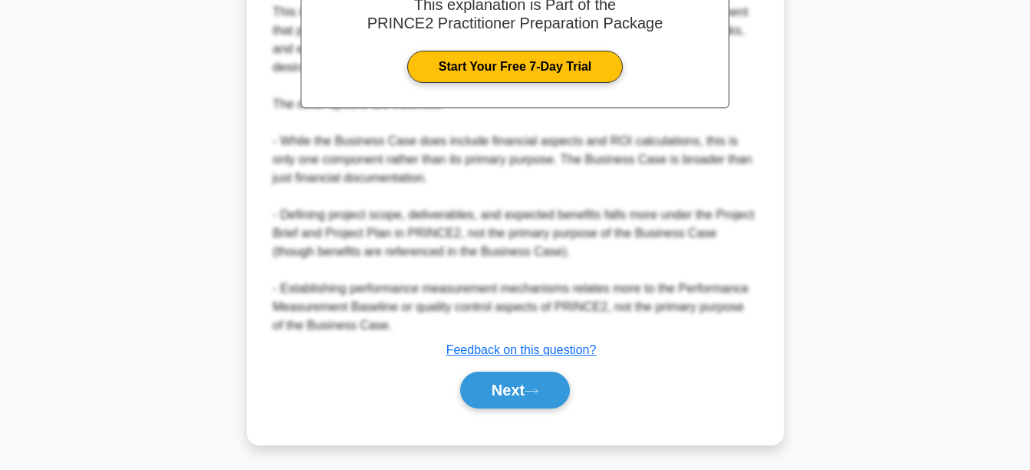
scroll to position [534, 0]
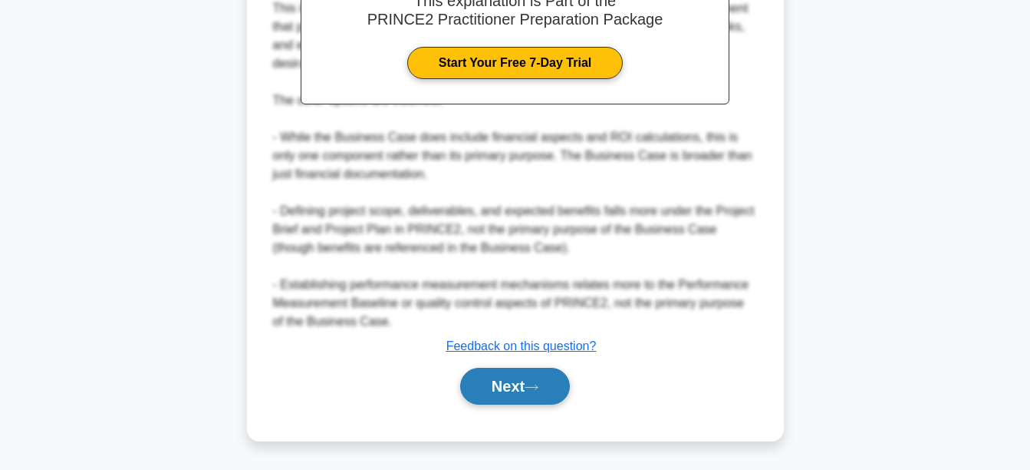
click at [510, 373] on button "Next" at bounding box center [515, 386] width 110 height 37
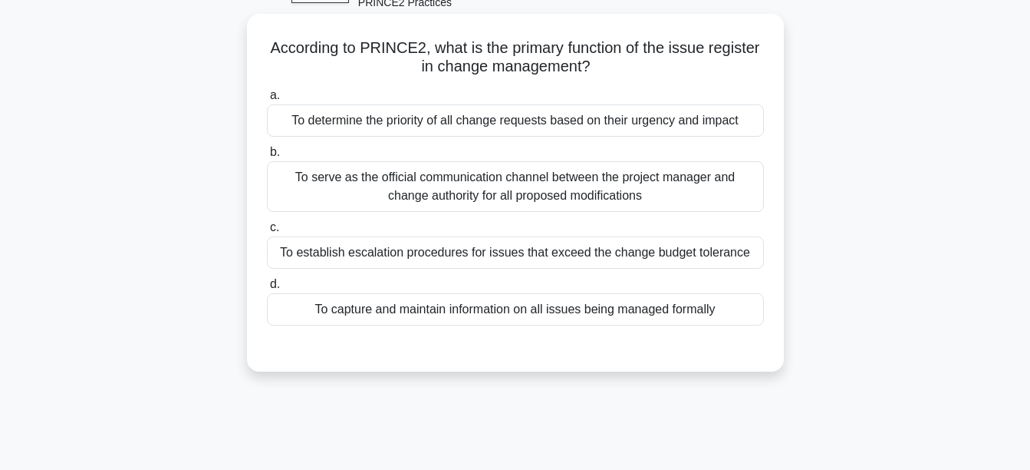
scroll to position [52, 0]
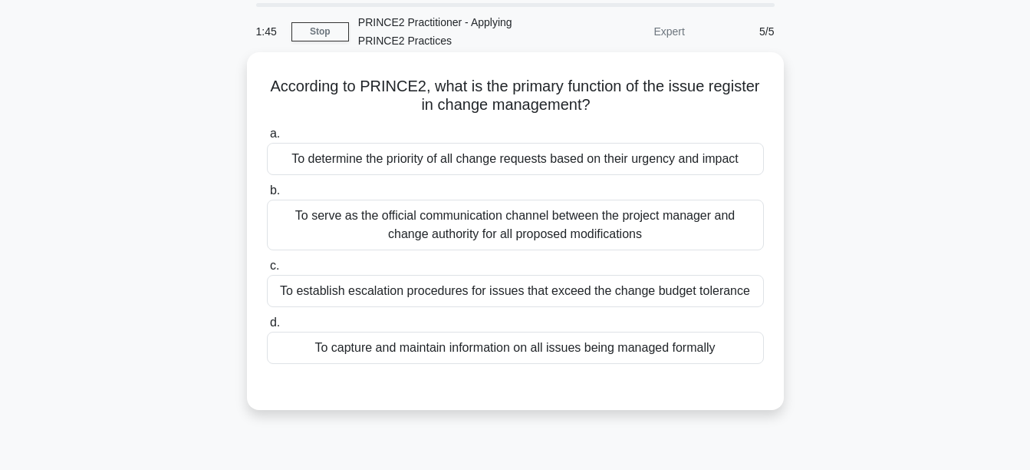
click at [568, 354] on div "To capture and maintain information on all issues being managed formally" at bounding box center [515, 347] width 497 height 32
click at [267, 328] on input "d. To capture and maintain information on all issues being managed formally" at bounding box center [267, 323] width 0 height 10
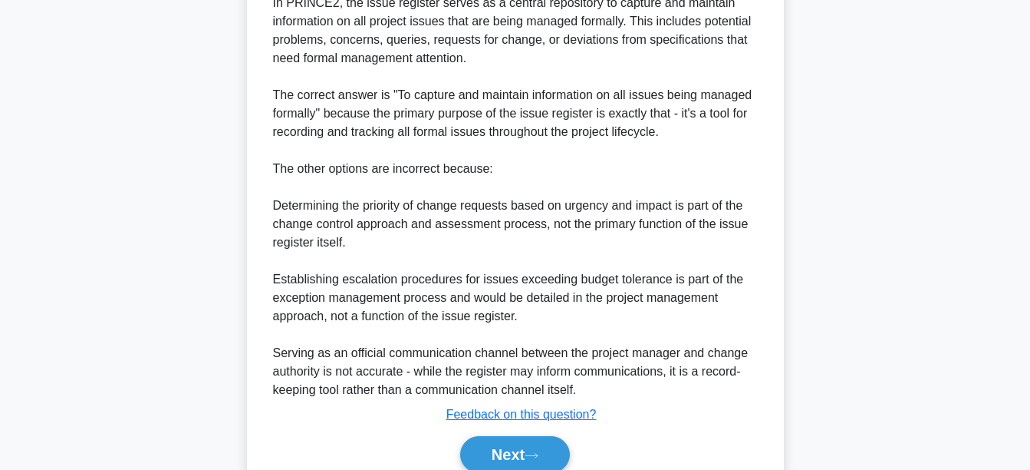
scroll to position [513, 0]
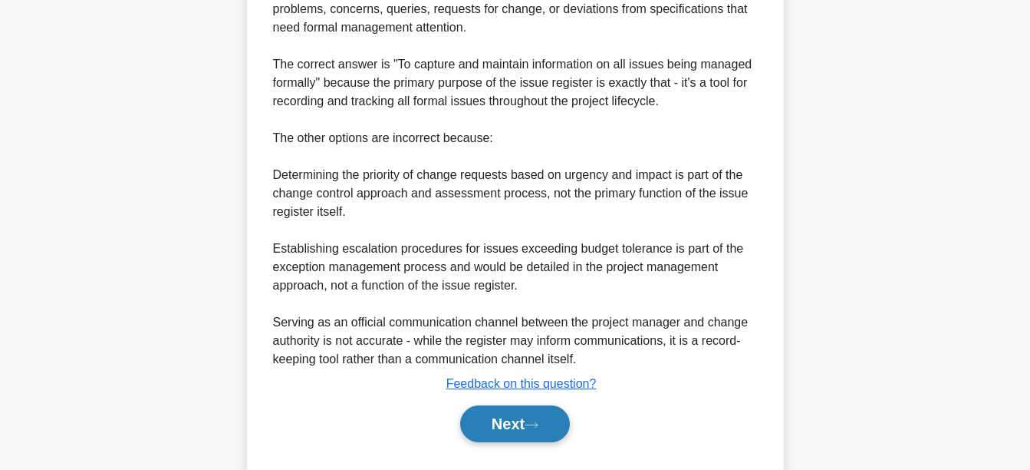
click at [527, 422] on button "Next" at bounding box center [515, 423] width 110 height 37
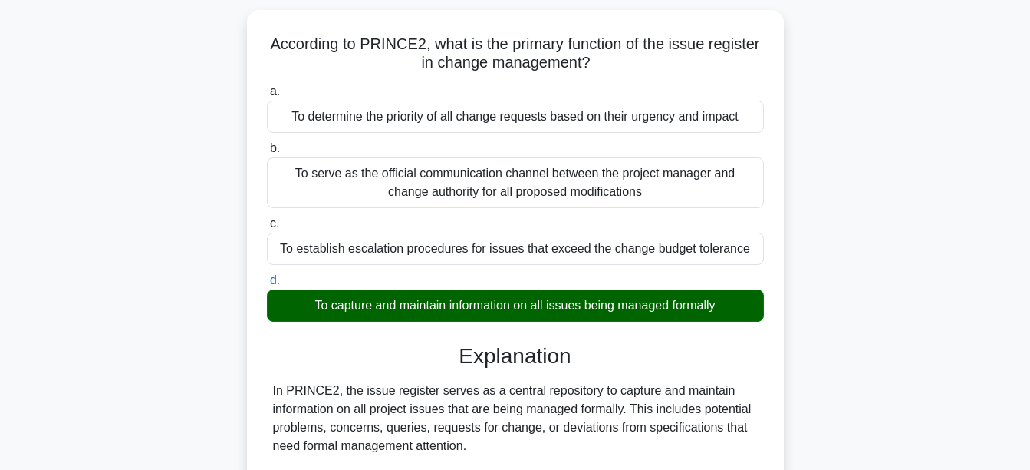
scroll to position [52, 0]
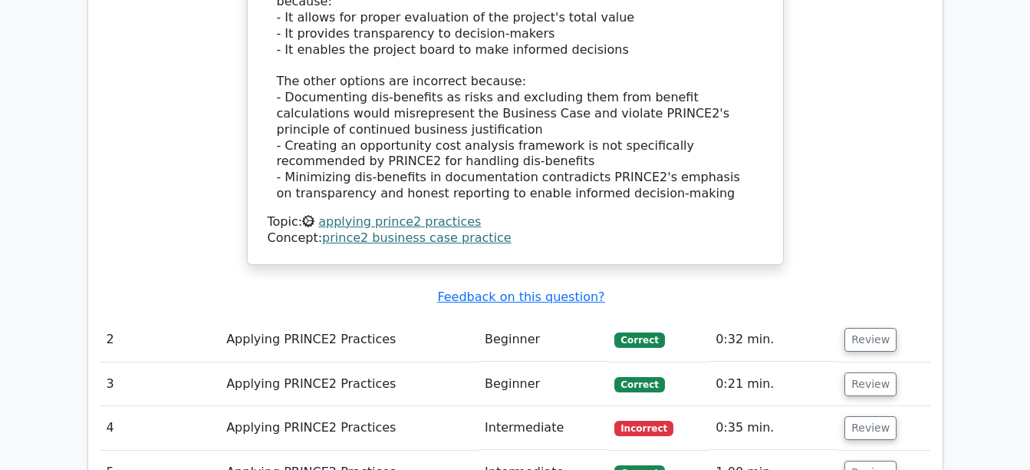
scroll to position [1918, 0]
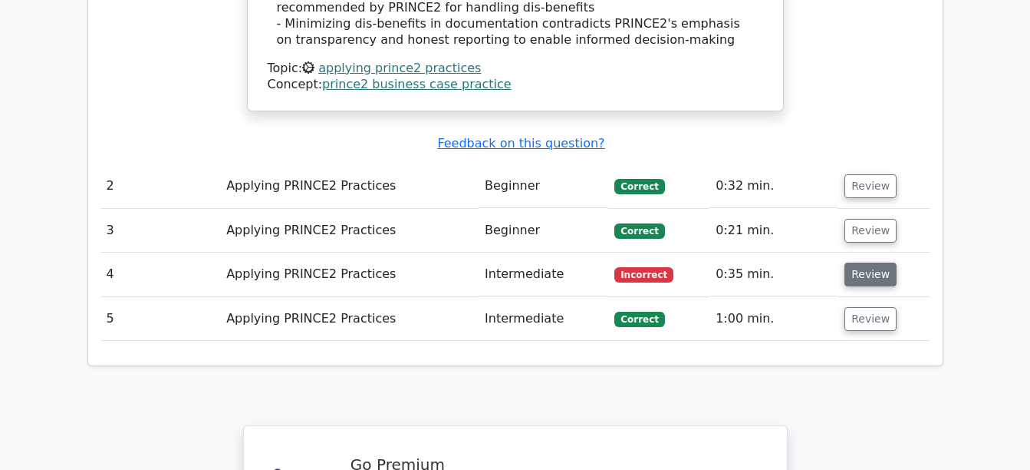
click at [866, 262] on button "Review" at bounding box center [871, 274] width 52 height 24
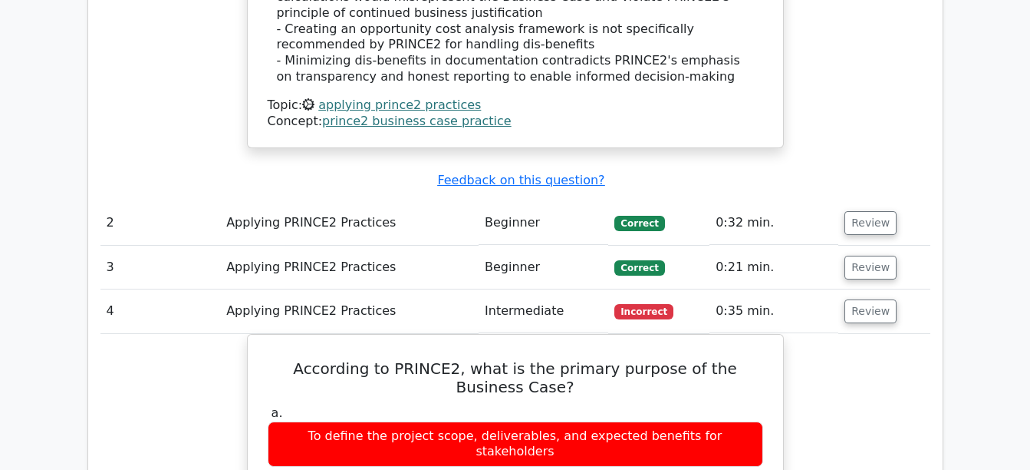
scroll to position [1688, 0]
